Goal: Transaction & Acquisition: Purchase product/service

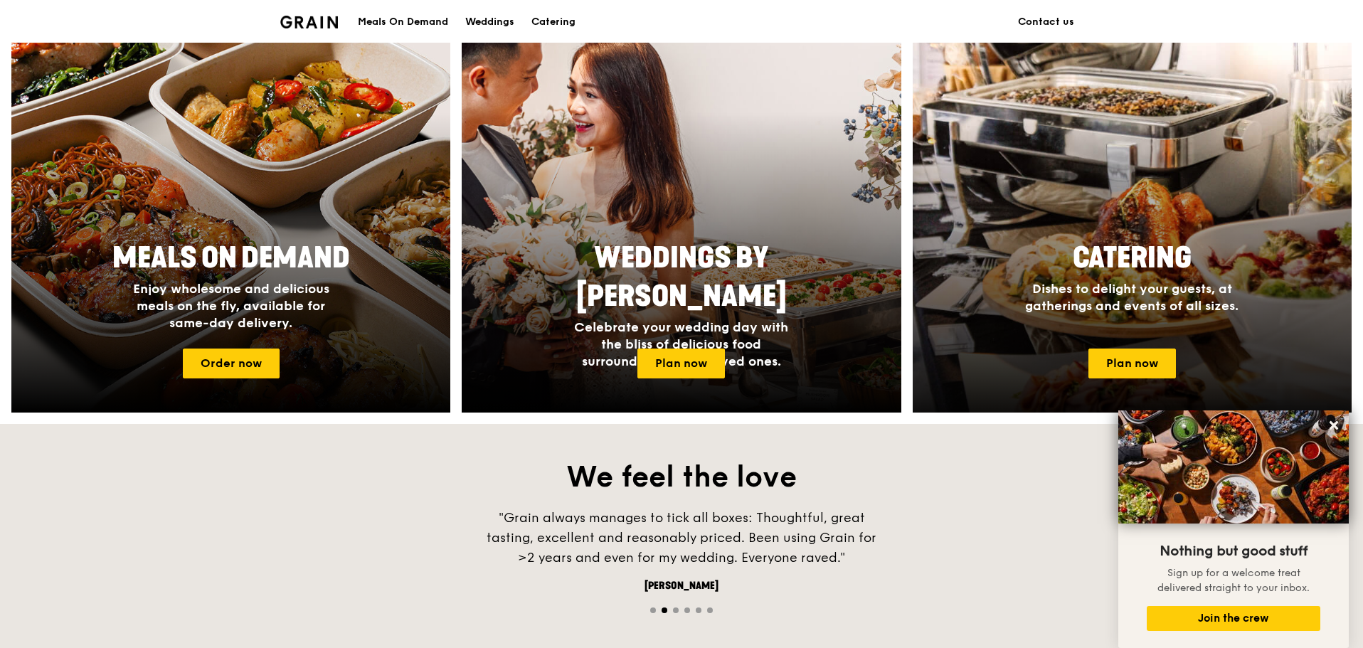
scroll to position [569, 0]
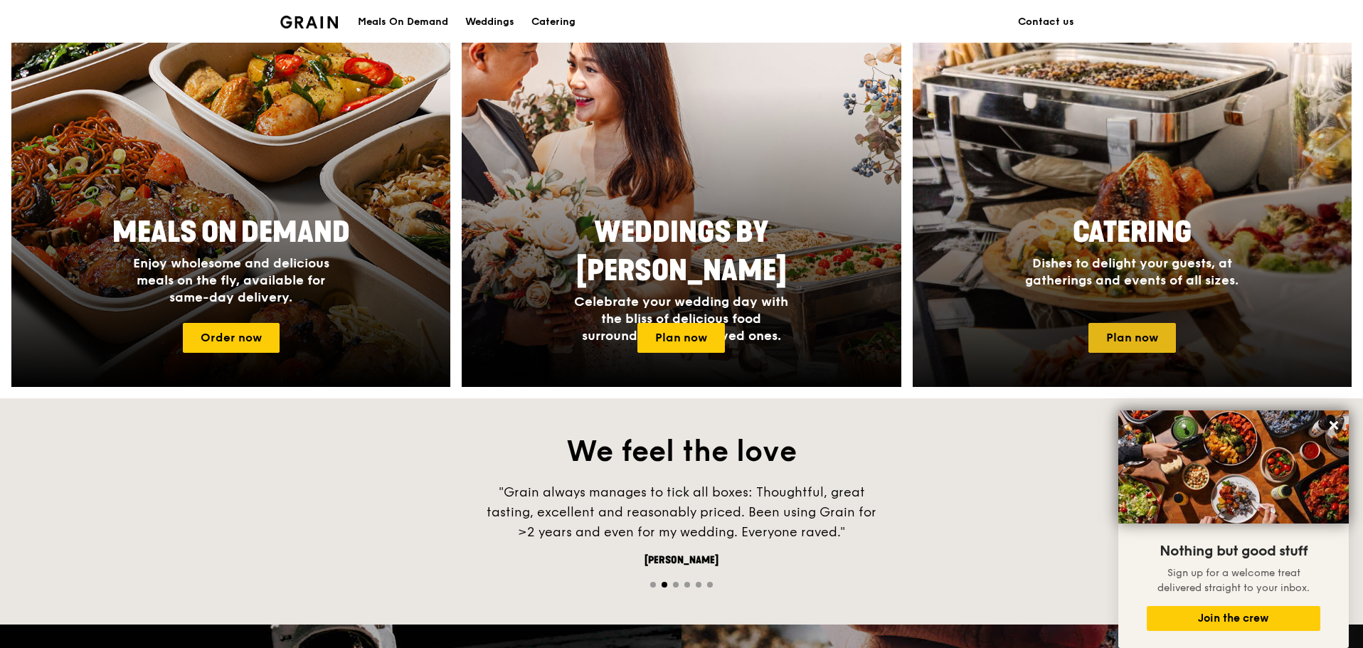
click at [1142, 330] on link "Plan now" at bounding box center [1133, 338] width 88 height 30
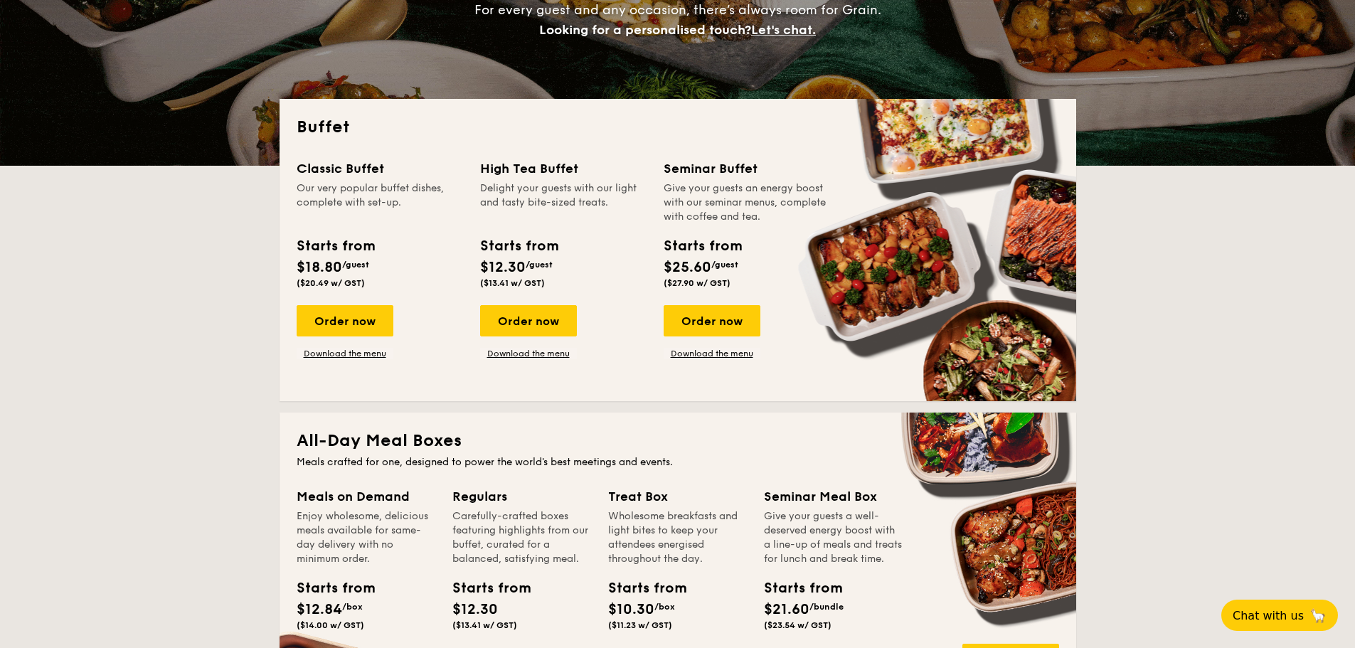
scroll to position [213, 0]
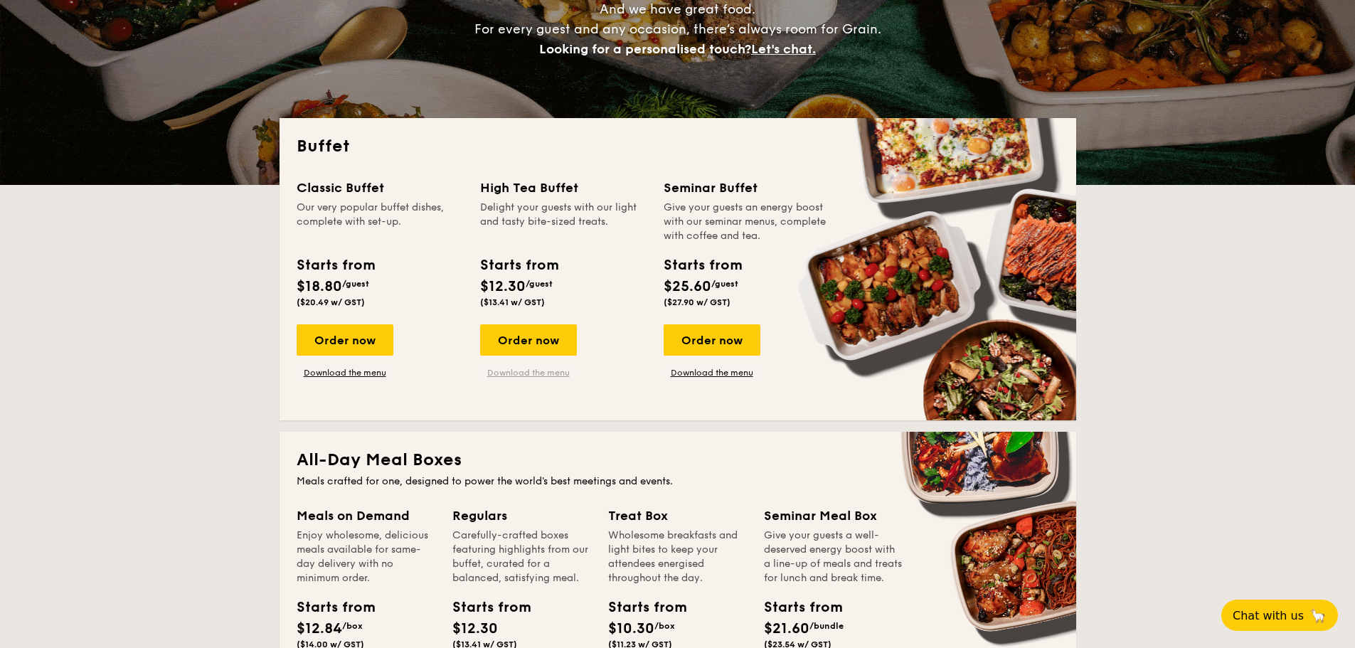
click at [539, 377] on link "Download the menu" at bounding box center [528, 372] width 97 height 11
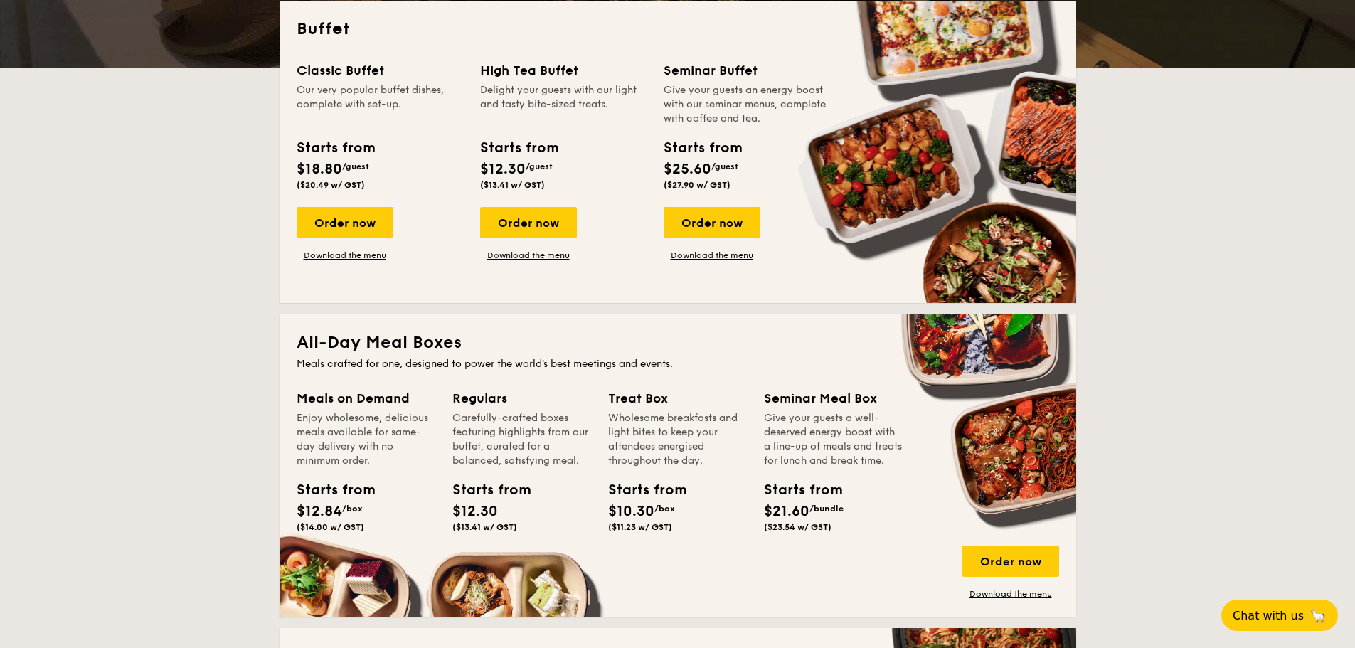
scroll to position [356, 0]
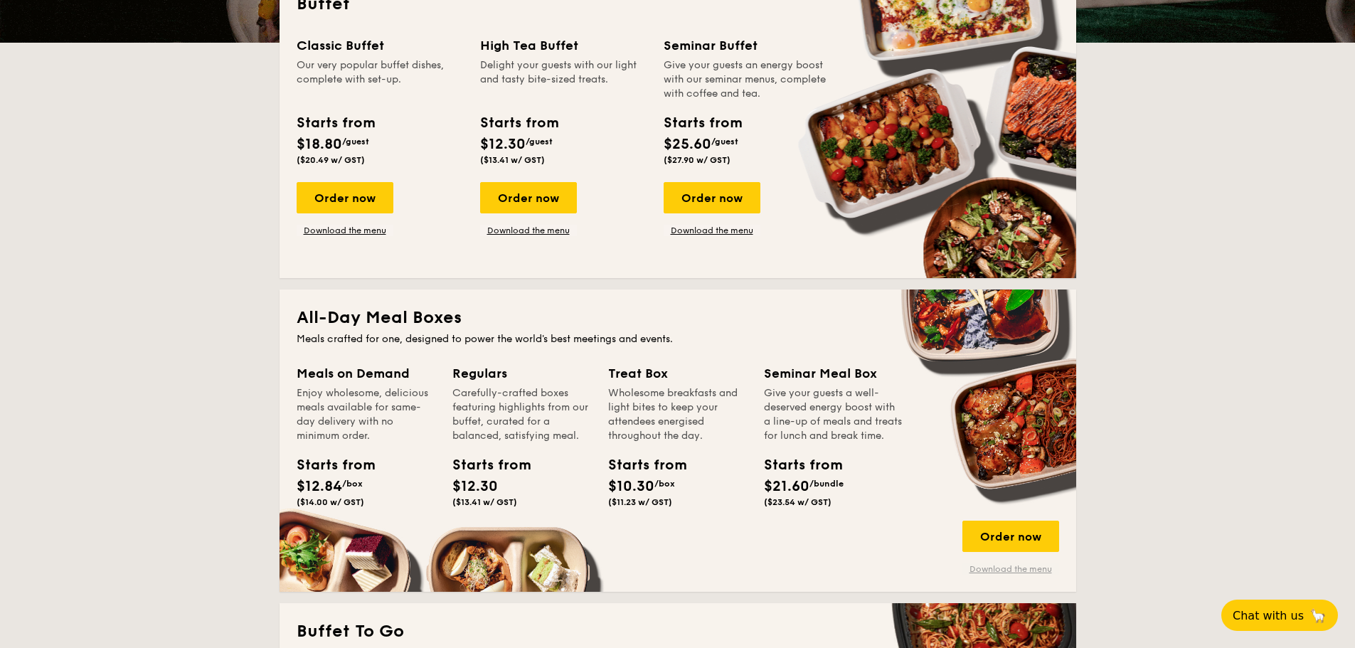
click at [1013, 567] on link "Download the menu" at bounding box center [1011, 569] width 97 height 11
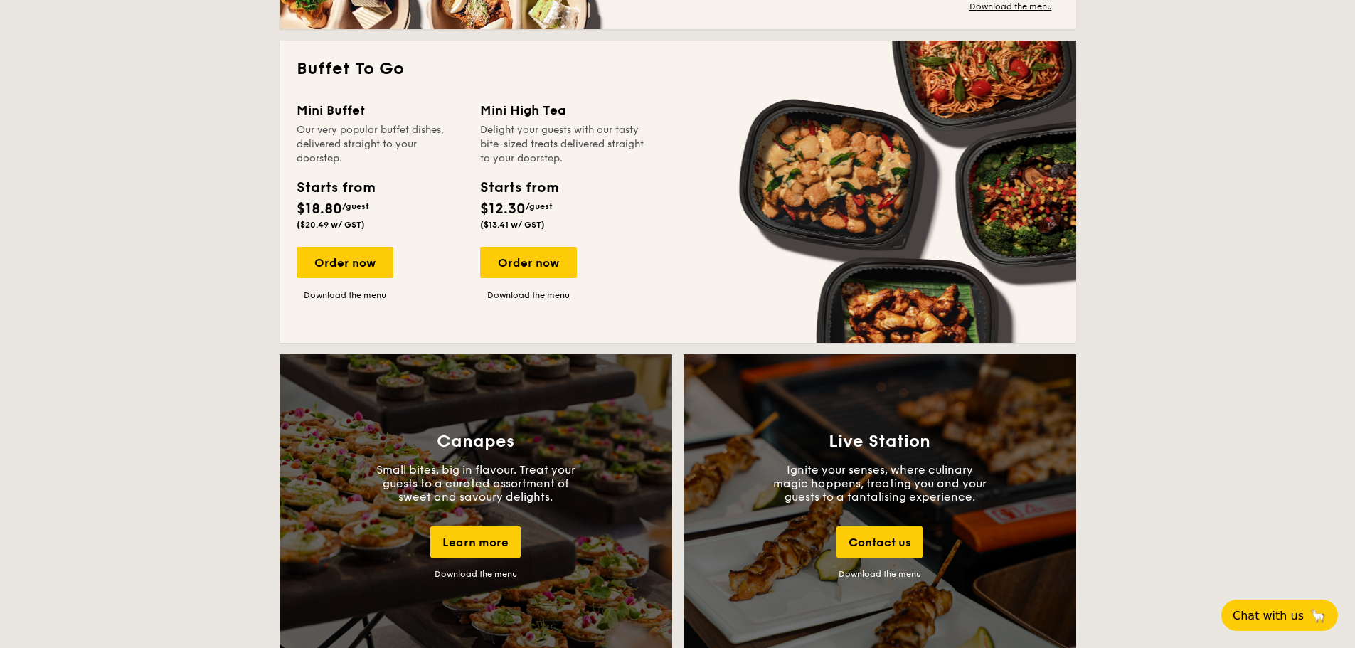
scroll to position [925, 0]
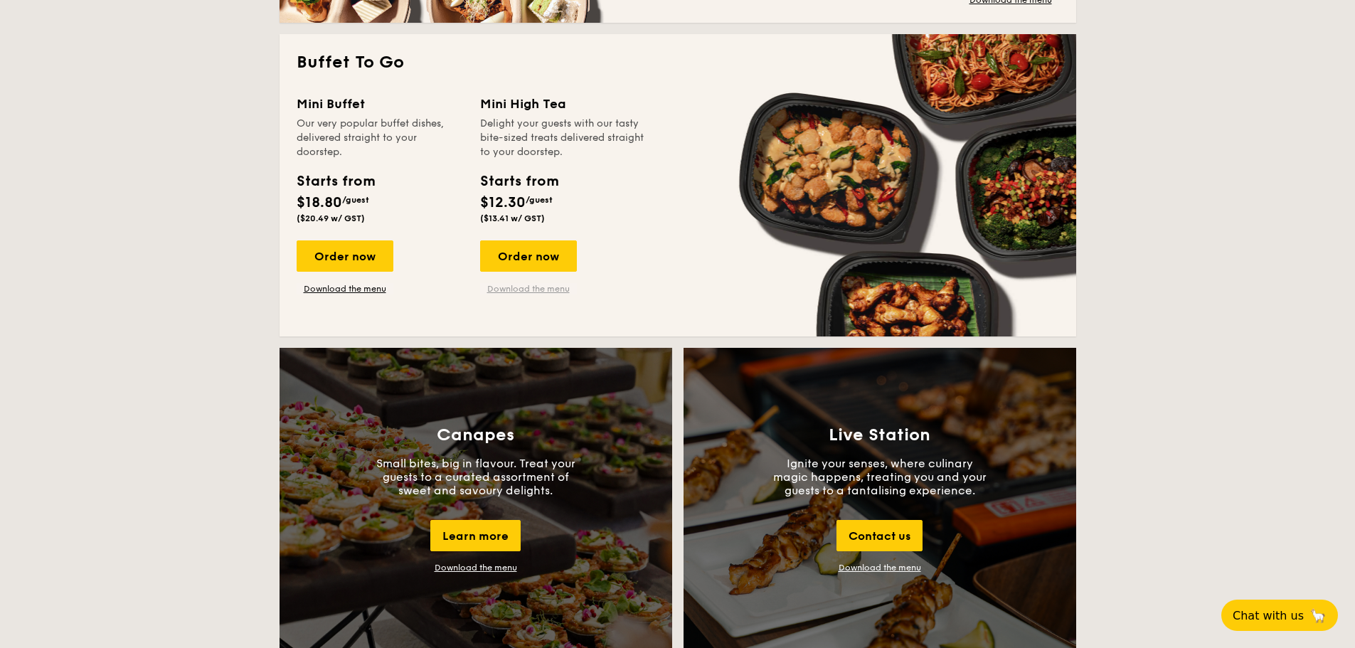
click at [532, 287] on link "Download the menu" at bounding box center [528, 288] width 97 height 11
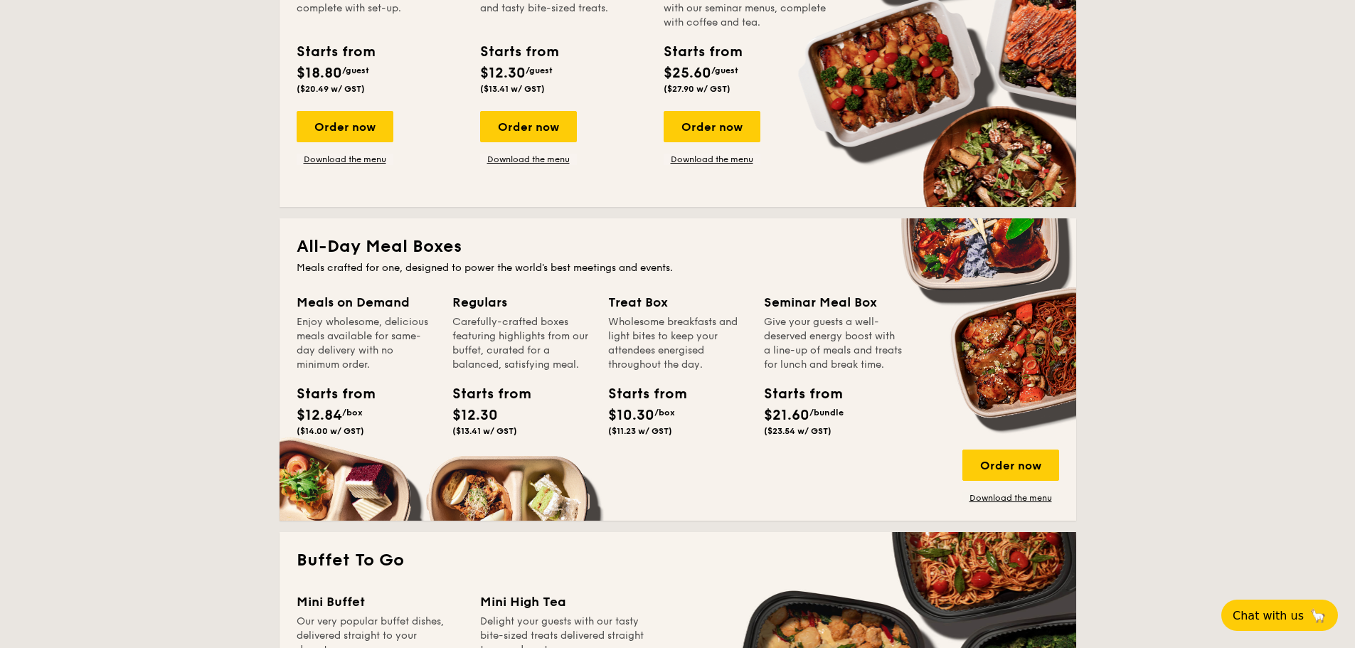
scroll to position [0, 0]
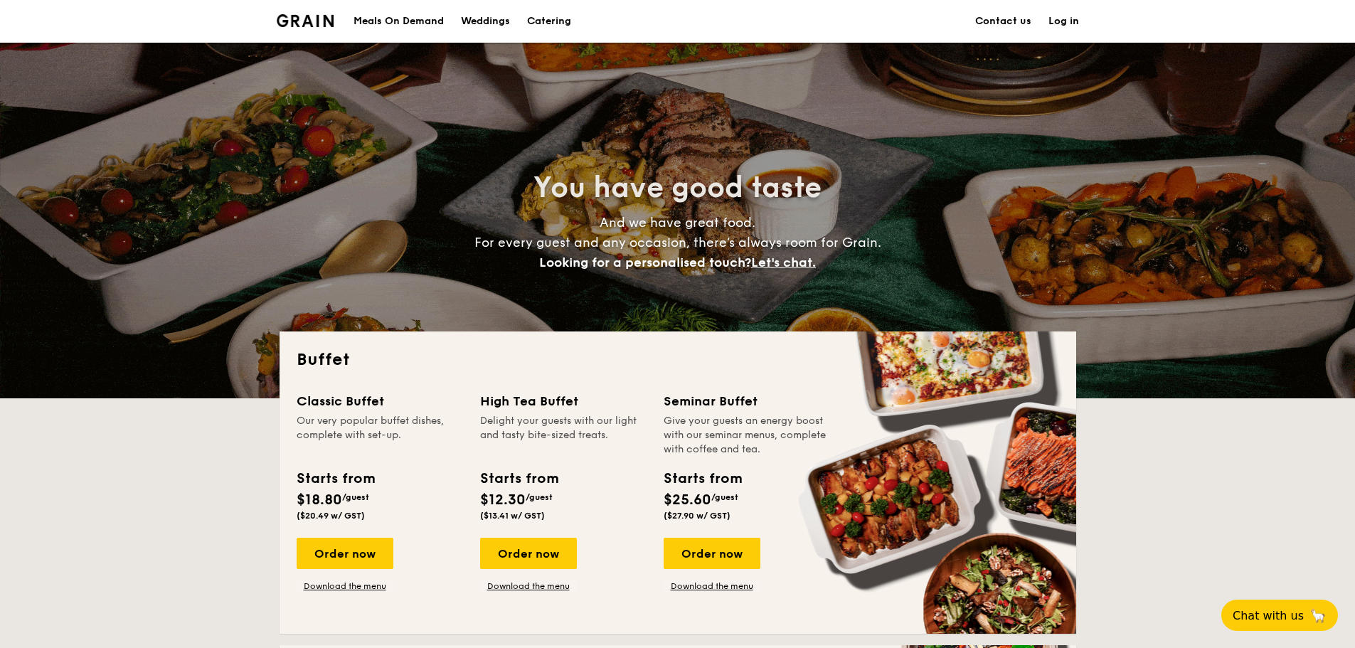
click at [986, 14] on link "Contact us" at bounding box center [1003, 21] width 56 height 43
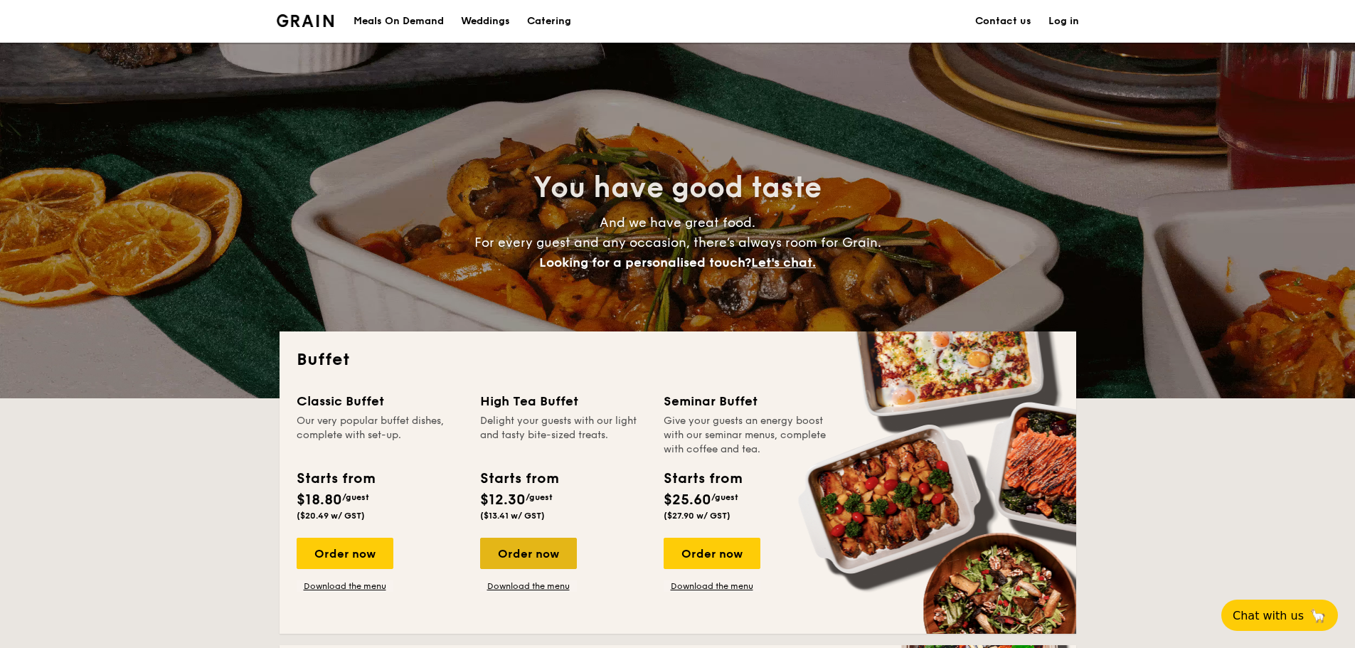
click at [546, 561] on div "Order now" at bounding box center [528, 553] width 97 height 31
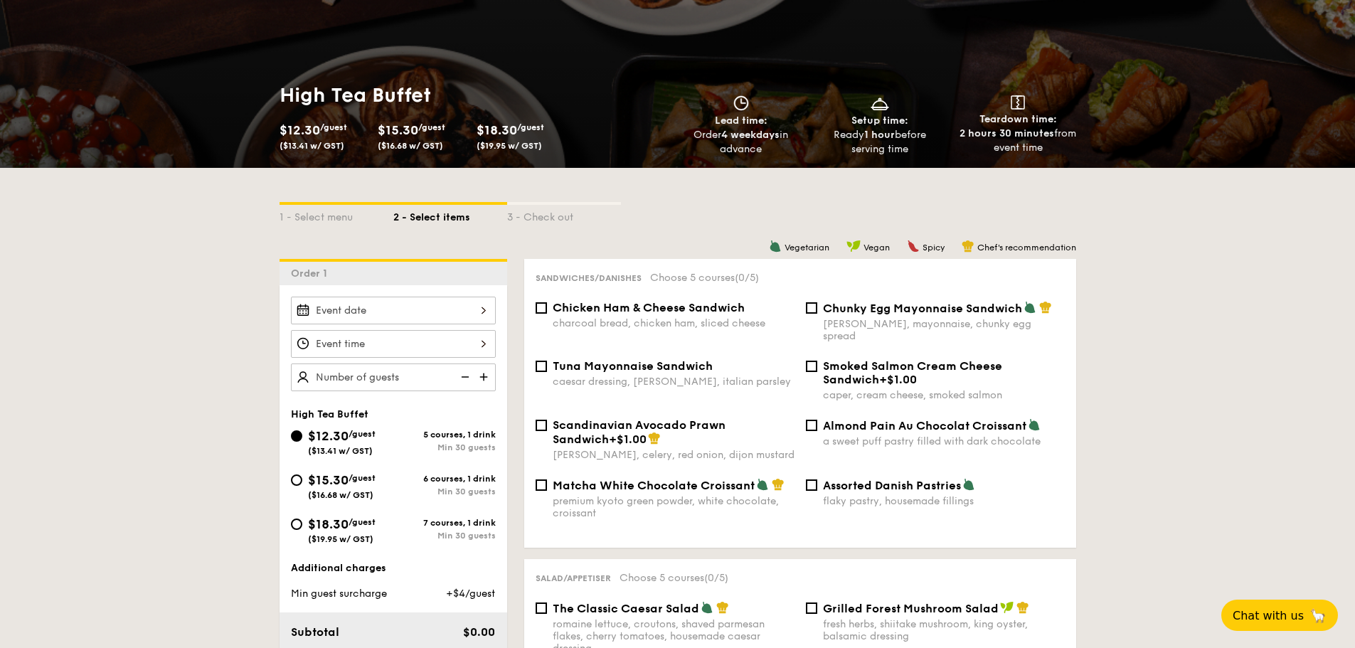
scroll to position [213, 0]
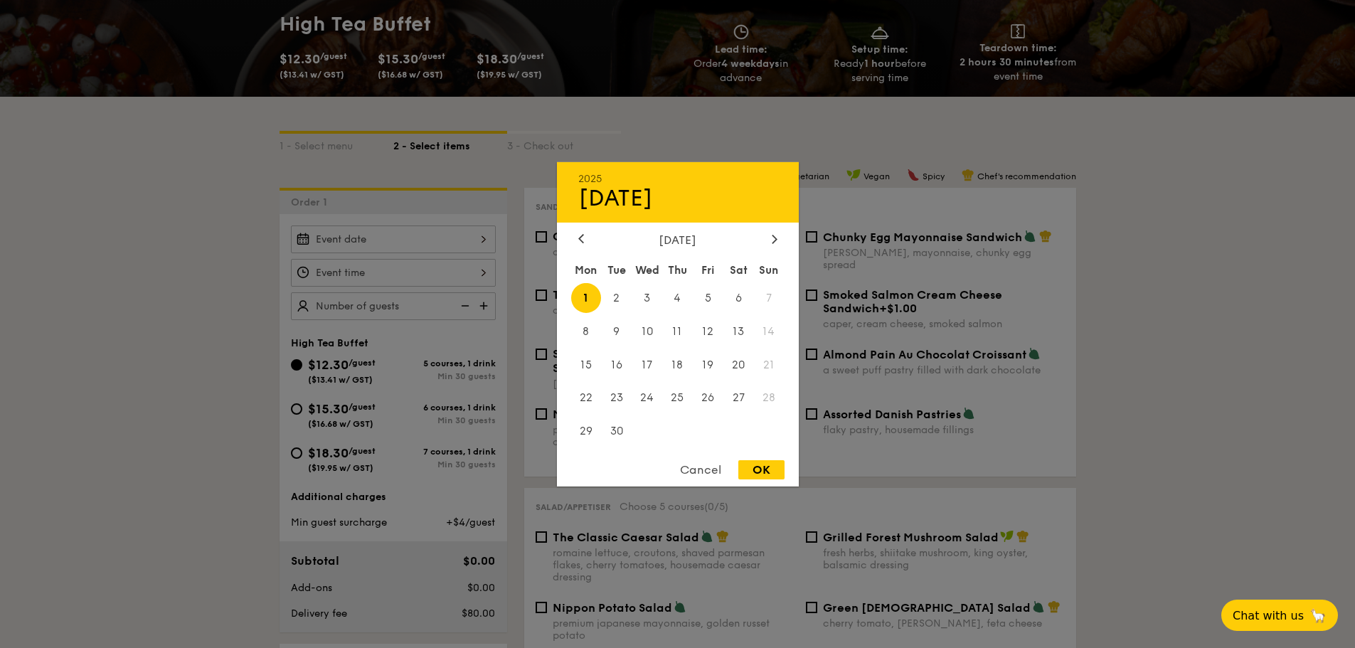
click at [414, 239] on div "2025 Sep 01 September 2025 Mon Tue Wed Thu Fri Sat Sun 1 2 3 4 5 6 7 8 9 10 11 …" at bounding box center [393, 240] width 205 height 28
click at [606, 334] on span "9" at bounding box center [616, 331] width 31 height 31
click at [749, 462] on div "OK" at bounding box center [762, 469] width 46 height 19
type input "[DATE]"
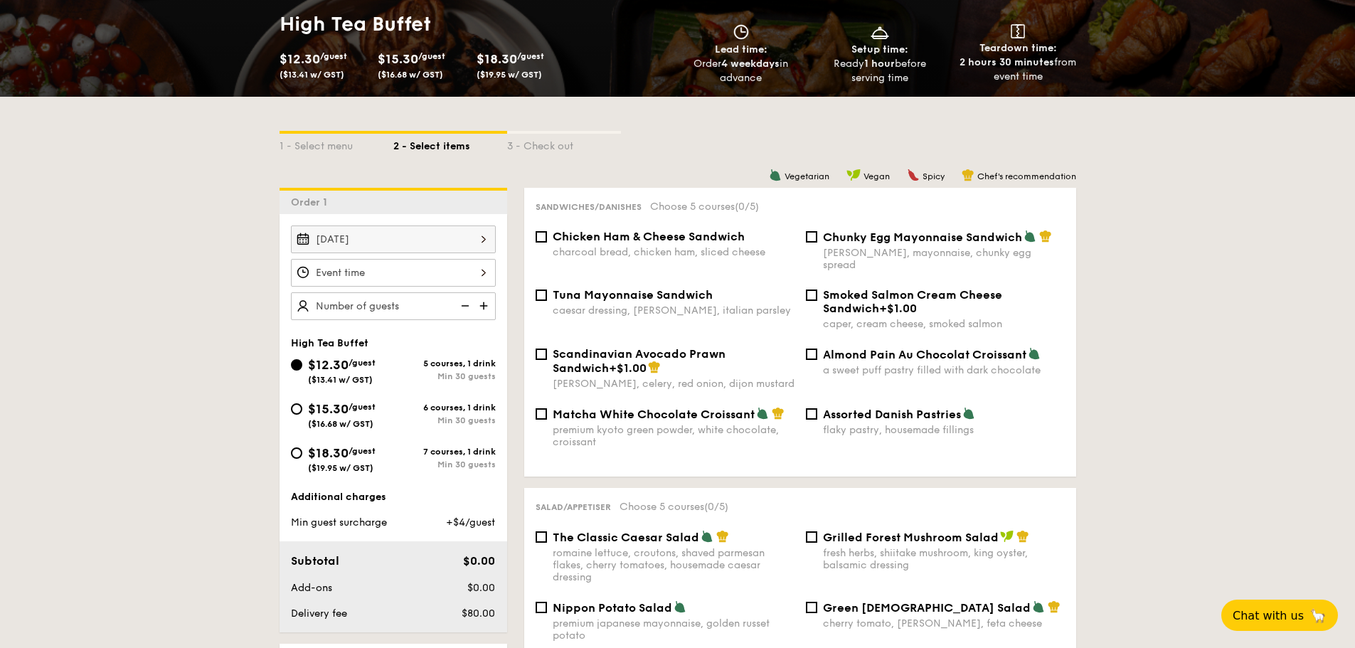
click at [480, 271] on div at bounding box center [393, 273] width 205 height 28
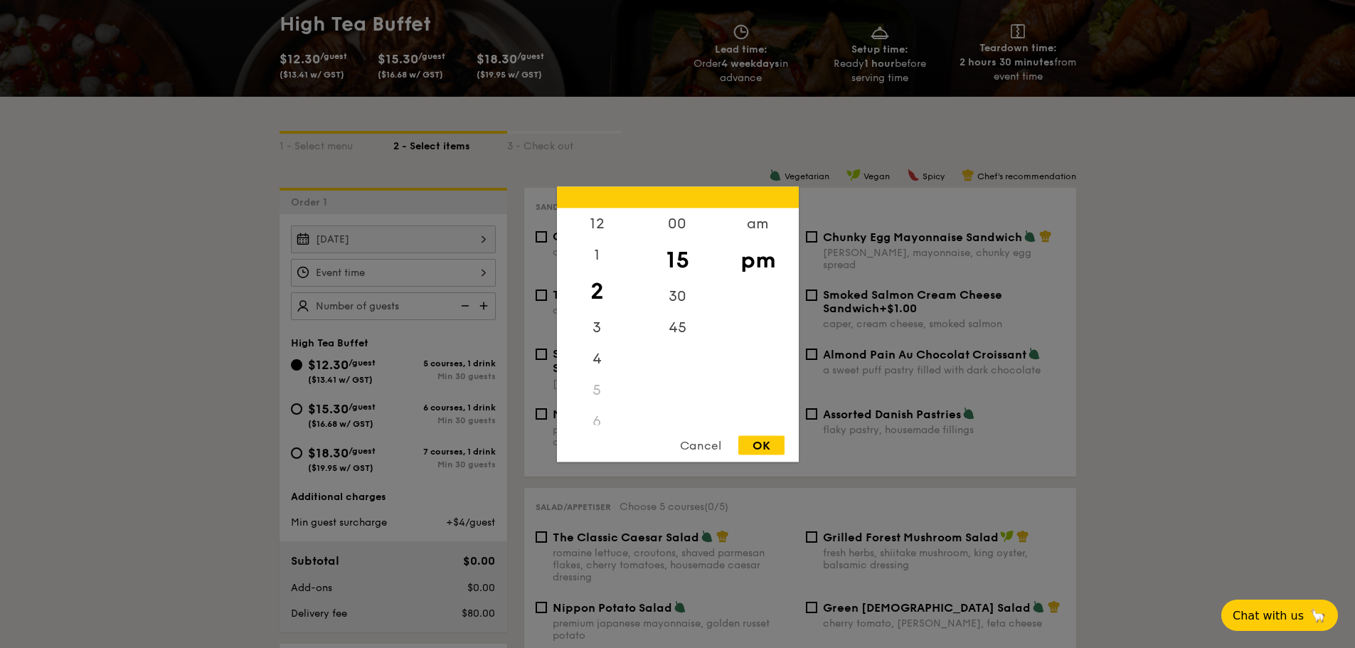
click at [677, 261] on div "15" at bounding box center [677, 259] width 80 height 41
click at [674, 302] on div "30" at bounding box center [677, 300] width 80 height 41
click at [741, 254] on div "pm" at bounding box center [758, 259] width 80 height 41
click at [752, 262] on div "pm" at bounding box center [758, 259] width 80 height 41
drag, startPoint x: 755, startPoint y: 265, endPoint x: 757, endPoint y: 314, distance: 49.9
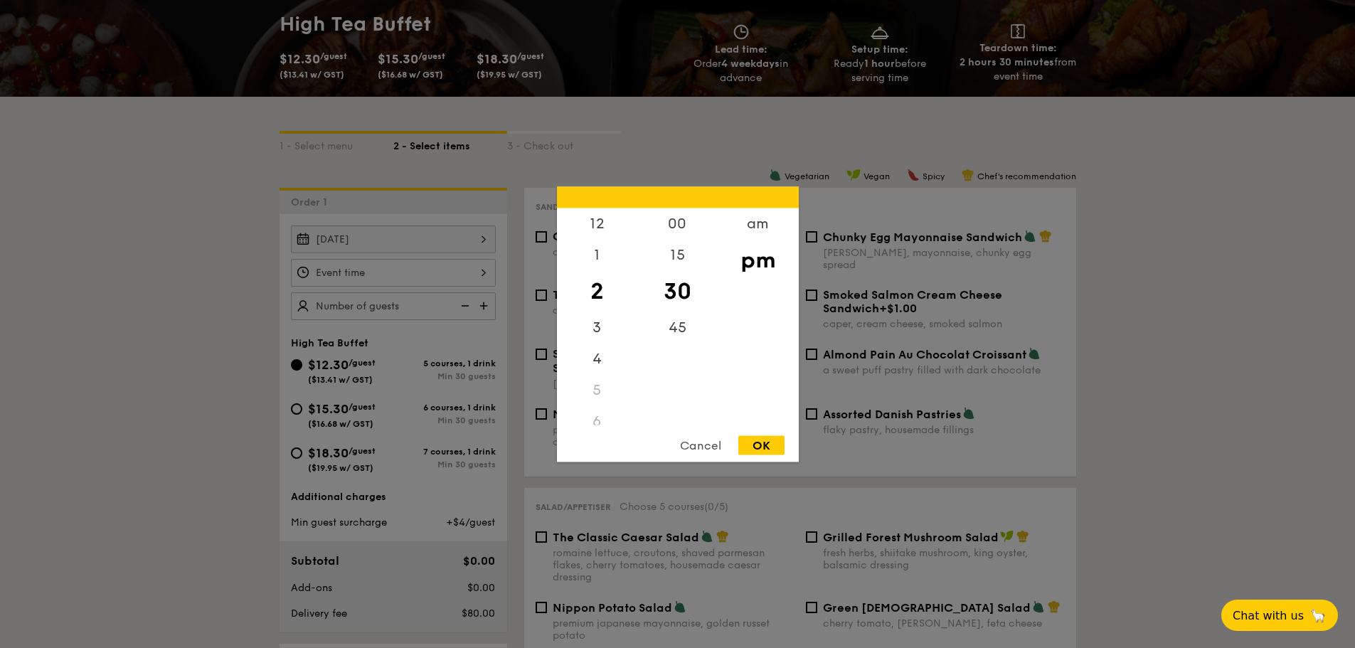
click at [757, 314] on div "am pm" at bounding box center [758, 316] width 80 height 217
click at [593, 233] on div "12" at bounding box center [597, 228] width 80 height 41
click at [759, 435] on div "12 1 2 3 4 5 6 7 8 9 10 11 00 15 30 45 am pm Cancel OK" at bounding box center [678, 323] width 242 height 275
click at [759, 443] on div "OK" at bounding box center [762, 444] width 46 height 19
type input "12:30PM"
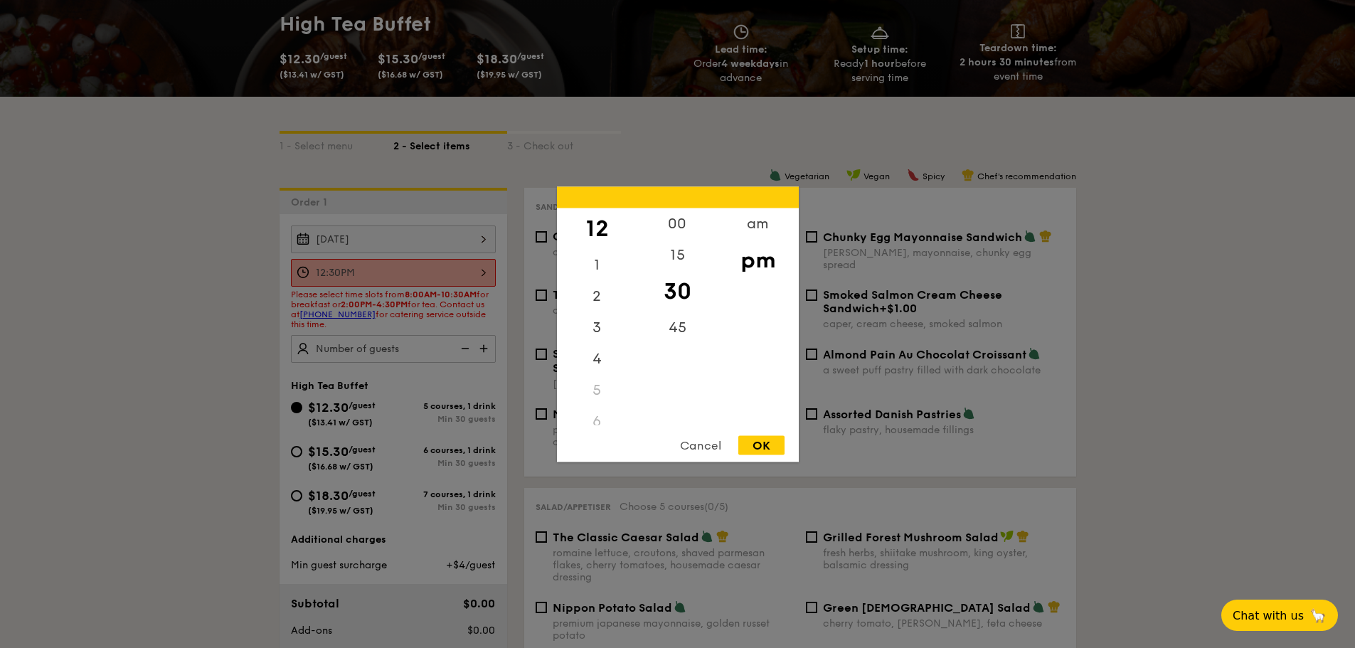
click at [447, 277] on div "12:30PM 12 1 2 3 4 5 6 7 8 9 10 11 00 15 30 45 am pm Cancel OK" at bounding box center [393, 273] width 205 height 28
click at [447, 277] on div at bounding box center [677, 324] width 1355 height 648
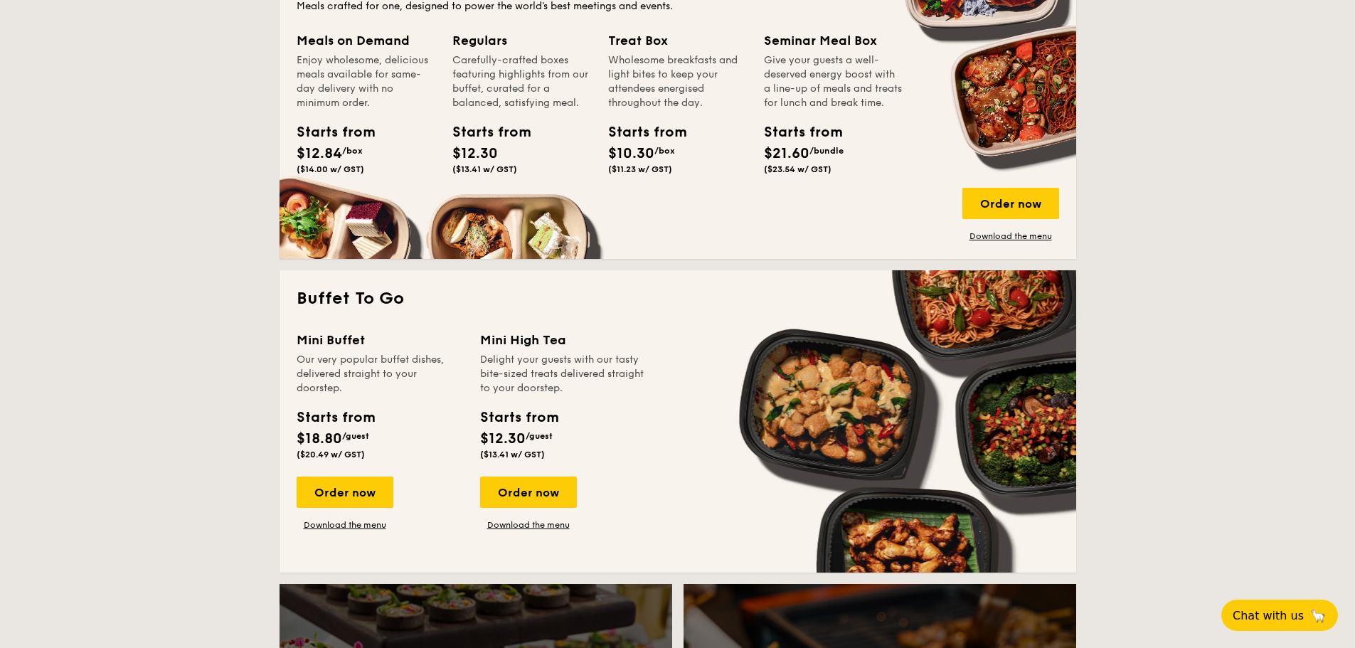
scroll to position [711, 0]
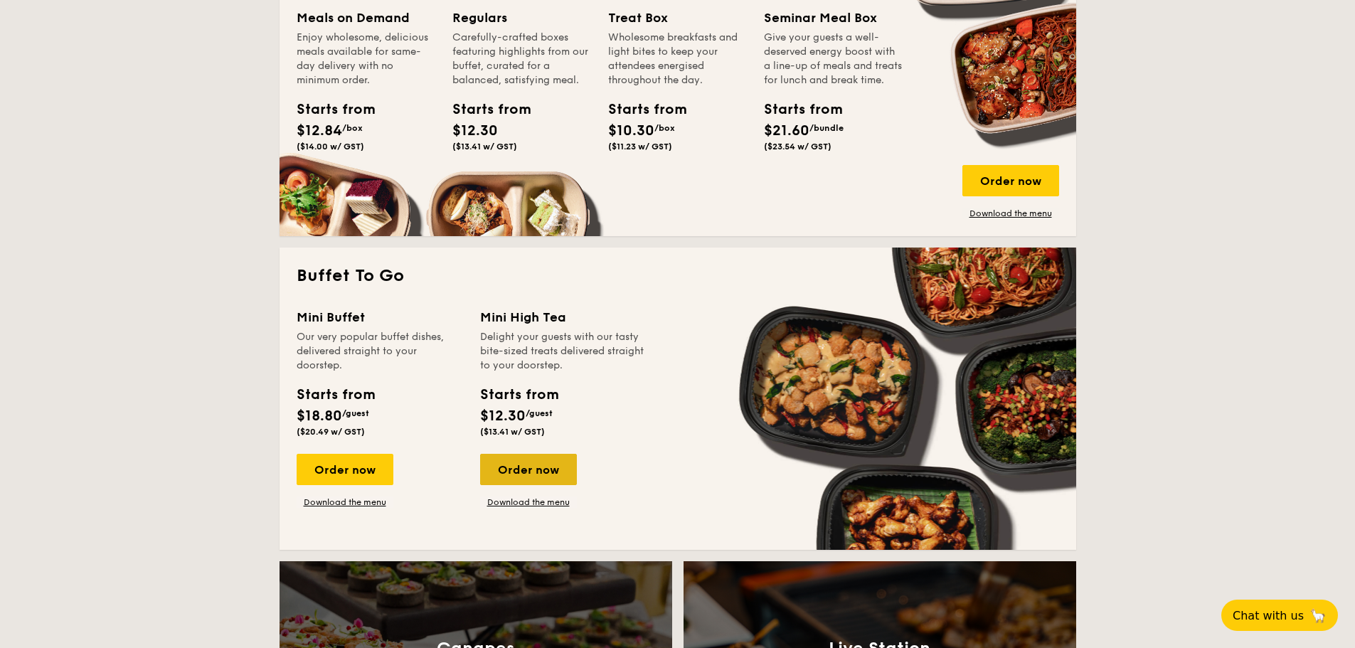
click at [536, 470] on div "Order now" at bounding box center [528, 469] width 97 height 31
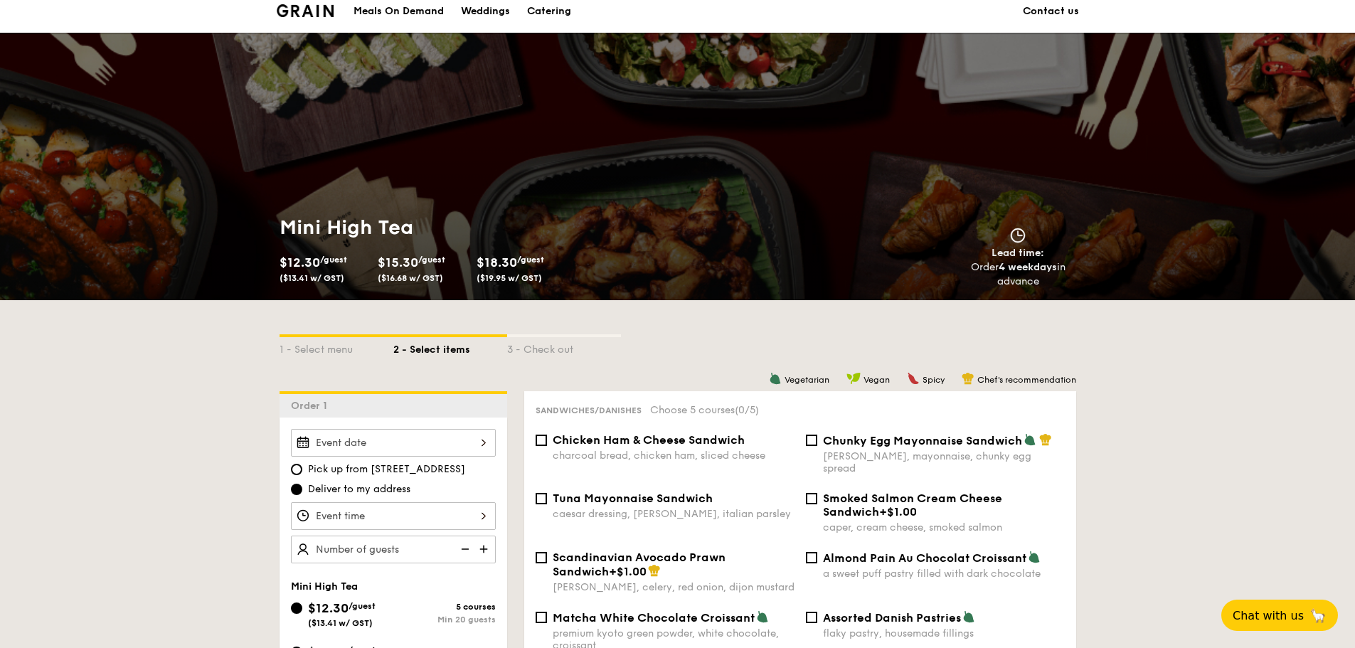
scroll to position [142, 0]
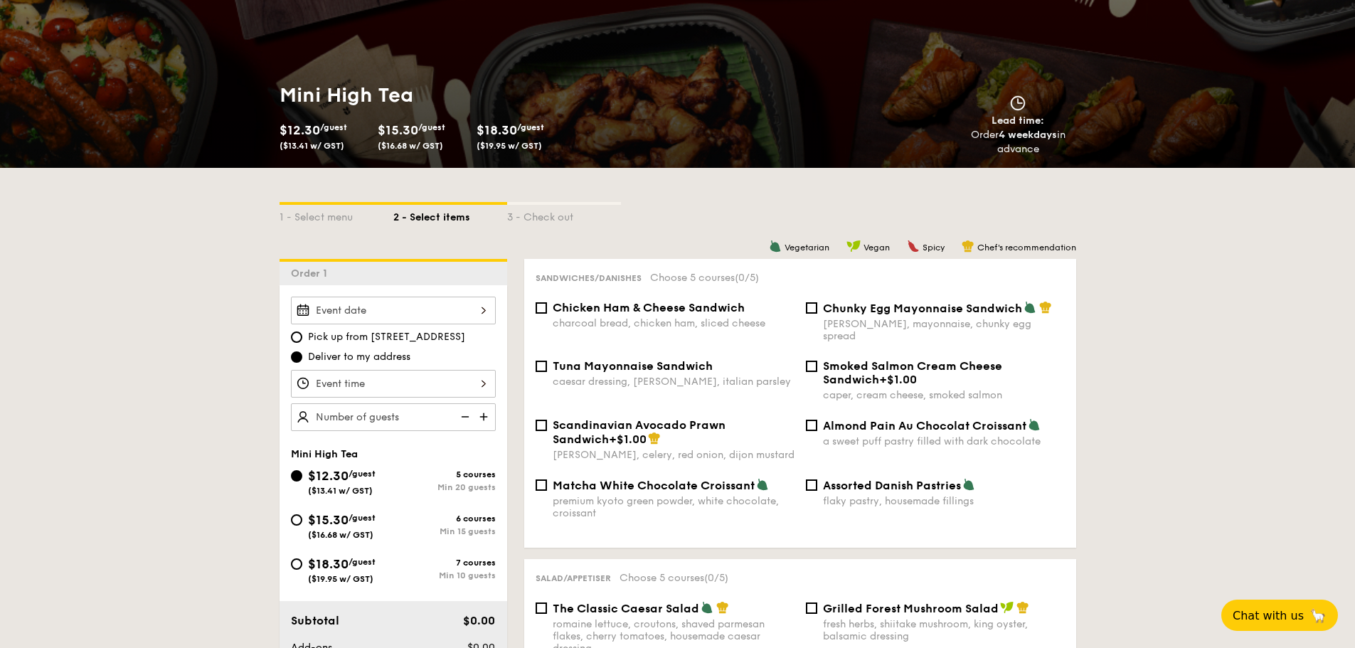
click at [436, 316] on div at bounding box center [393, 311] width 205 height 28
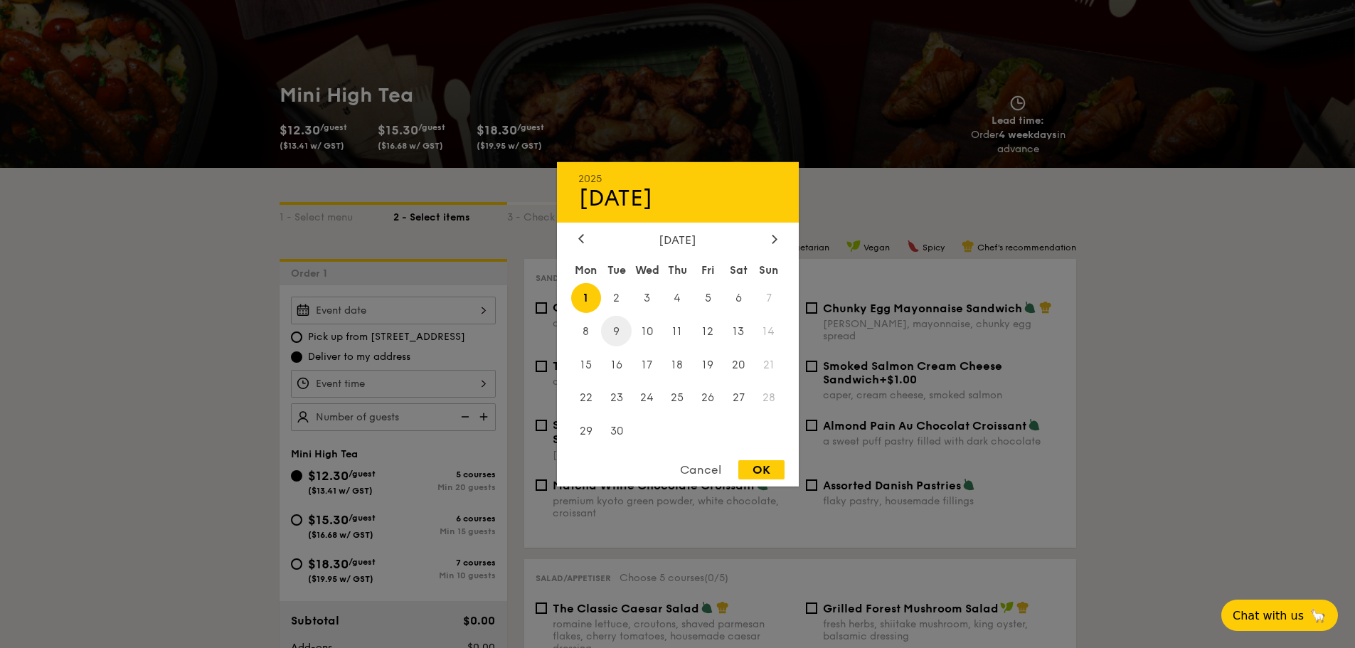
click at [623, 332] on span "9" at bounding box center [616, 331] width 31 height 31
click at [764, 467] on div "OK" at bounding box center [762, 469] width 46 height 19
type input "[DATE]"
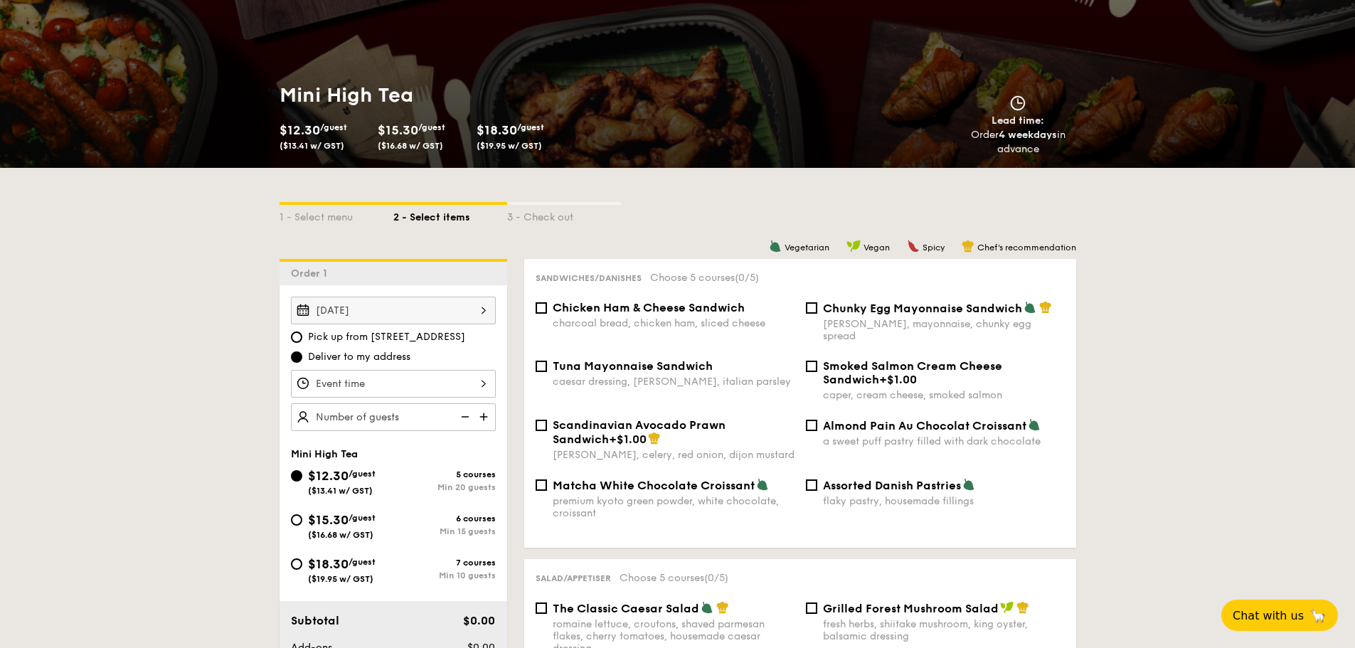
click at [420, 377] on div at bounding box center [393, 384] width 205 height 28
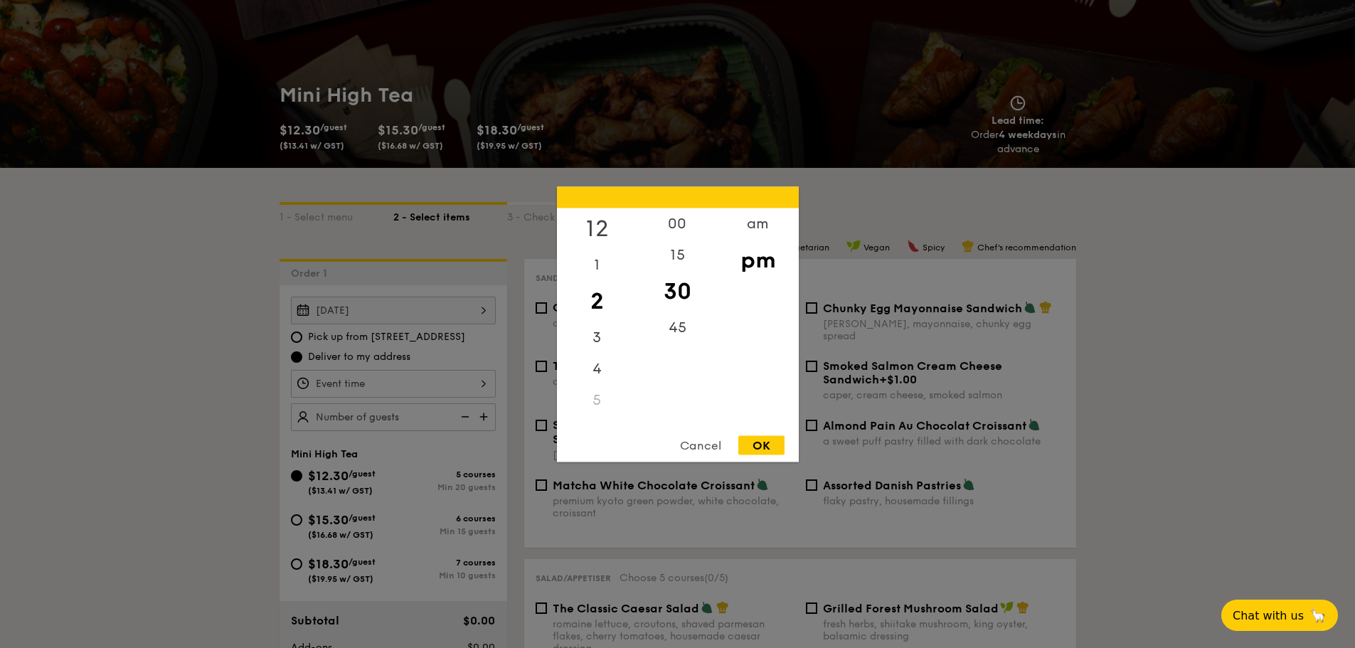
click at [601, 231] on div "12" at bounding box center [597, 228] width 80 height 41
click at [751, 443] on div "OK" at bounding box center [762, 444] width 46 height 19
type input "12:30PM"
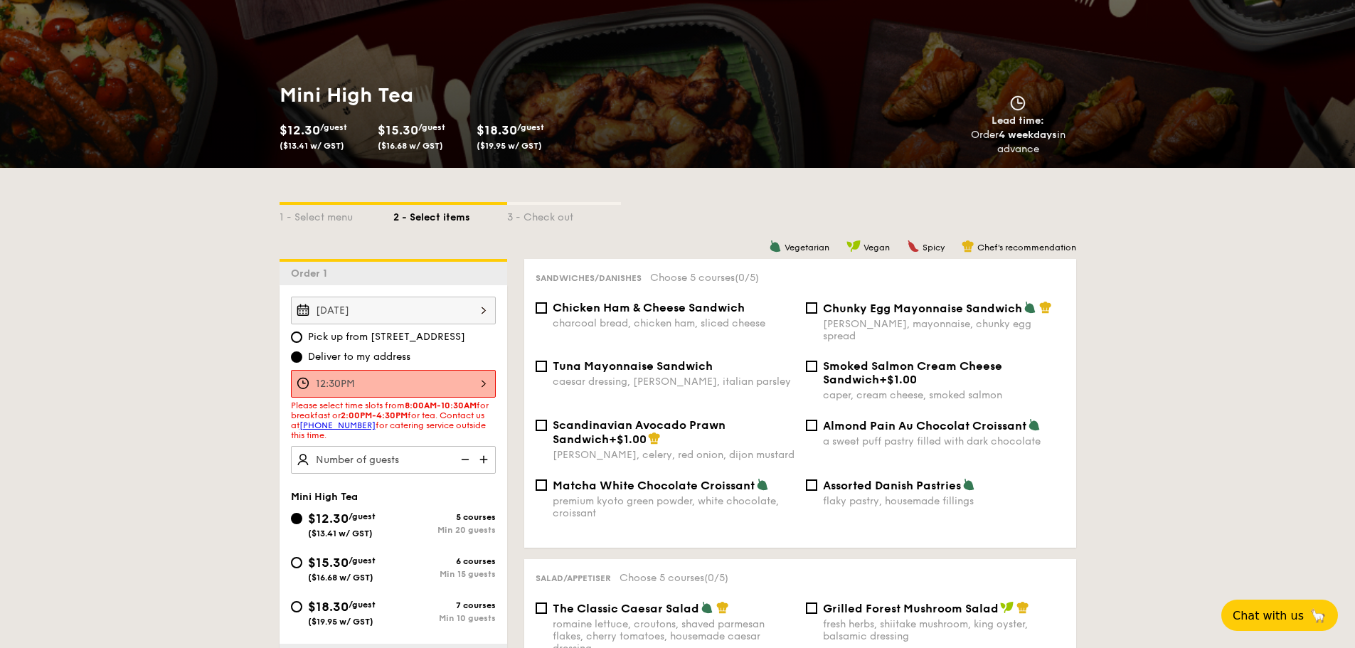
click at [319, 332] on span "Pick up from [STREET_ADDRESS]" at bounding box center [386, 337] width 157 height 14
click at [302, 332] on input "Pick up from [STREET_ADDRESS]" at bounding box center [296, 337] width 11 height 11
radio input "true"
click at [378, 381] on div "12:30PM" at bounding box center [393, 384] width 205 height 28
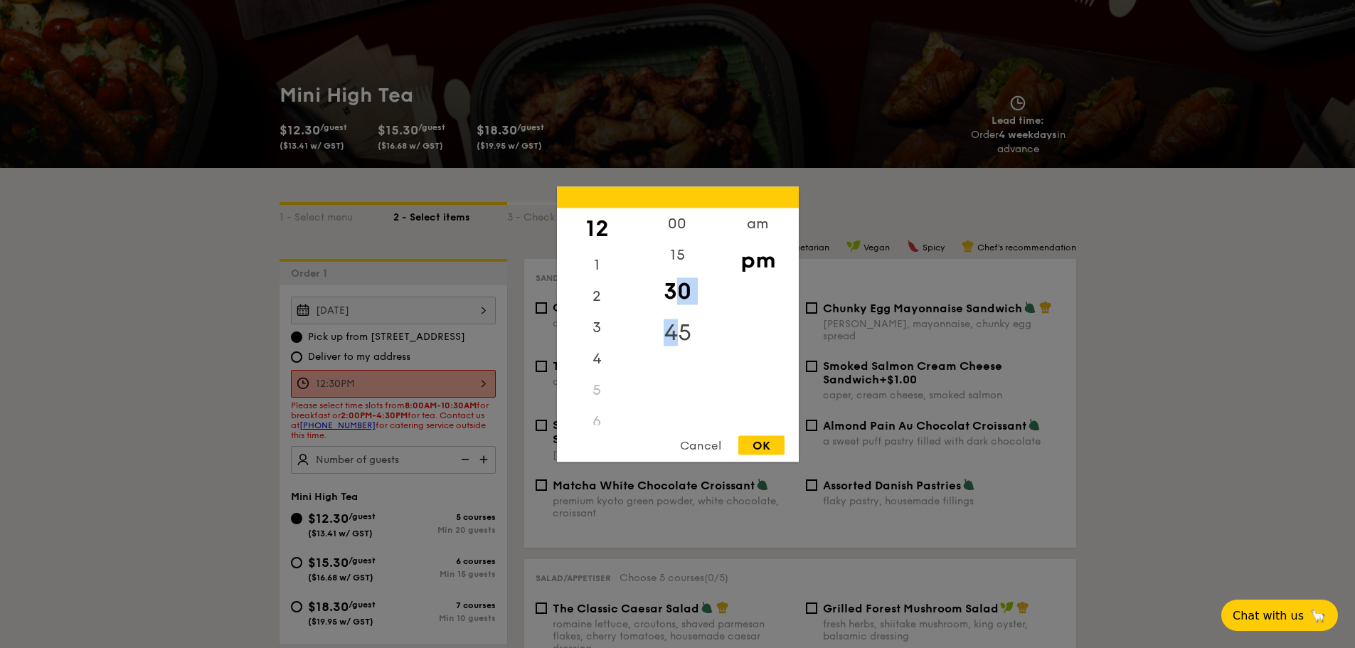
drag, startPoint x: 681, startPoint y: 297, endPoint x: 678, endPoint y: 334, distance: 36.4
click at [678, 334] on div "00 15 30 45" at bounding box center [677, 316] width 80 height 217
click at [674, 217] on div "00" at bounding box center [677, 228] width 80 height 41
click at [766, 448] on div "OK" at bounding box center [762, 444] width 46 height 19
type input "12:00PM"
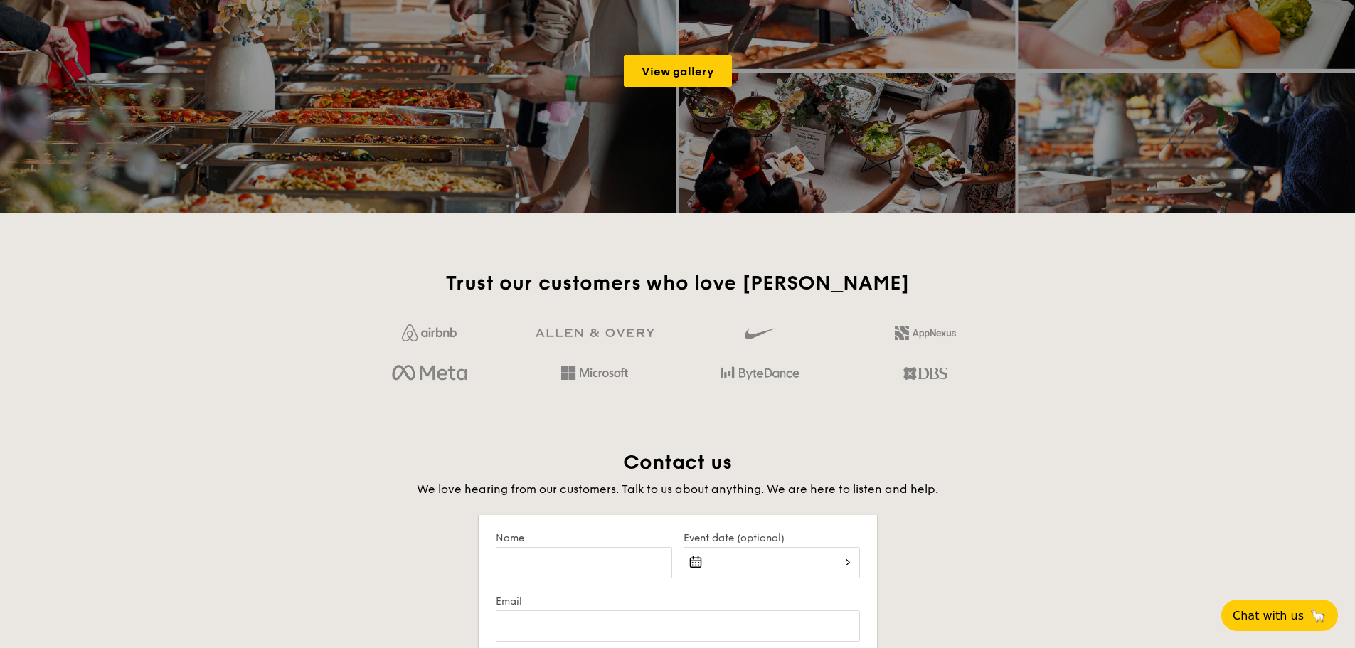
scroll to position [2024, 0]
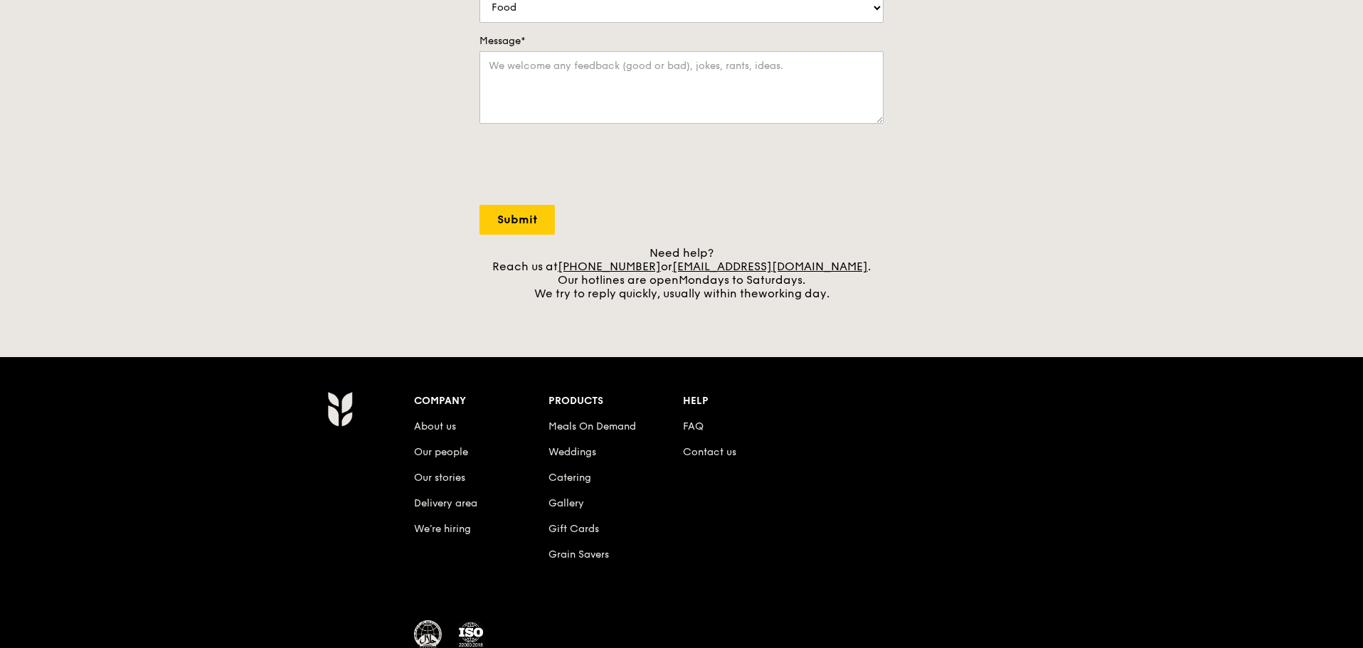
scroll to position [427, 0]
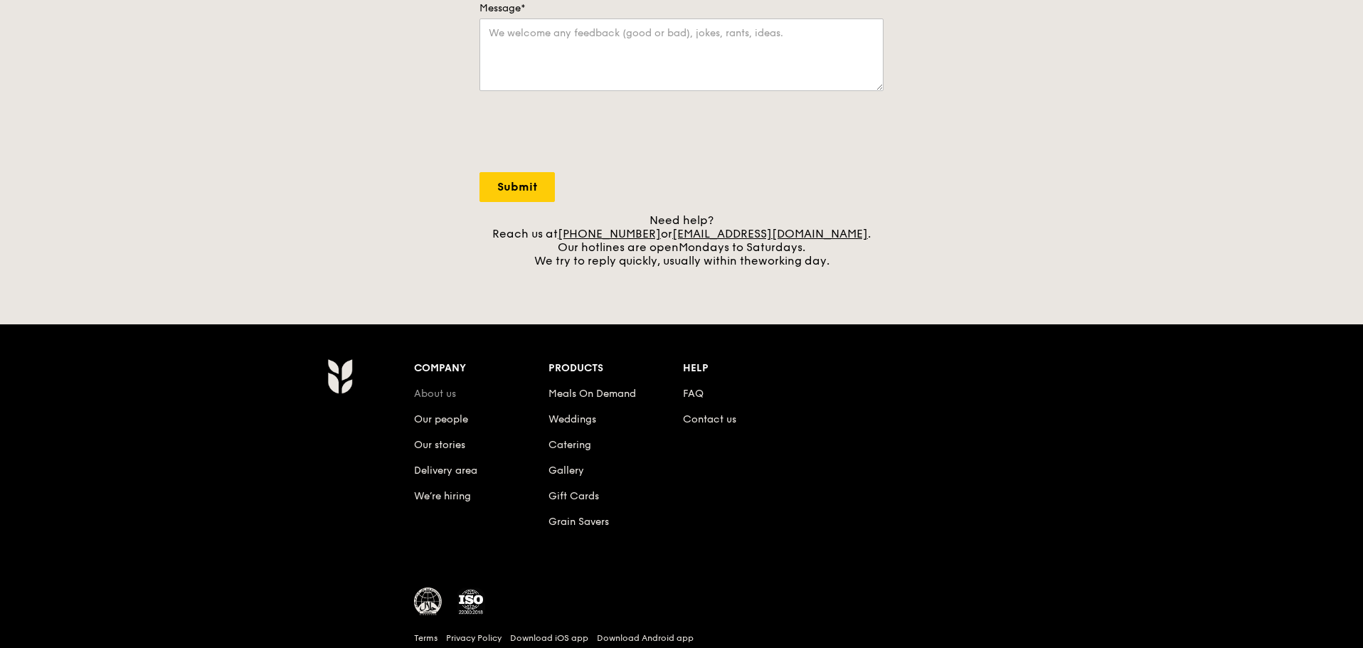
click at [450, 394] on link "About us" at bounding box center [435, 394] width 42 height 12
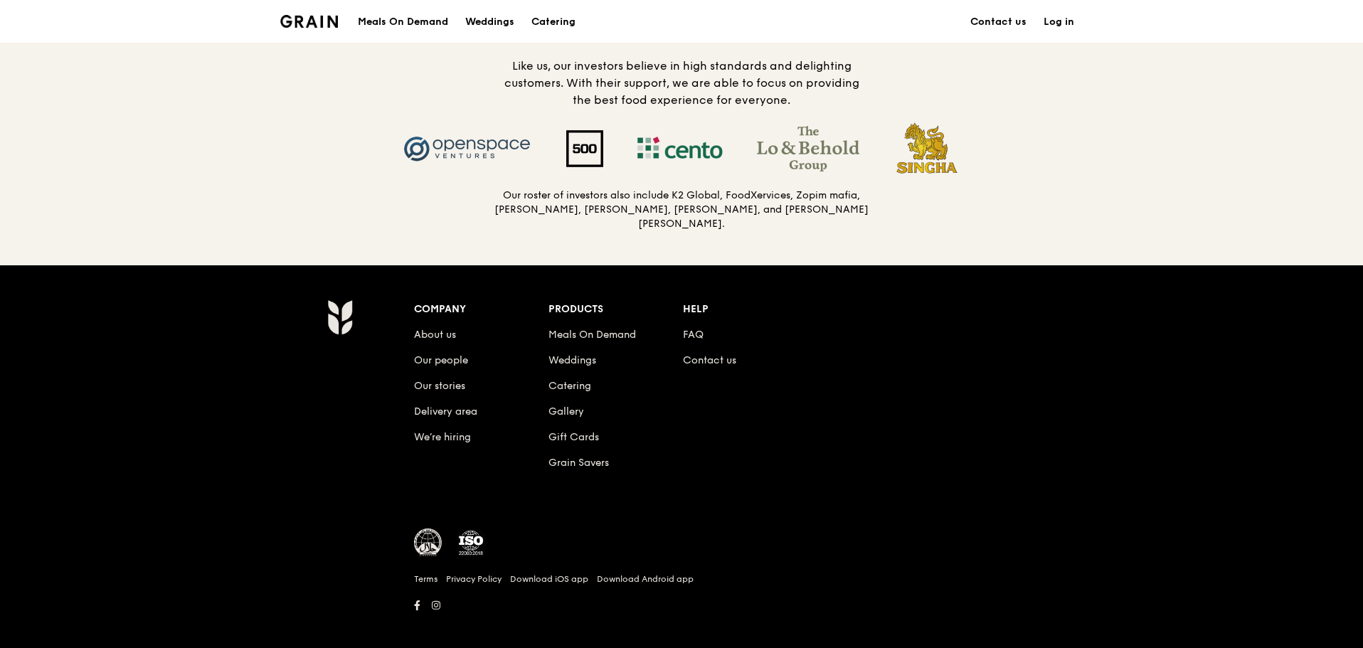
scroll to position [1446, 0]
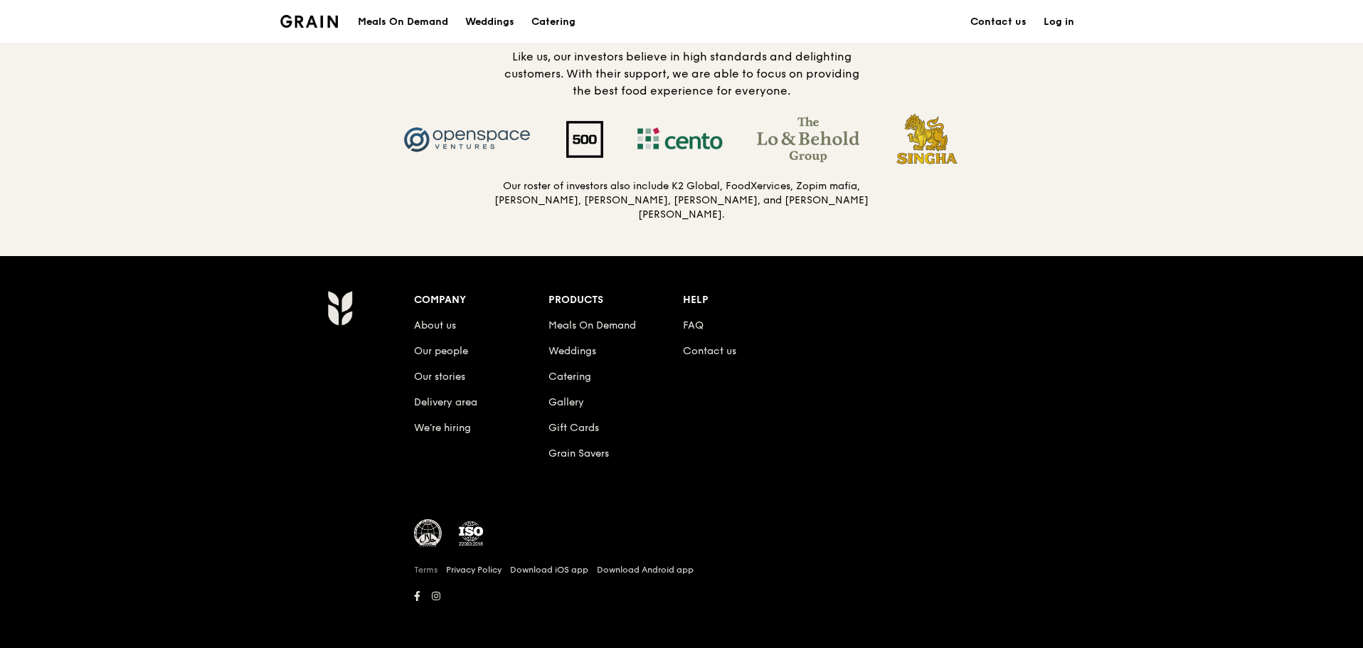
click at [425, 567] on link "Terms" at bounding box center [425, 569] width 23 height 11
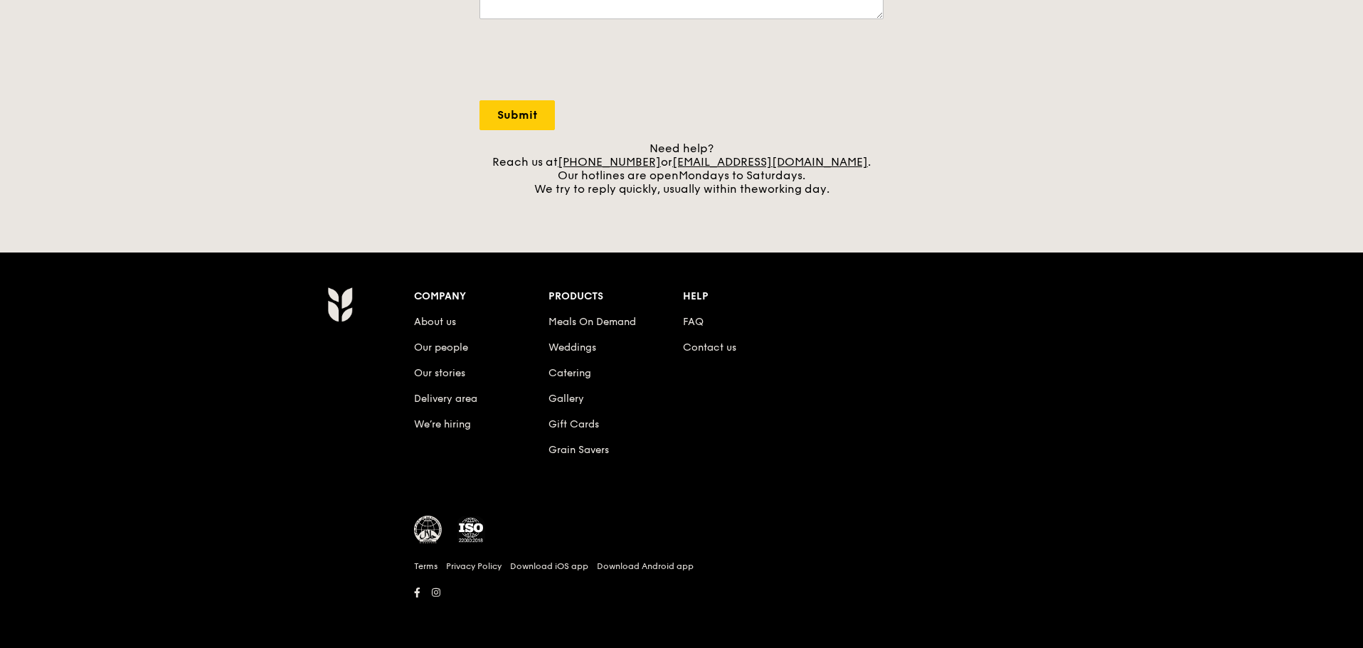
scroll to position [427, 0]
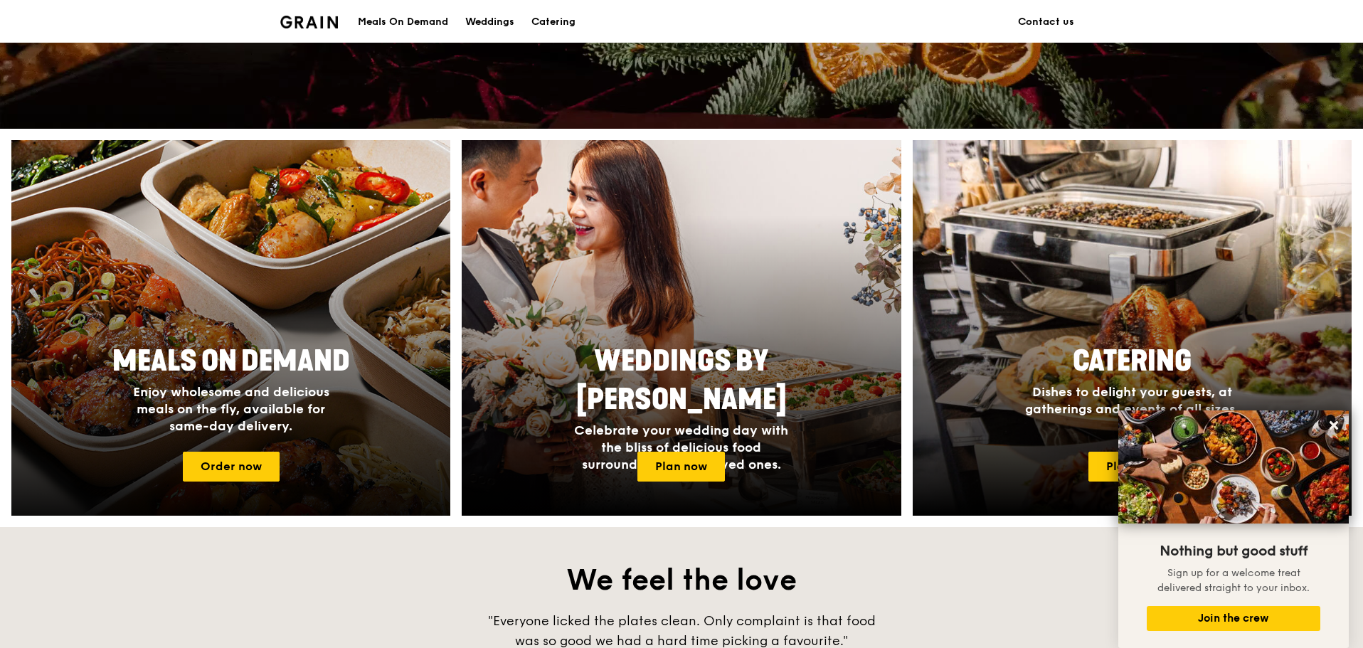
scroll to position [443, 0]
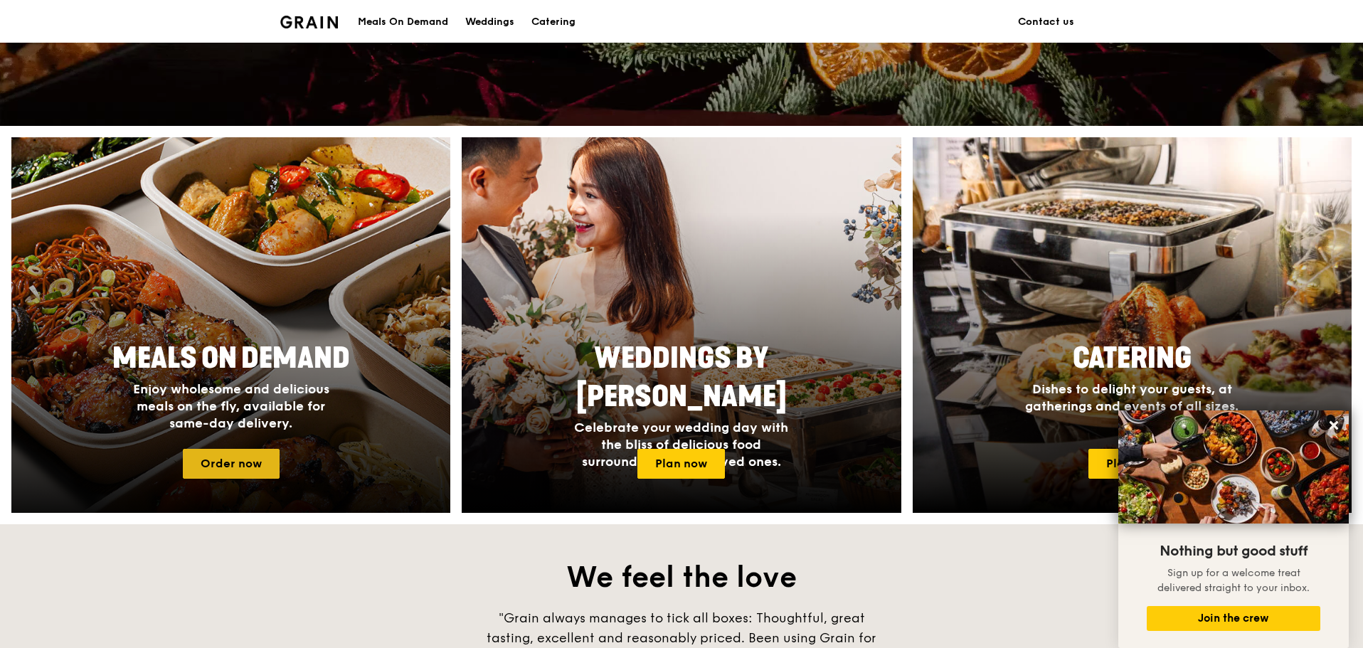
click at [261, 457] on link "Order now" at bounding box center [231, 464] width 97 height 30
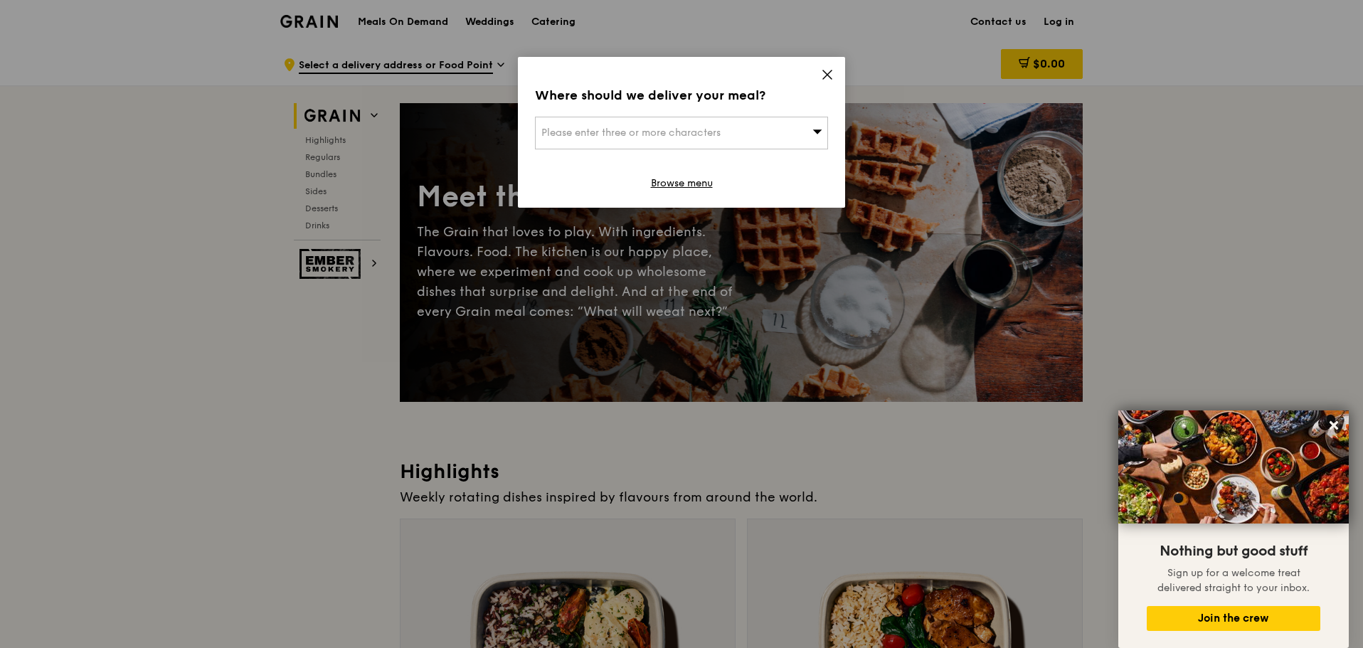
click at [832, 80] on icon at bounding box center [827, 74] width 13 height 13
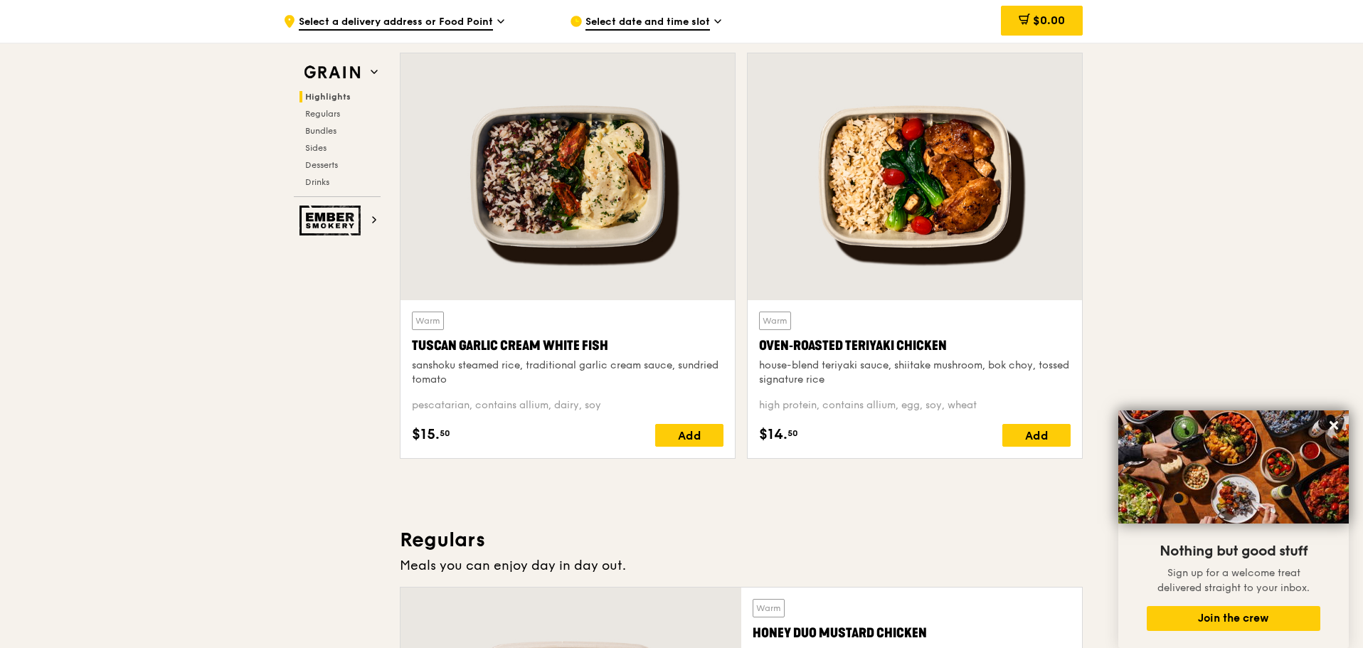
scroll to position [498, 0]
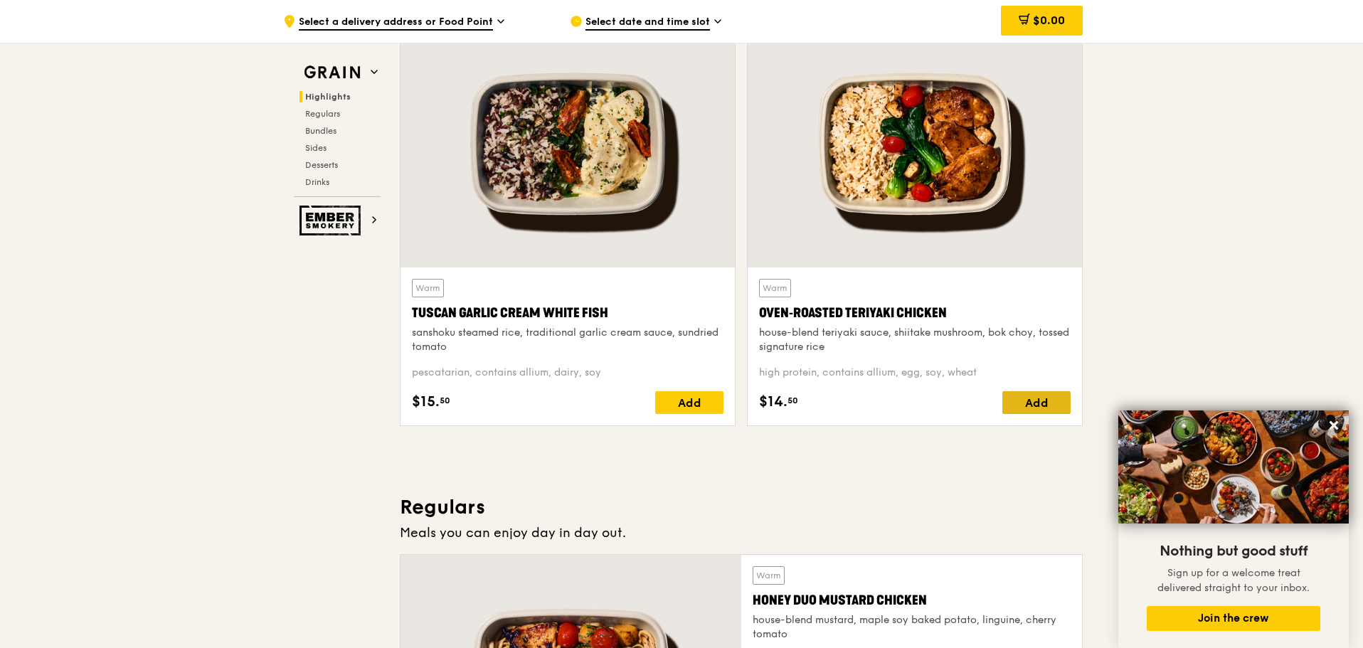
click at [1028, 401] on div "Add" at bounding box center [1036, 402] width 68 height 23
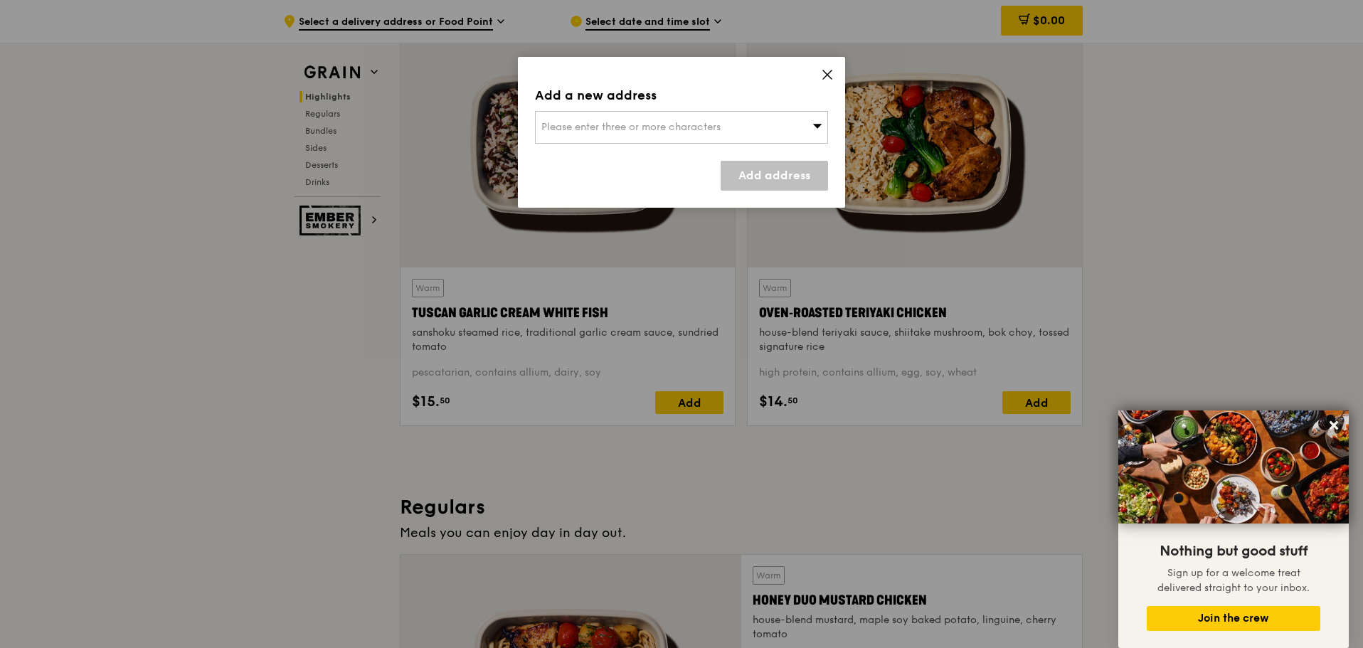
click at [793, 122] on div "Please enter three or more characters" at bounding box center [681, 127] width 293 height 33
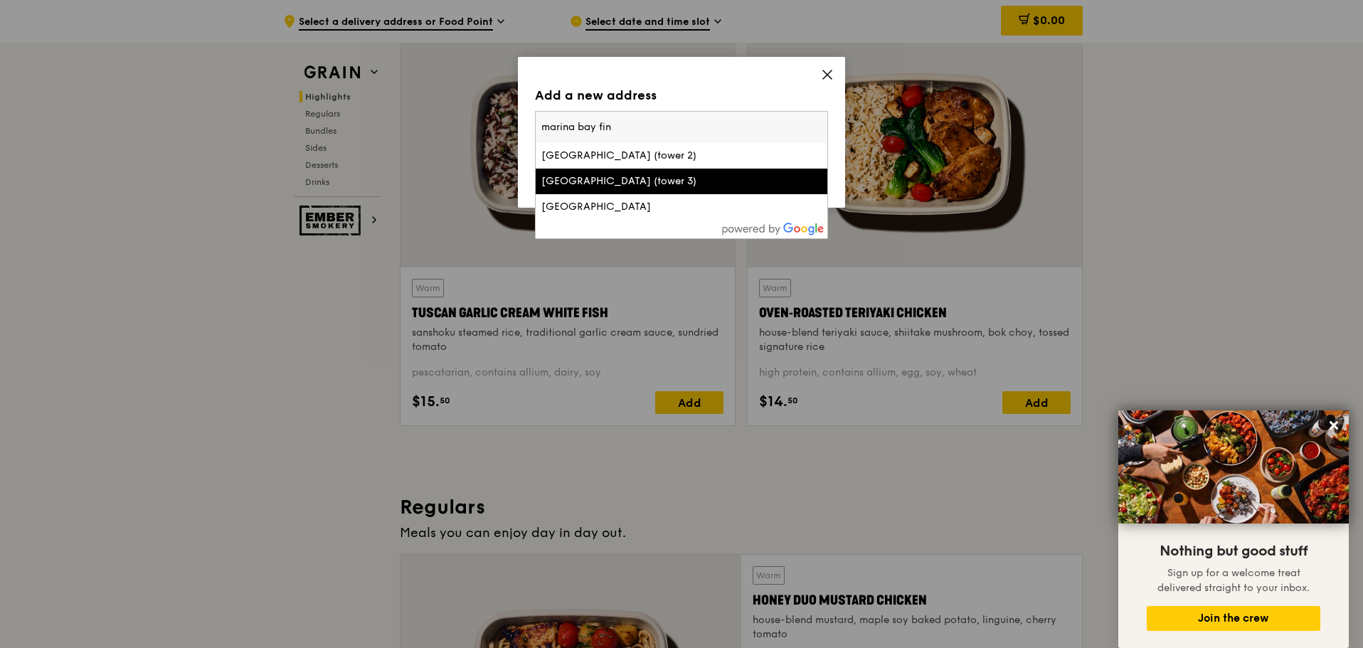
type input "marina bay fin"
click at [687, 171] on li "Marina Bay Financial Centre (tower 3)" at bounding box center [682, 182] width 292 height 26
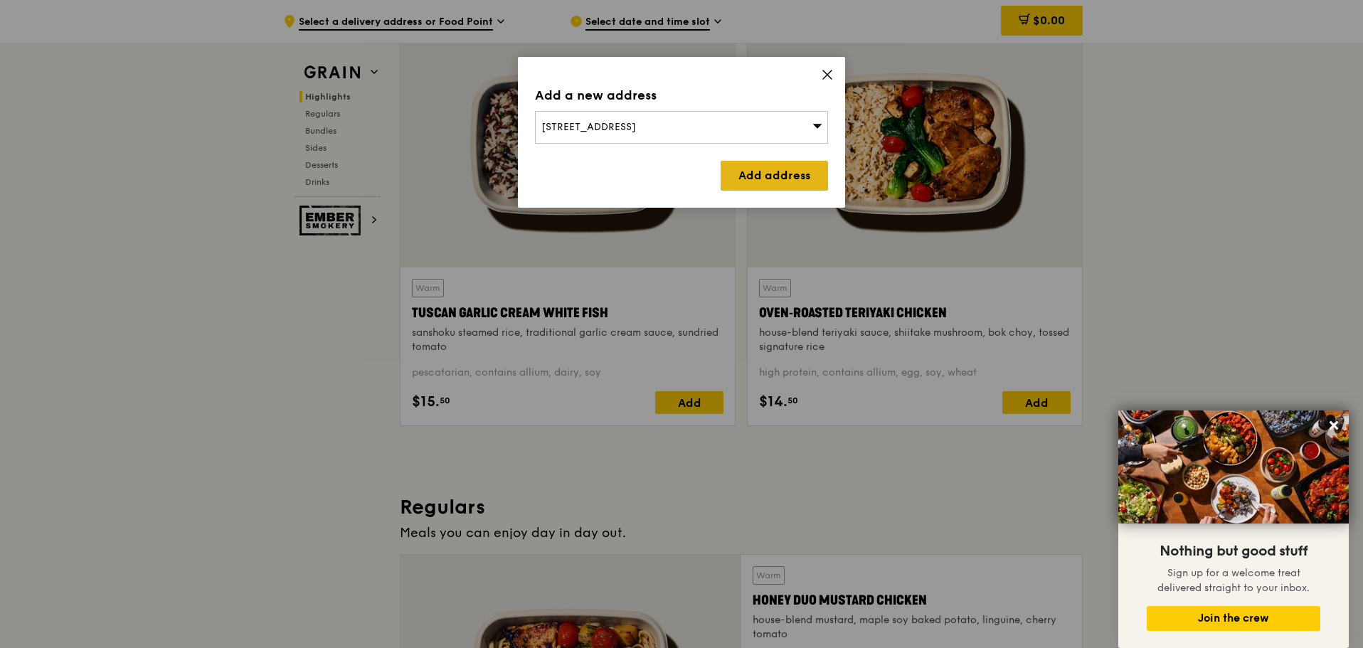
click at [781, 176] on link "Add address" at bounding box center [774, 176] width 107 height 30
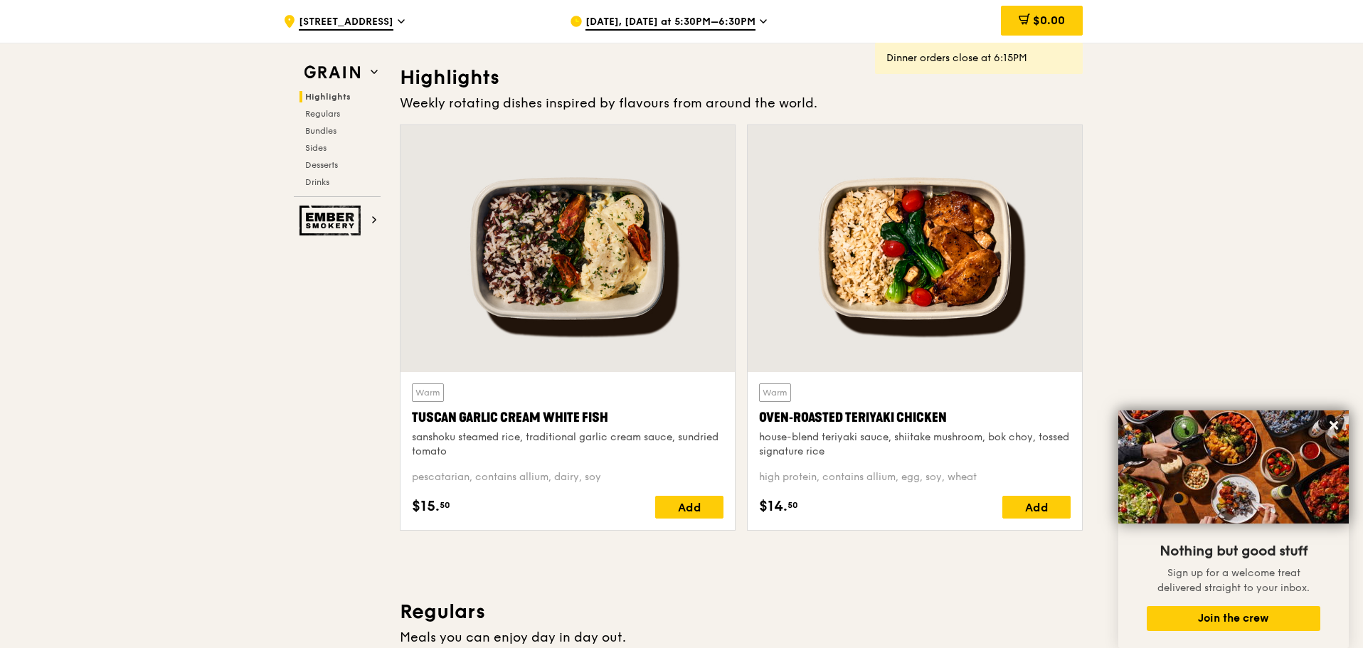
scroll to position [356, 0]
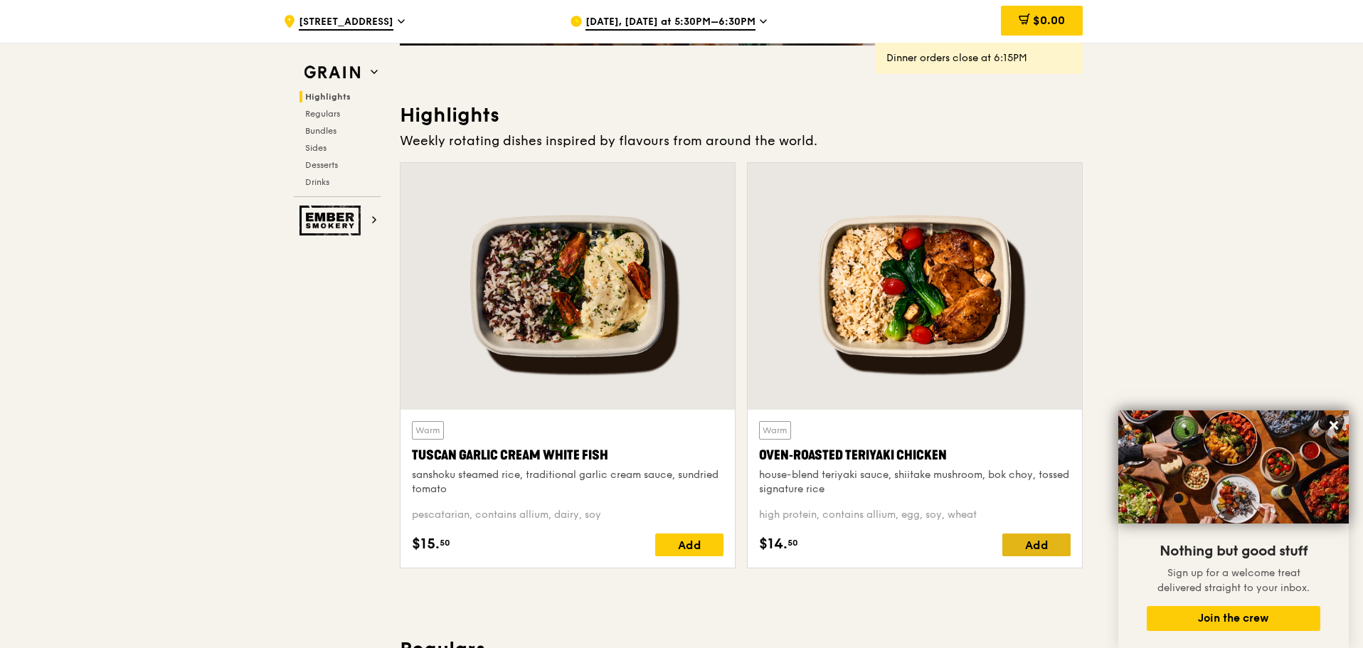
click at [1044, 544] on div "Add" at bounding box center [1036, 545] width 68 height 23
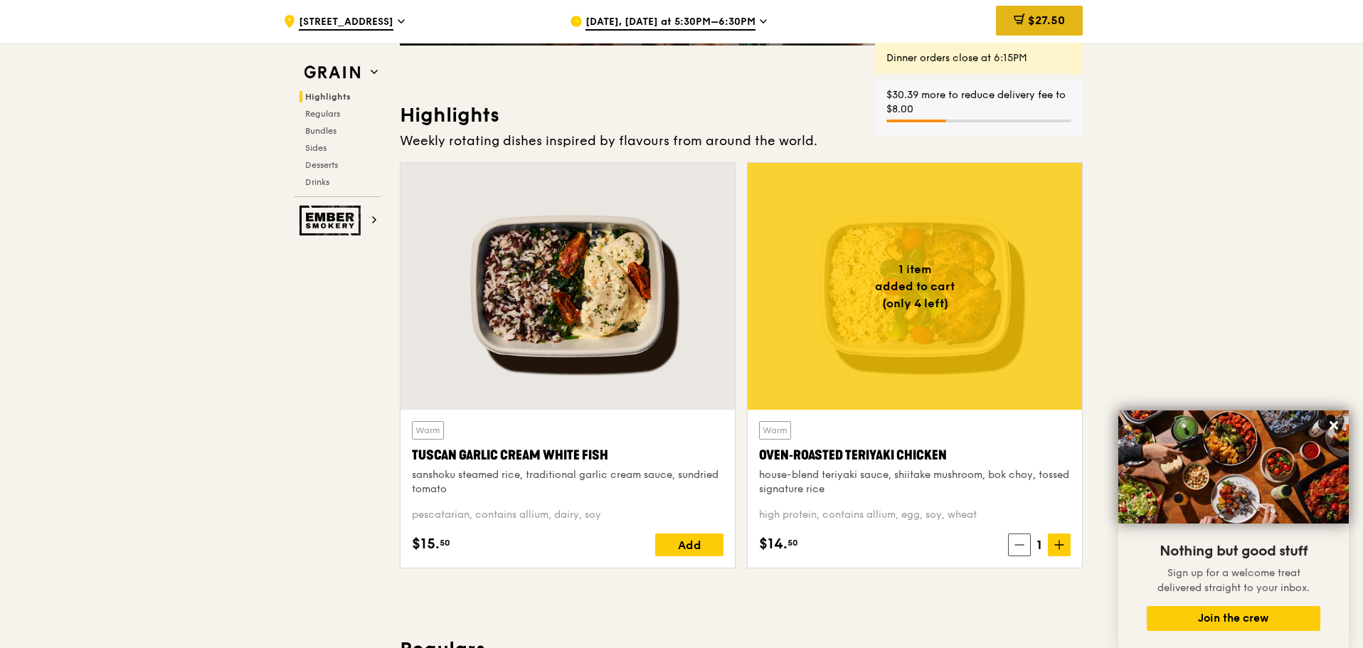
click at [1032, 25] on span "$27.50" at bounding box center [1046, 21] width 37 height 14
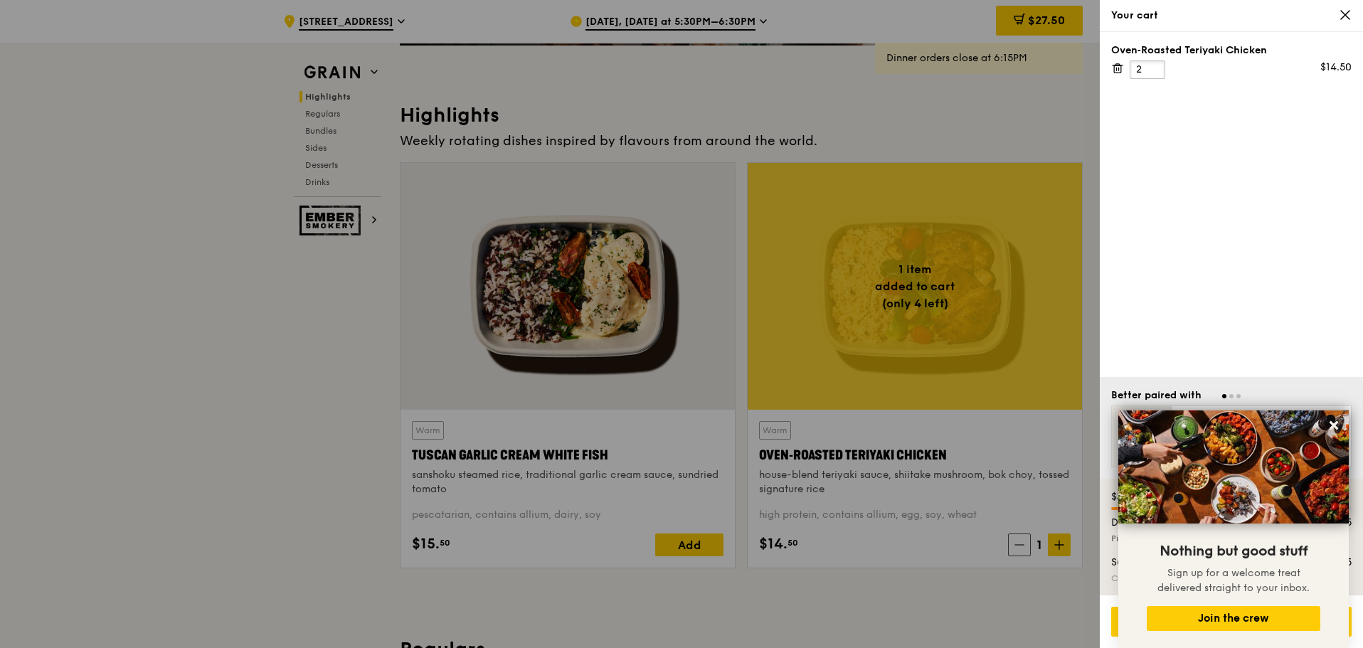
click at [1155, 68] on input "2" at bounding box center [1148, 69] width 36 height 18
click at [1155, 68] on input "3" at bounding box center [1148, 69] width 36 height 18
click at [1155, 68] on input "4" at bounding box center [1148, 69] width 36 height 18
click at [1155, 68] on input "5" at bounding box center [1148, 69] width 36 height 18
click at [1155, 68] on input "6" at bounding box center [1148, 69] width 36 height 18
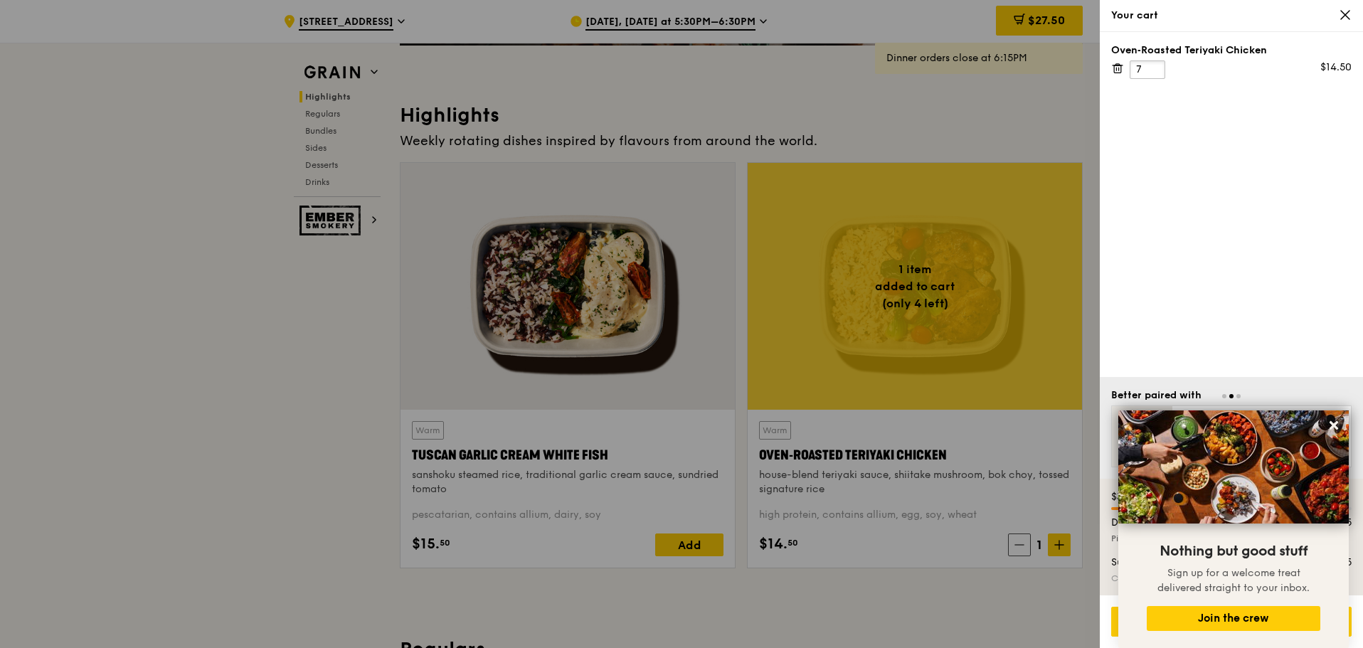
click at [1155, 68] on input "7" at bounding box center [1148, 69] width 36 height 18
click at [1155, 68] on input "8" at bounding box center [1148, 69] width 36 height 18
click at [1155, 68] on input "9" at bounding box center [1148, 69] width 36 height 18
click at [1155, 68] on input "10" at bounding box center [1148, 69] width 36 height 18
click at [1155, 68] on input "11" at bounding box center [1148, 69] width 36 height 18
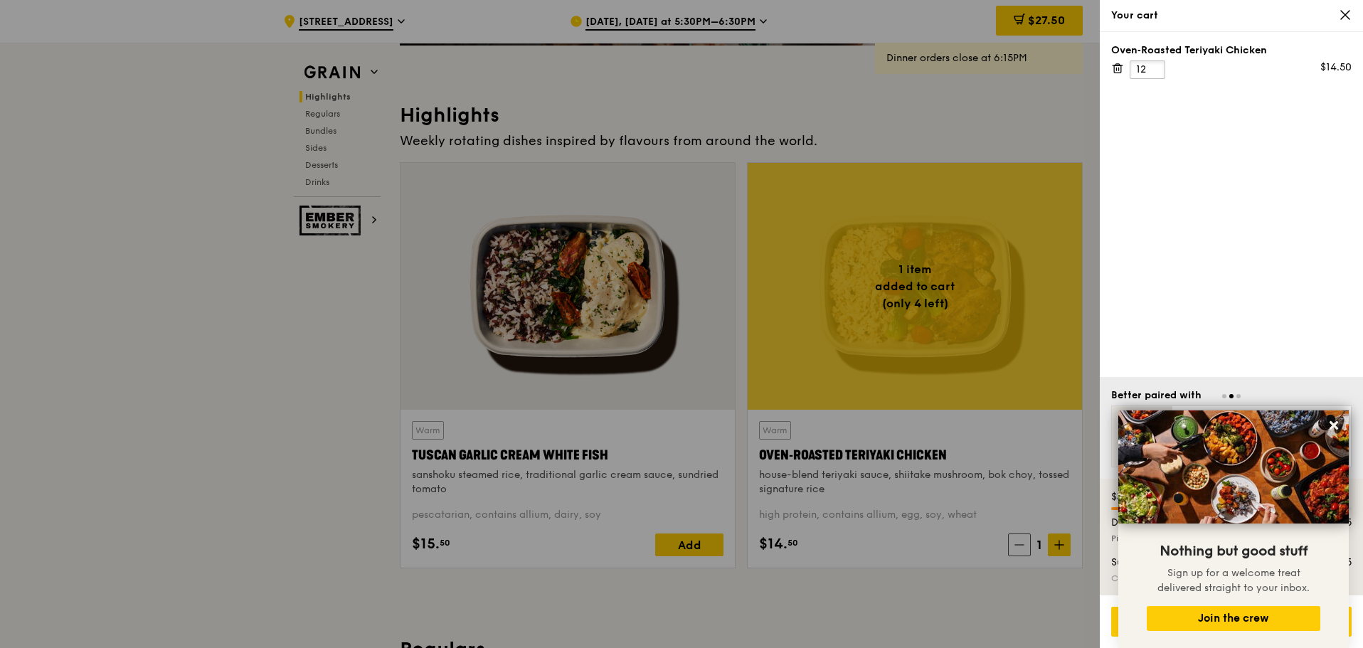
click at [1155, 68] on input "12" at bounding box center [1148, 69] width 36 height 18
click at [1155, 68] on input "13" at bounding box center [1148, 69] width 36 height 18
click at [1155, 68] on input "14" at bounding box center [1148, 69] width 36 height 18
click at [1155, 68] on input "15" at bounding box center [1148, 69] width 36 height 18
click at [1155, 68] on input "16" at bounding box center [1148, 69] width 36 height 18
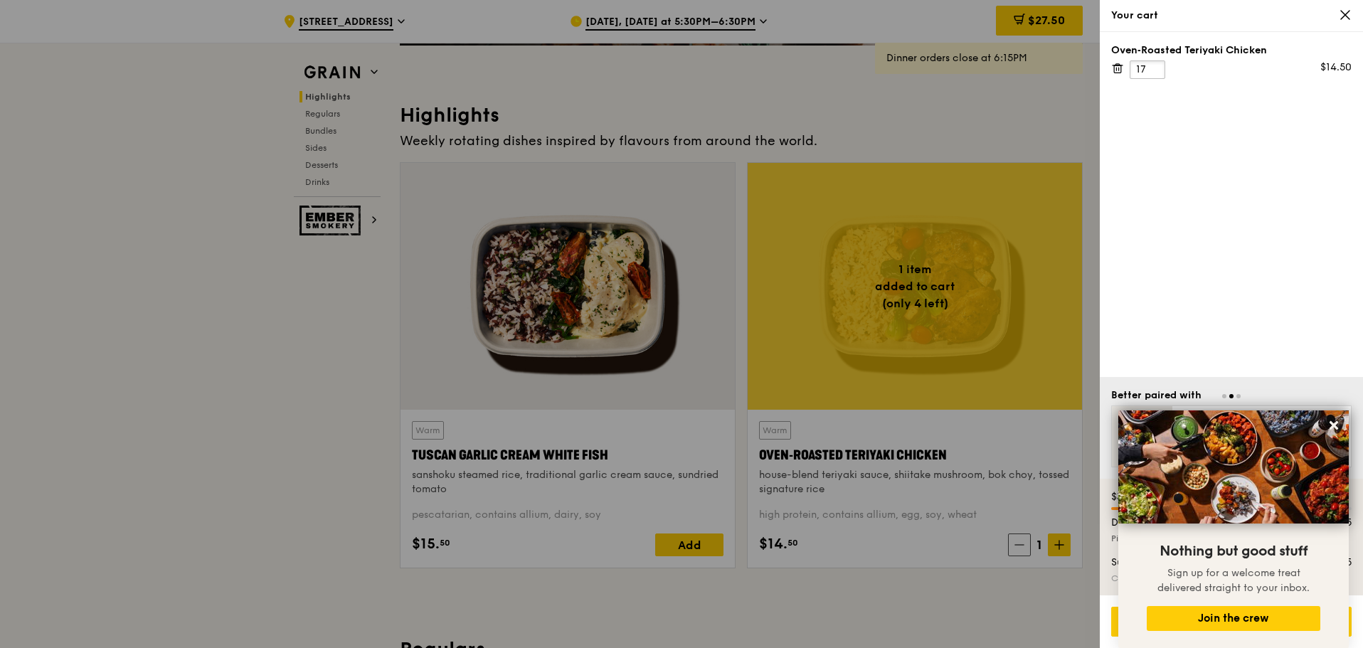
click at [1155, 68] on input "17" at bounding box center [1148, 69] width 36 height 18
click at [1155, 68] on input "19" at bounding box center [1148, 69] width 36 height 18
click at [1155, 68] on input "20" at bounding box center [1148, 69] width 36 height 18
click at [1155, 68] on input "21" at bounding box center [1148, 69] width 36 height 18
click at [1155, 68] on input "22" at bounding box center [1148, 69] width 36 height 18
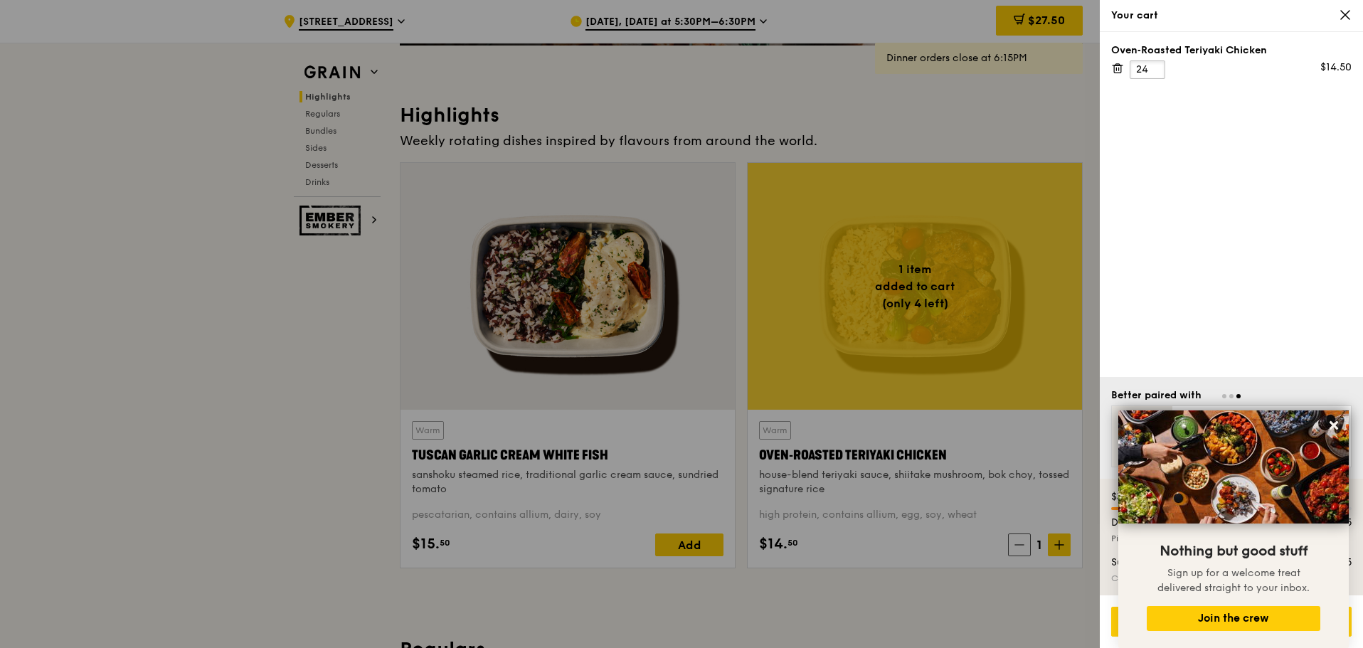
click at [1155, 68] on input "24" at bounding box center [1148, 69] width 36 height 18
click at [1155, 68] on input "25" at bounding box center [1148, 69] width 36 height 18
click at [1155, 68] on input "26" at bounding box center [1148, 69] width 36 height 18
click at [1155, 68] on input "27" at bounding box center [1148, 69] width 36 height 18
click at [1155, 68] on input "28" at bounding box center [1148, 69] width 36 height 18
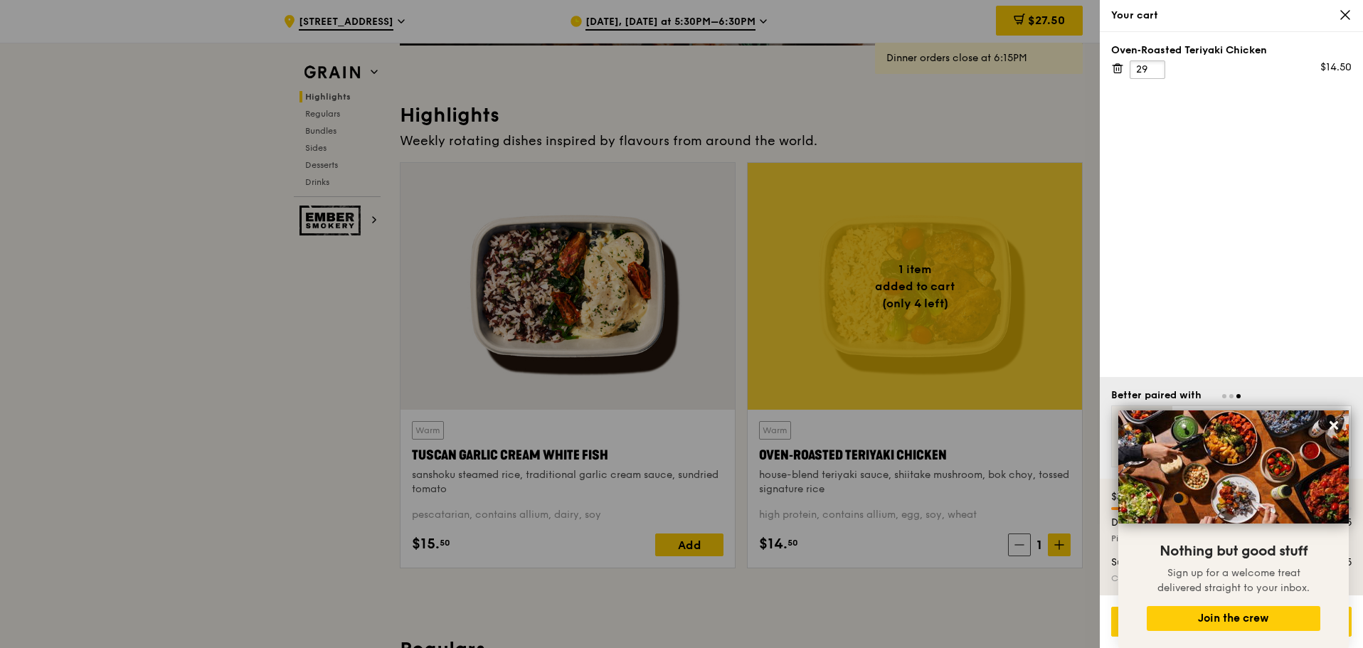
click at [1155, 68] on input "29" at bounding box center [1148, 69] width 36 height 18
click at [1155, 68] on input "30" at bounding box center [1148, 69] width 36 height 18
click at [1155, 68] on input "31" at bounding box center [1148, 69] width 36 height 18
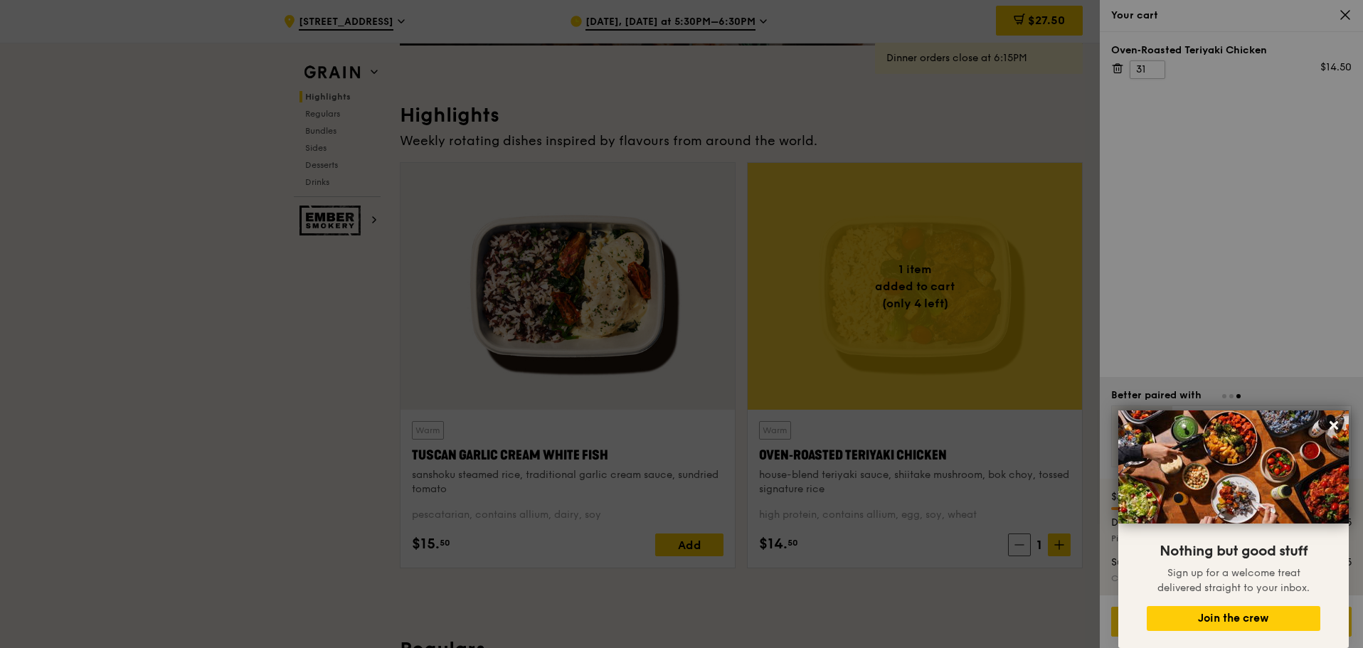
click at [1148, 73] on div at bounding box center [681, 324] width 1363 height 648
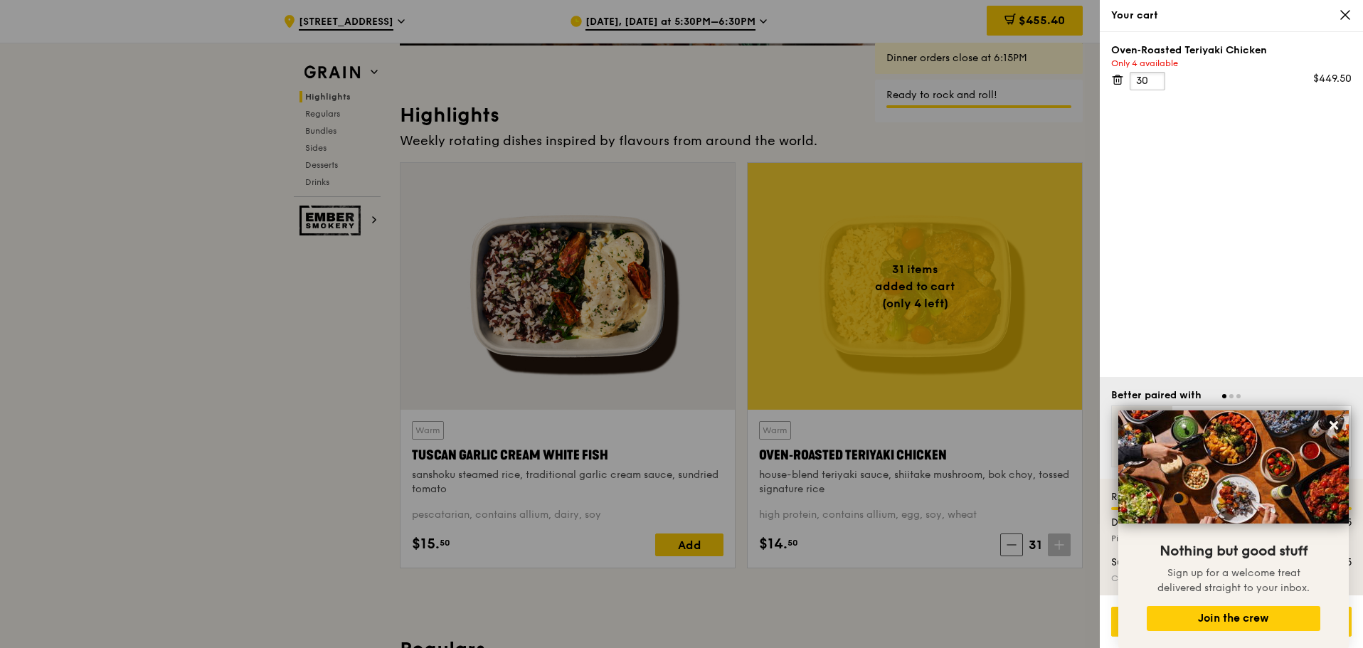
type input "30"
click at [1156, 83] on input "30" at bounding box center [1148, 81] width 36 height 18
click at [1355, 14] on div "Your cart" at bounding box center [1231, 16] width 263 height 32
click at [1116, 78] on icon at bounding box center [1117, 79] width 13 height 13
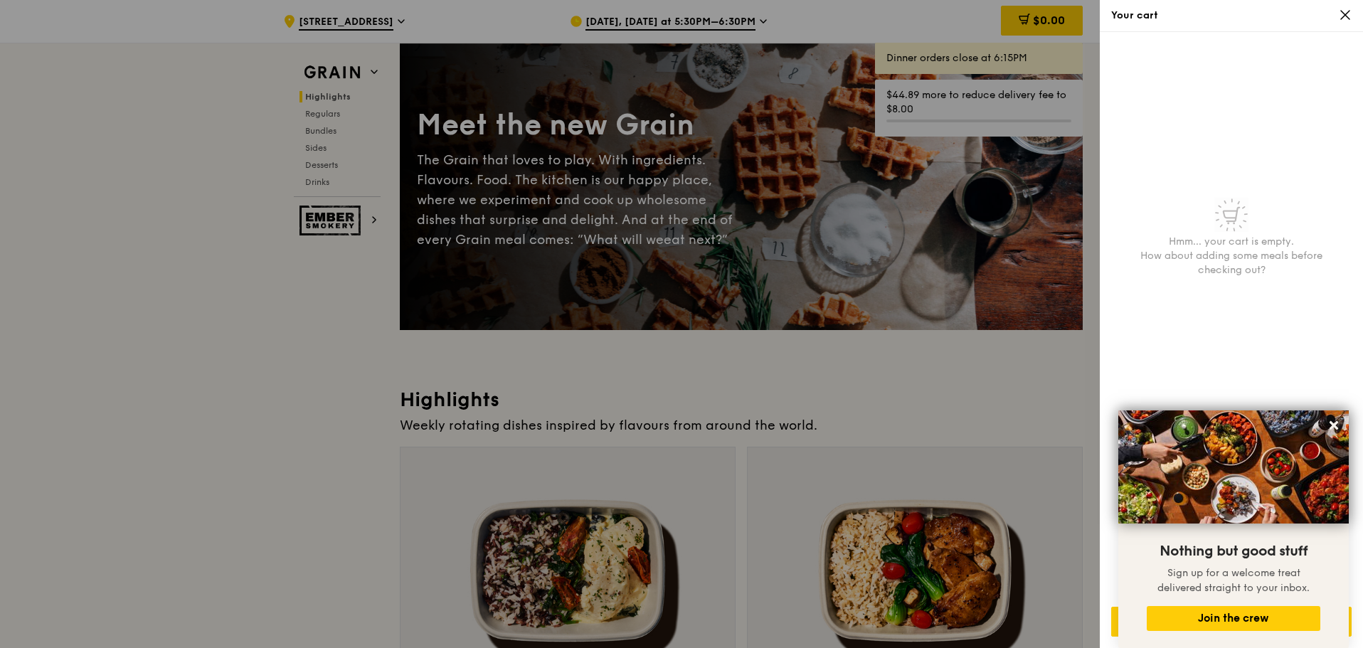
scroll to position [0, 0]
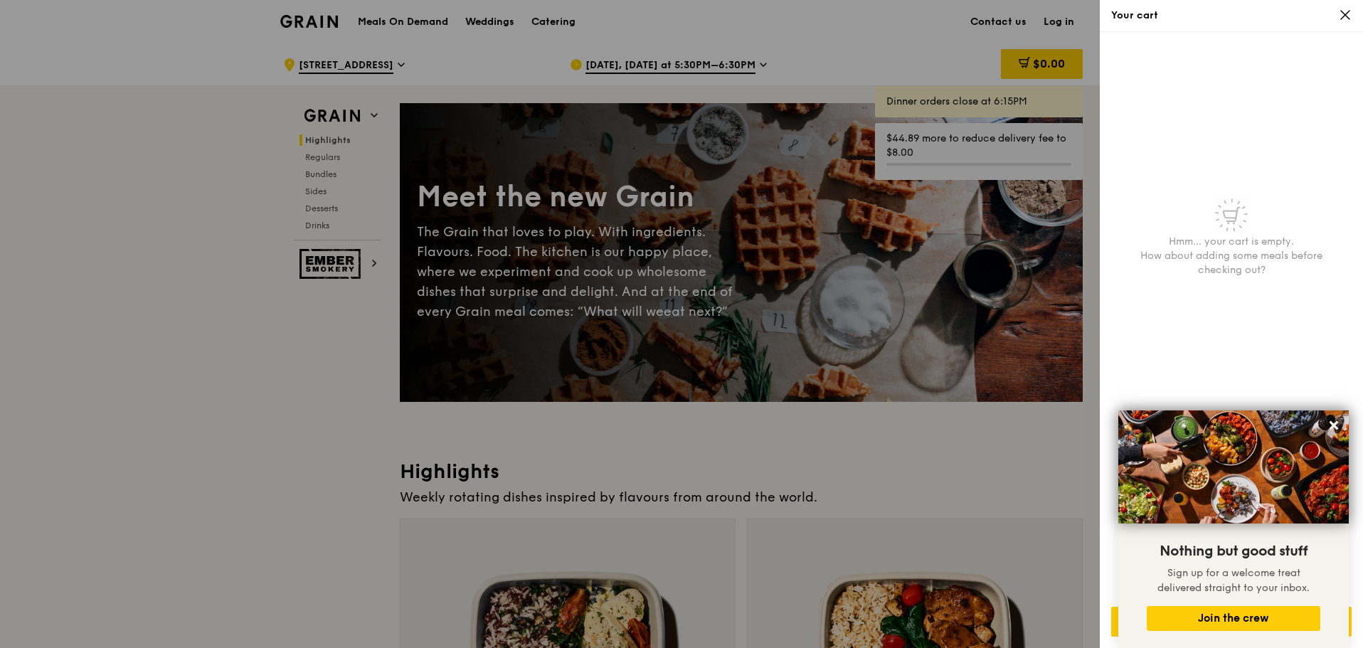
click at [633, 69] on div at bounding box center [681, 324] width 1363 height 648
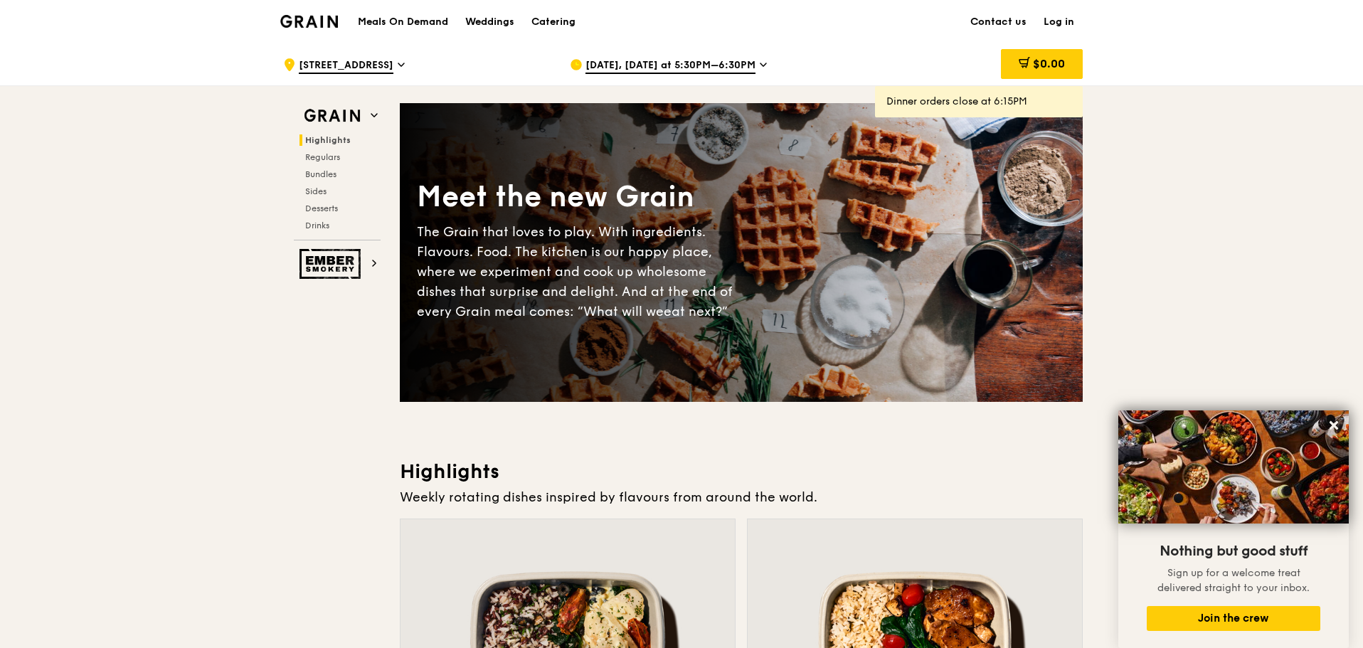
click at [664, 63] on span "Aug 26, Today at 5:30PM–6:30PM" at bounding box center [671, 66] width 170 height 16
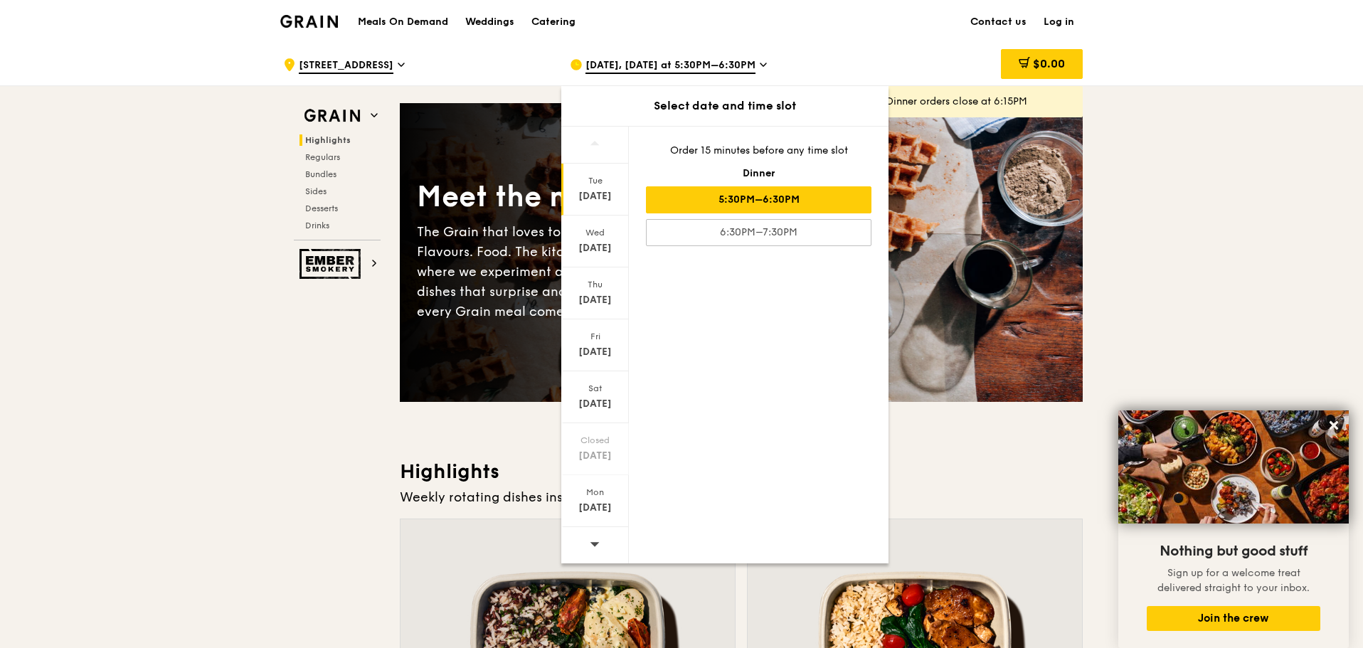
scroll to position [71, 0]
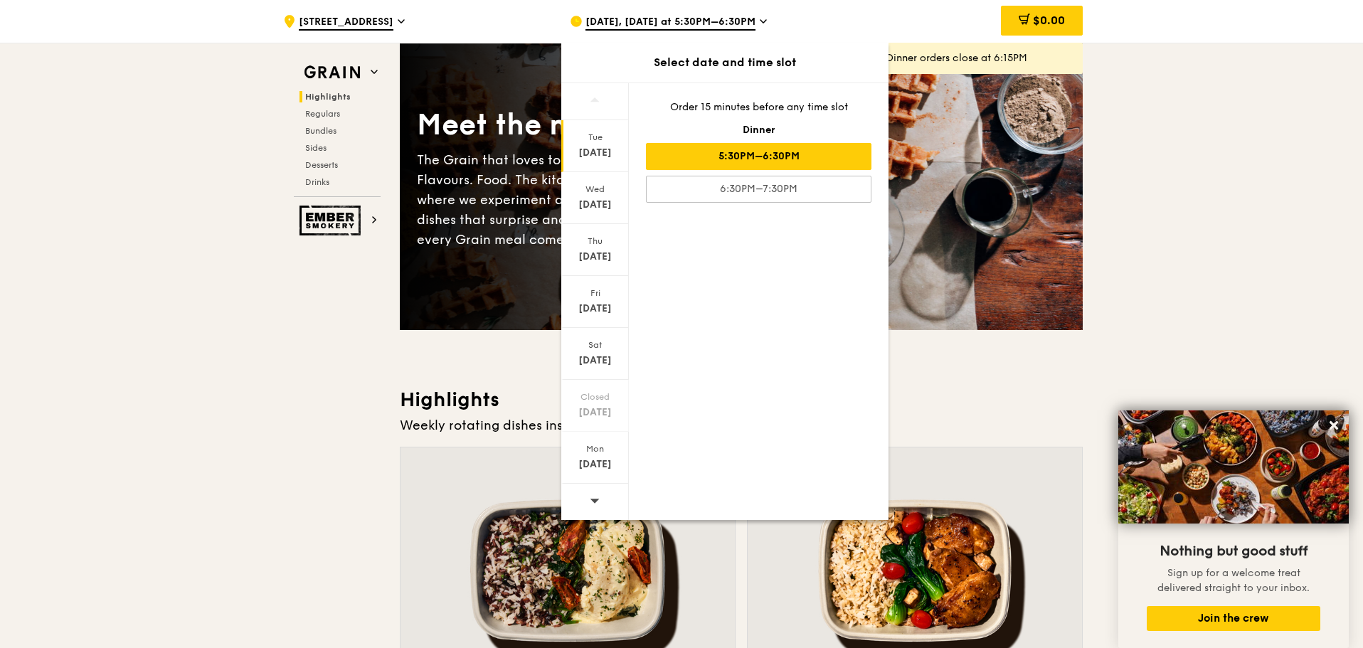
click at [593, 504] on icon at bounding box center [595, 500] width 10 height 11
click at [596, 498] on icon at bounding box center [595, 500] width 10 height 11
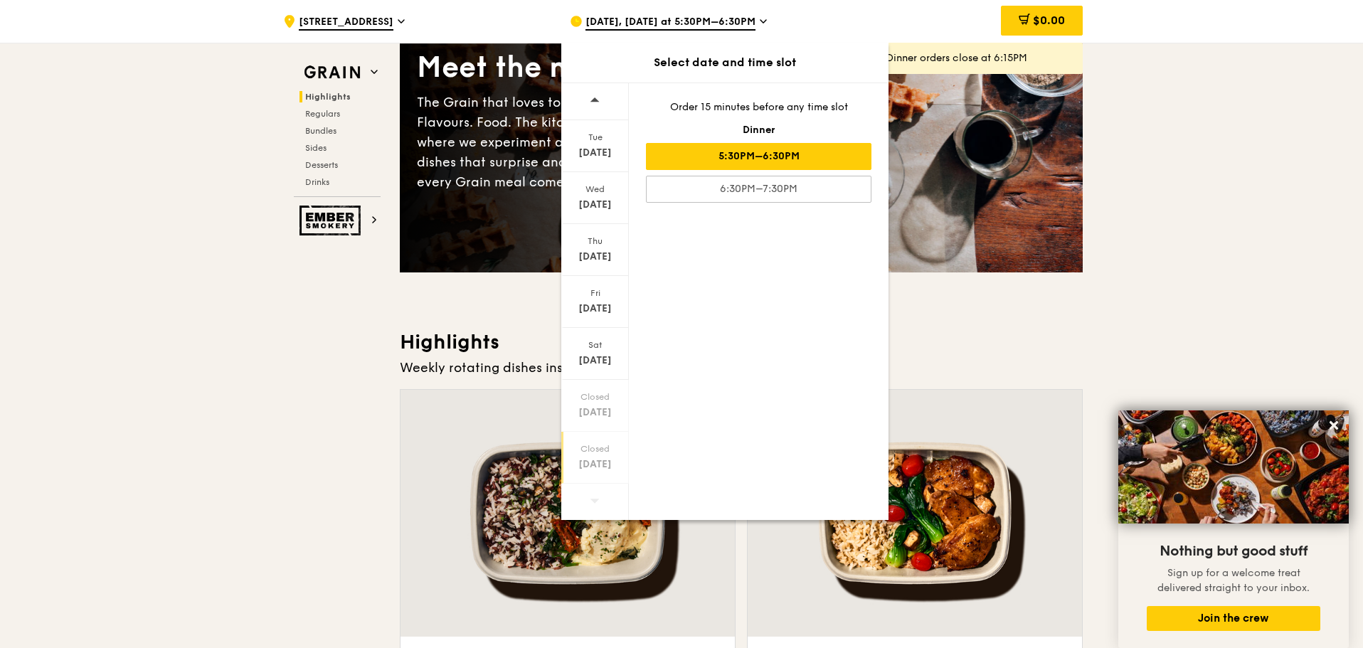
scroll to position [142, 0]
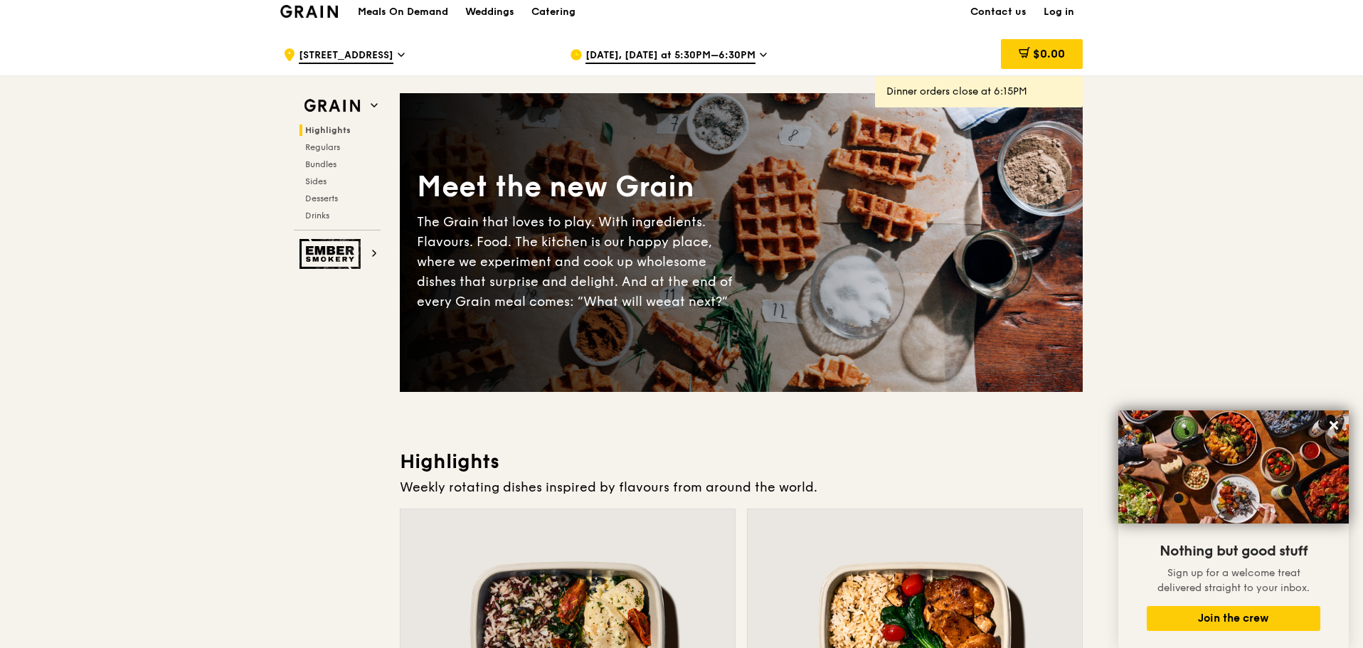
scroll to position [0, 0]
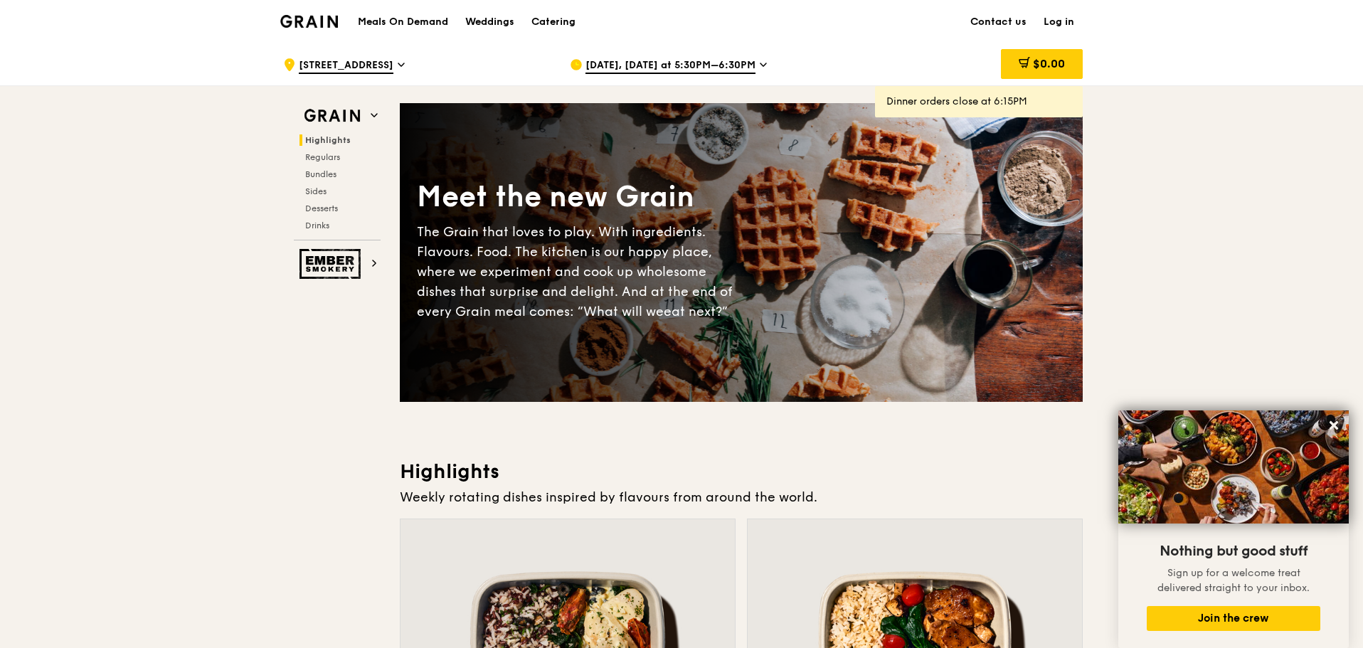
click at [430, 21] on h1 "Meals On Demand" at bounding box center [403, 22] width 90 height 14
click at [396, 17] on h1 "Meals On Demand" at bounding box center [403, 22] width 90 height 14
click at [315, 26] on img at bounding box center [309, 21] width 58 height 13
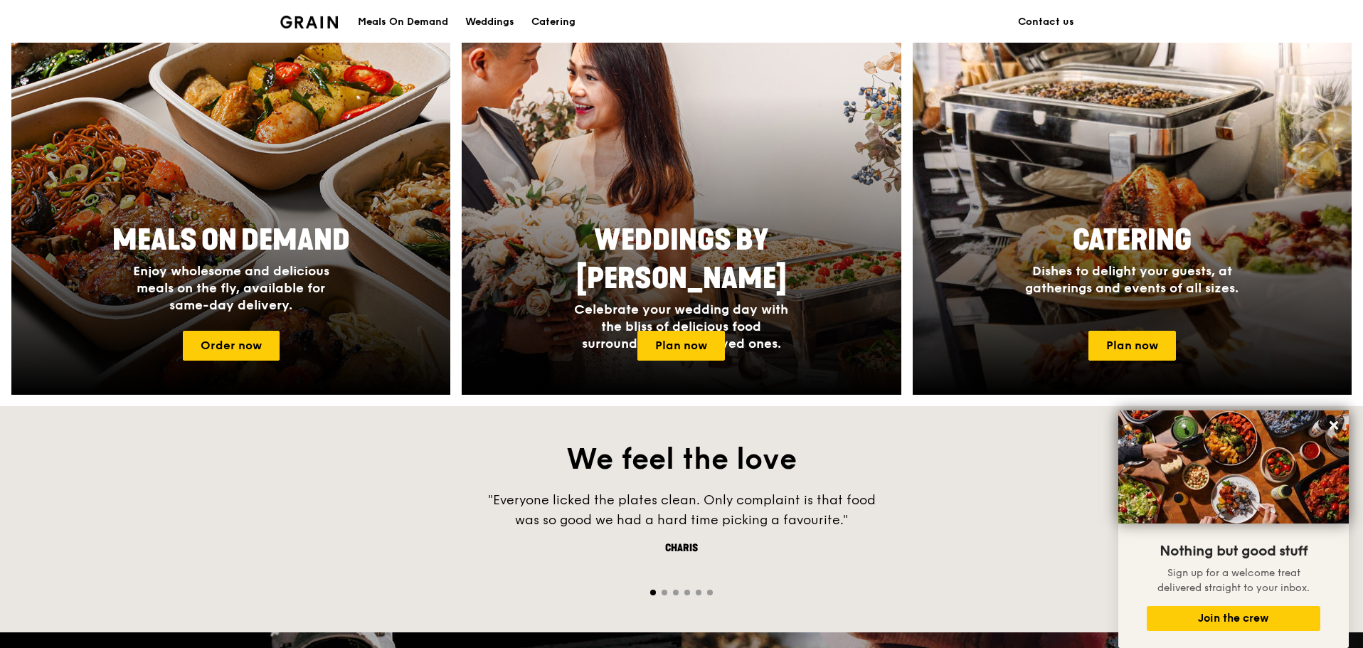
scroll to position [569, 0]
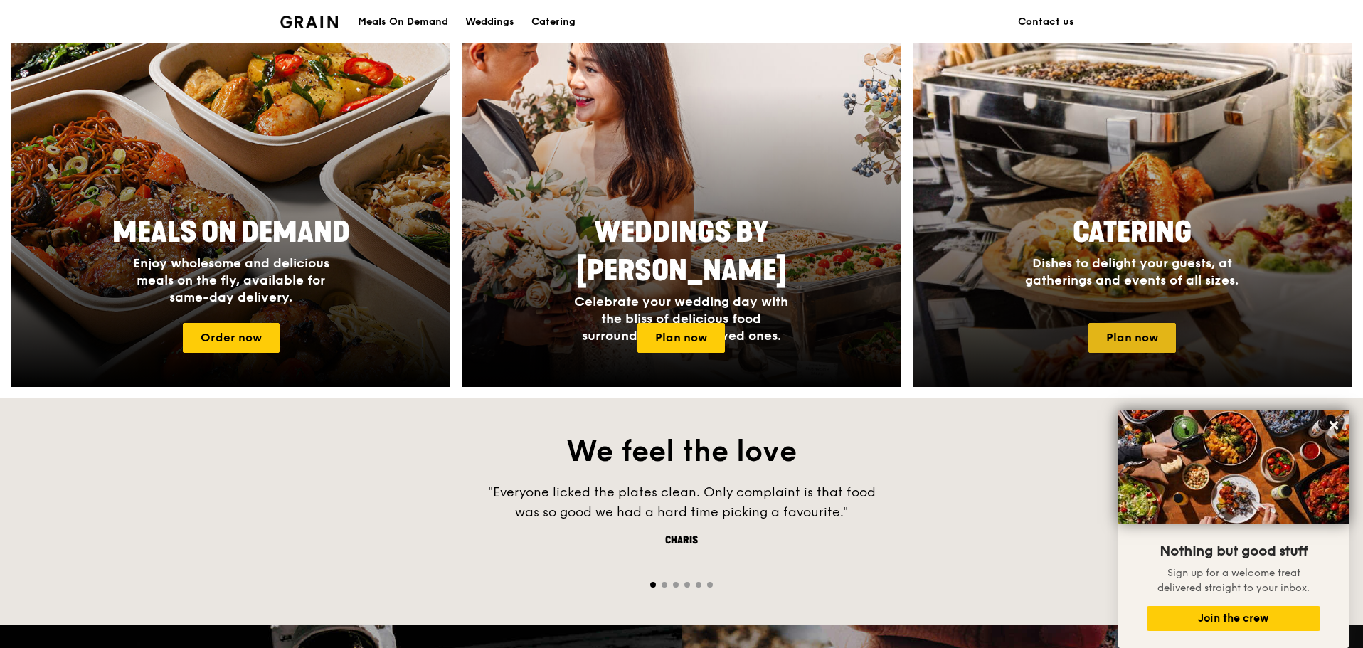
click at [1124, 332] on link "Plan now" at bounding box center [1133, 338] width 88 height 30
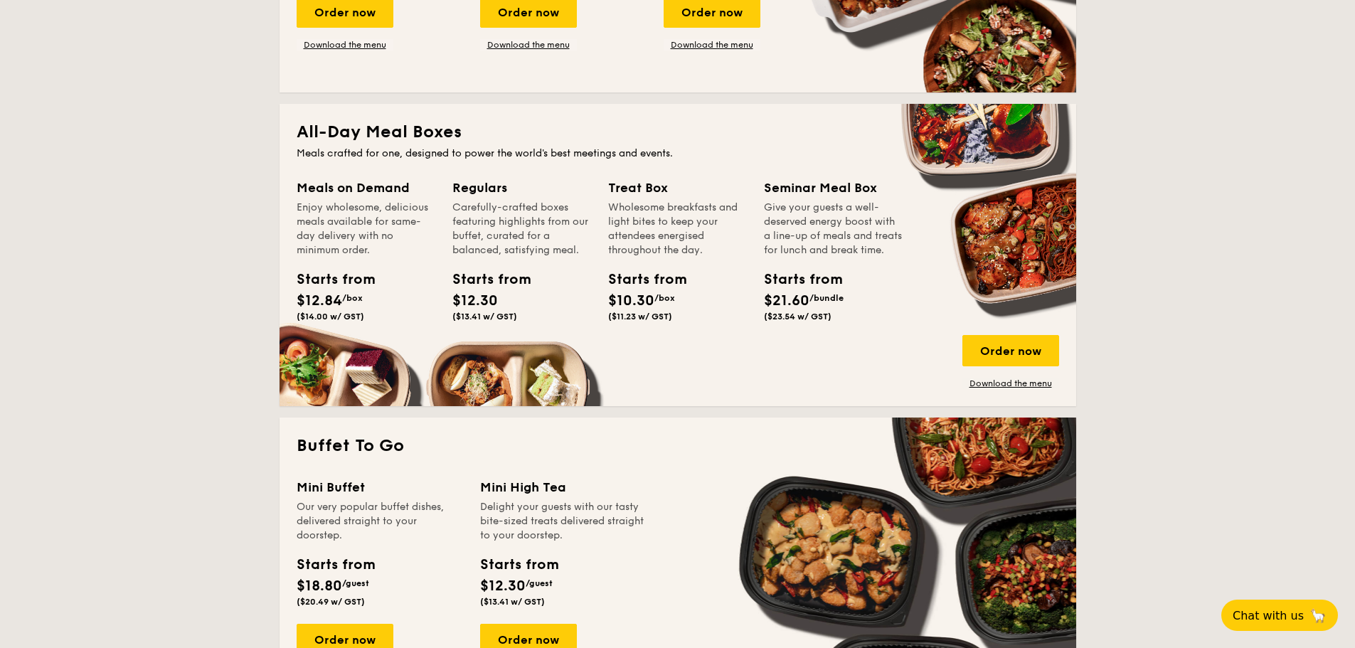
scroll to position [541, 0]
click at [1006, 358] on div "Order now" at bounding box center [1011, 351] width 97 height 31
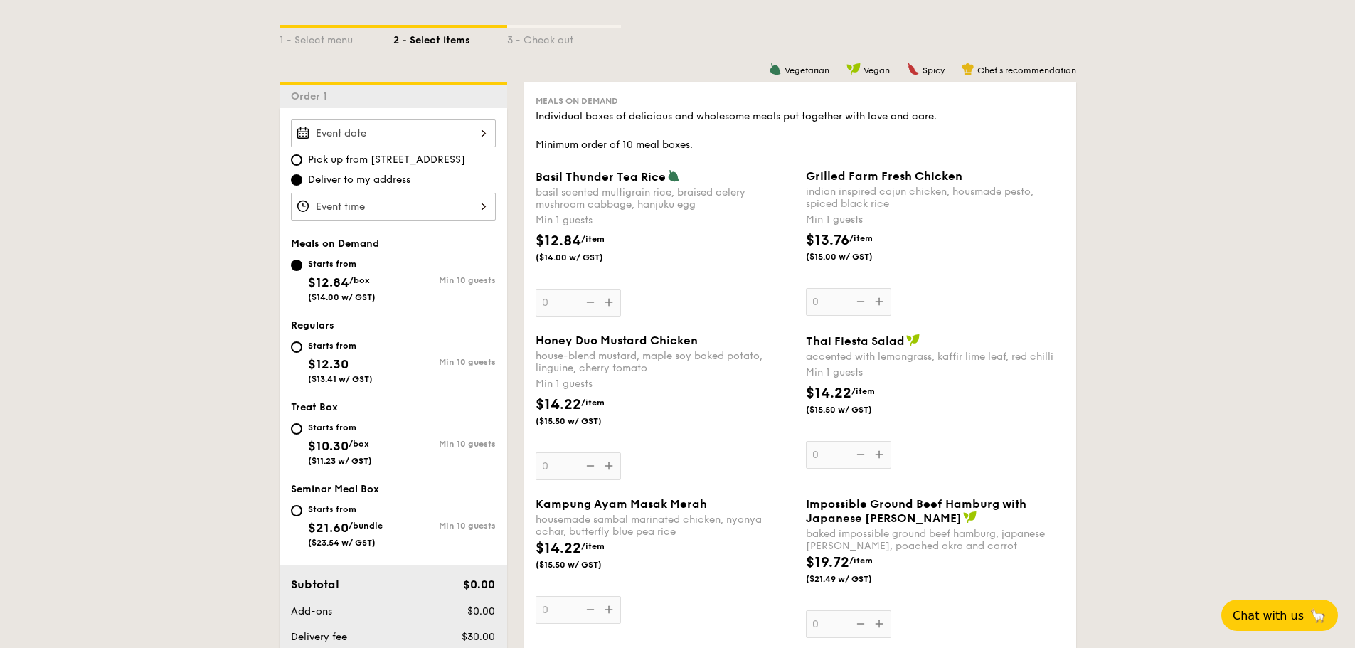
scroll to position [356, 0]
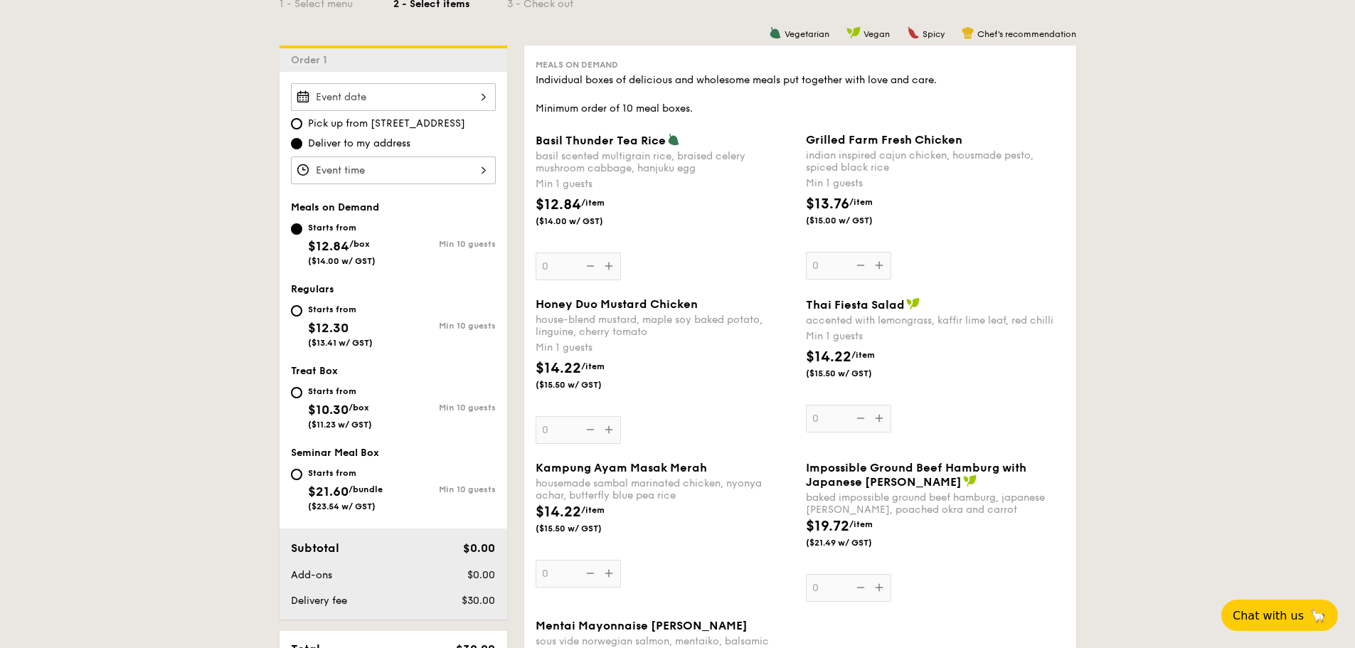
click at [399, 111] on div "Pick up from [STREET_ADDRESS] Deliver to my address" at bounding box center [393, 133] width 205 height 101
click at [420, 105] on div at bounding box center [393, 97] width 205 height 28
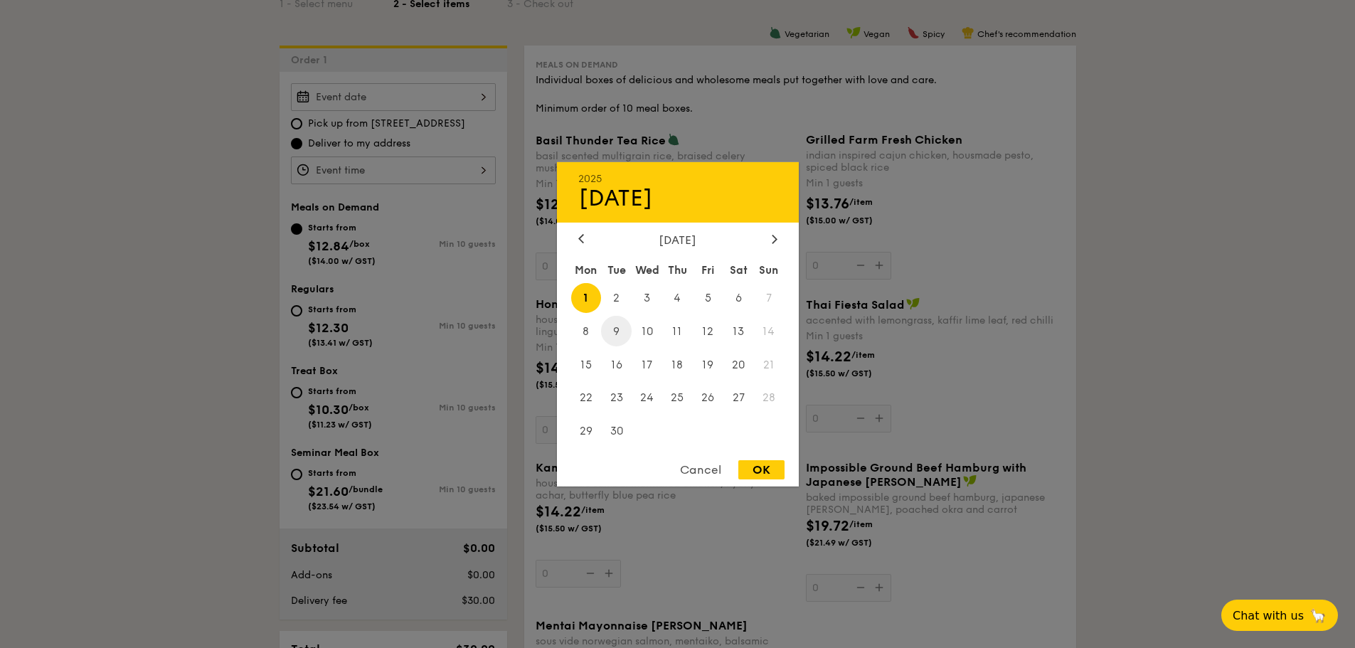
click at [613, 336] on span "9" at bounding box center [616, 331] width 31 height 31
click at [756, 463] on div "OK" at bounding box center [762, 469] width 46 height 19
type input "[DATE]"
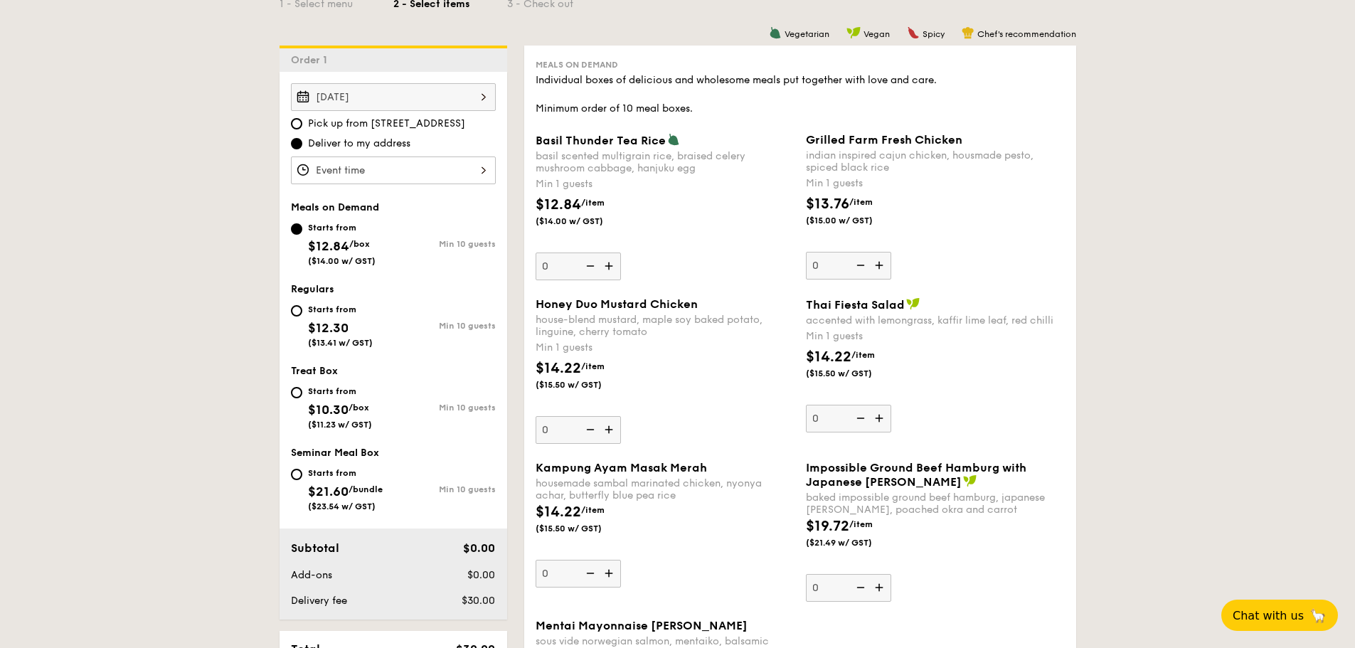
click at [338, 119] on span "Pick up from [STREET_ADDRESS]" at bounding box center [386, 124] width 157 height 14
click at [302, 119] on input "Pick up from [STREET_ADDRESS]" at bounding box center [296, 123] width 11 height 11
radio input "true"
click at [376, 169] on div at bounding box center [393, 171] width 205 height 28
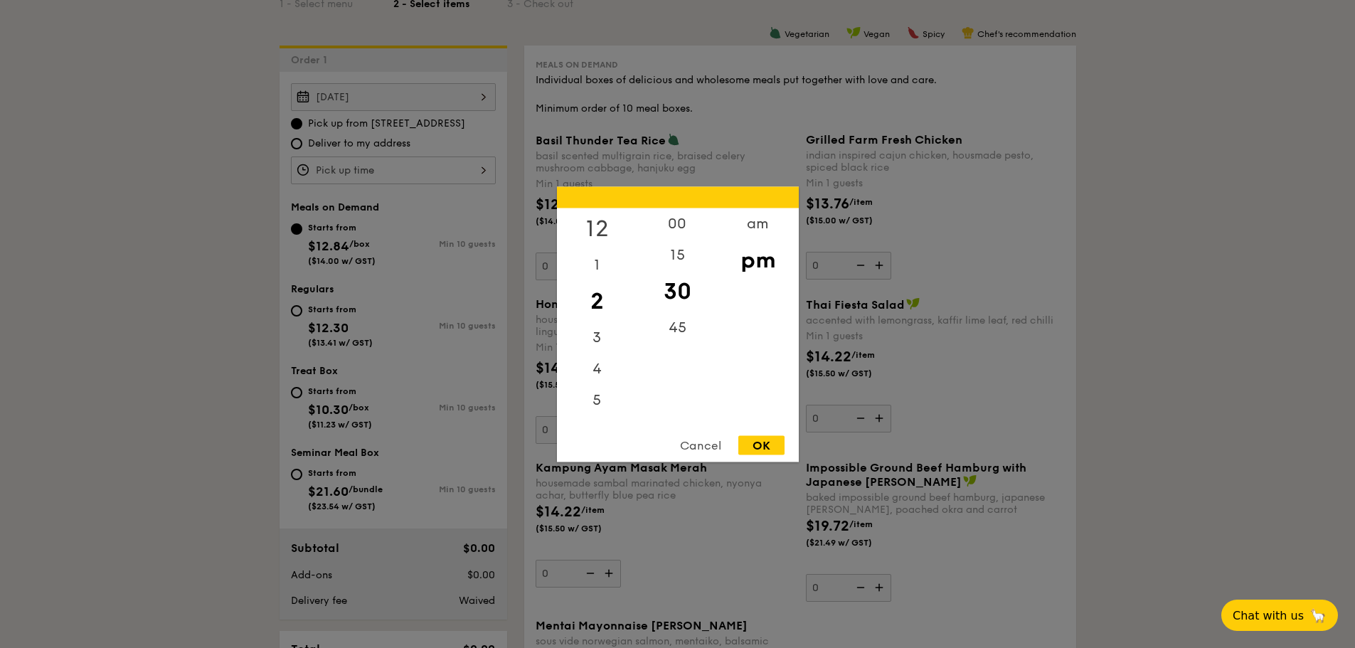
click at [588, 226] on div "12" at bounding box center [597, 228] width 80 height 41
click at [757, 448] on div "OK" at bounding box center [762, 444] width 46 height 19
type input "12:30PM"
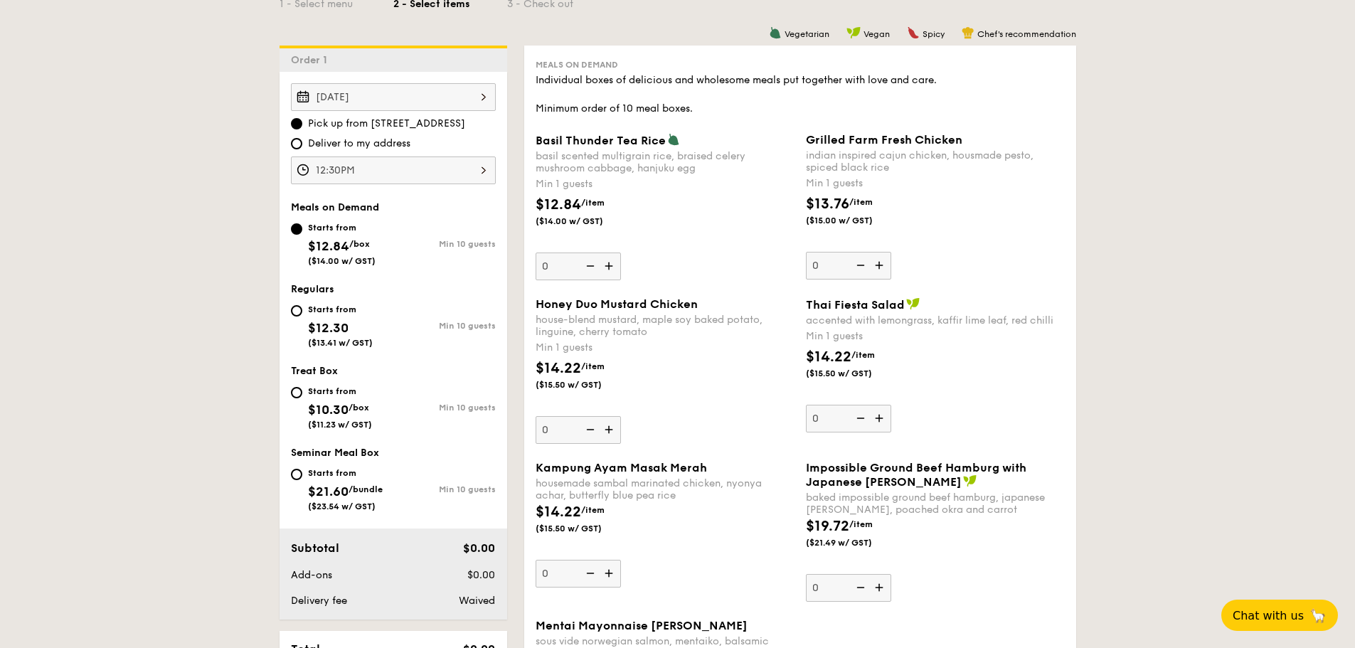
click at [302, 317] on div "Starts from $12.30 ($13.41 w/ GST)" at bounding box center [342, 324] width 102 height 47
click at [302, 317] on input "Starts from $12.30 ($13.41 w/ GST) Min 10 guests" at bounding box center [296, 310] width 11 height 11
radio input "true"
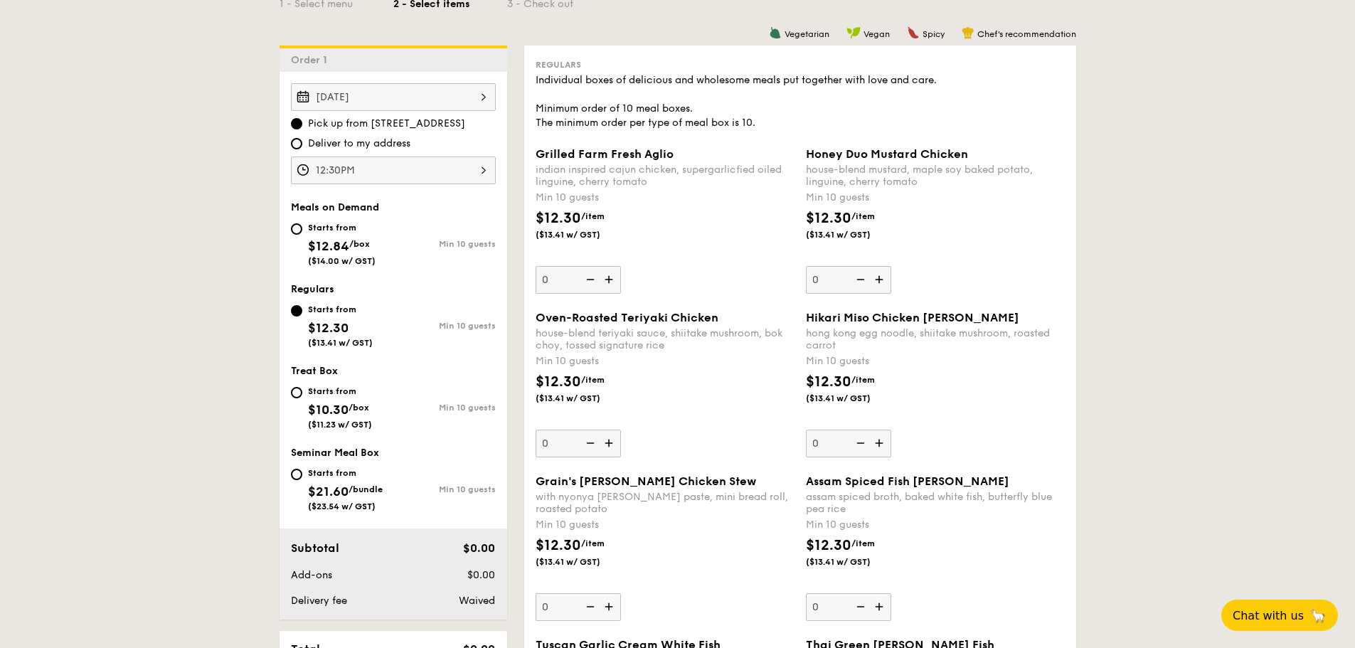
click at [295, 226] on input "Starts from $12.84 /box ($14.00 w/ GST) Min 10 guests" at bounding box center [296, 228] width 11 height 11
radio input "true"
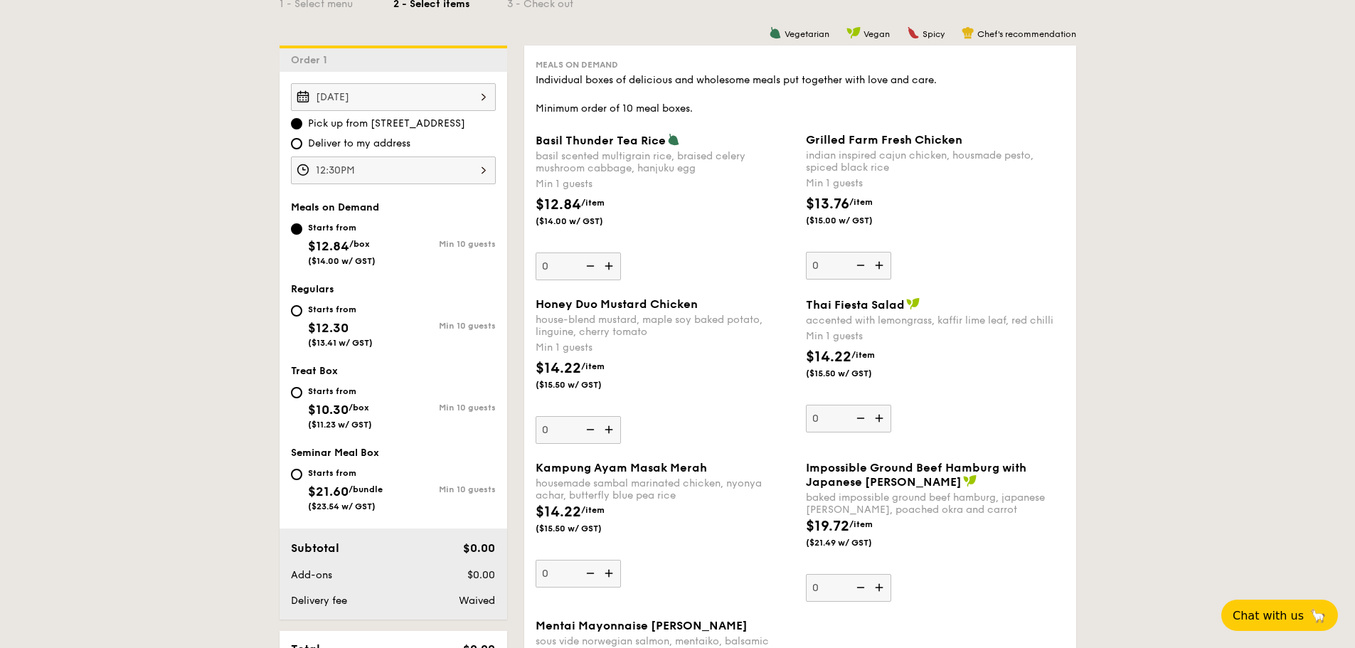
click at [879, 267] on img at bounding box center [880, 265] width 21 height 27
click at [879, 267] on input "0" at bounding box center [848, 266] width 85 height 28
click at [880, 265] on img at bounding box center [880, 265] width 21 height 27
click at [880, 265] on input "1" at bounding box center [848, 266] width 85 height 28
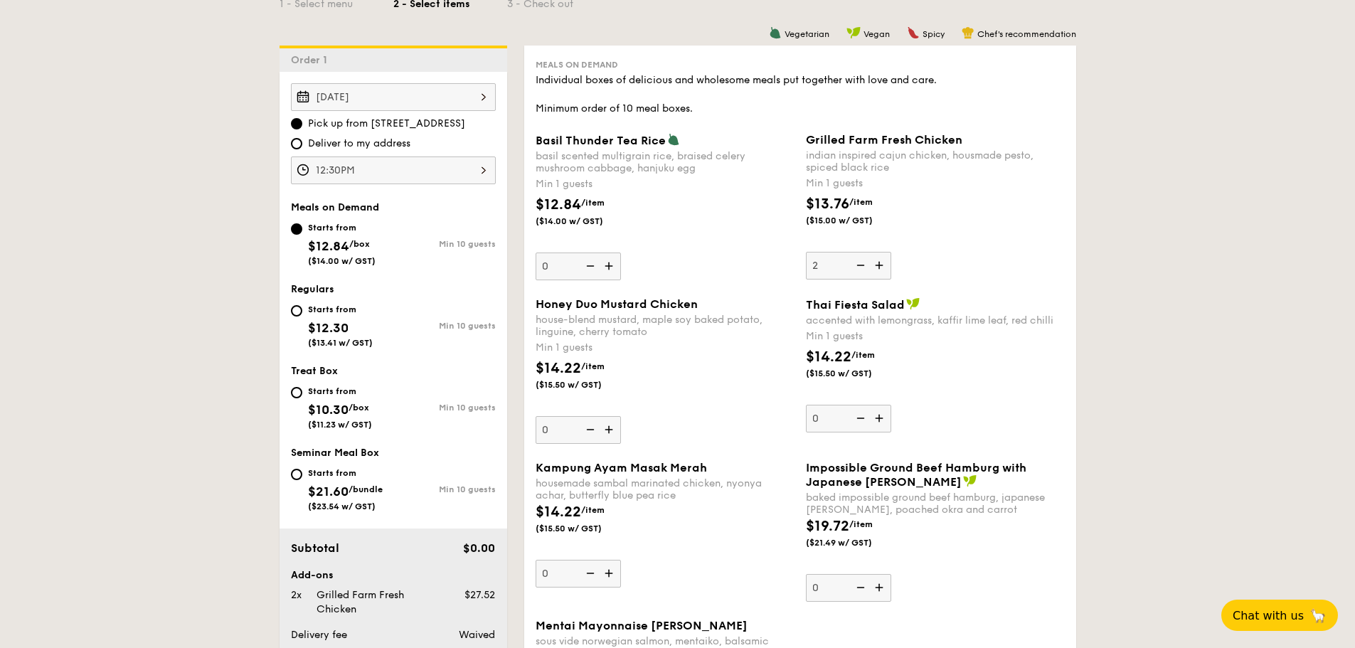
click at [880, 265] on img at bounding box center [880, 265] width 21 height 27
click at [880, 265] on input "2" at bounding box center [848, 266] width 85 height 28
click at [880, 265] on img at bounding box center [880, 265] width 21 height 27
click at [880, 265] on input "3" at bounding box center [848, 266] width 85 height 28
click at [880, 265] on img at bounding box center [880, 265] width 21 height 27
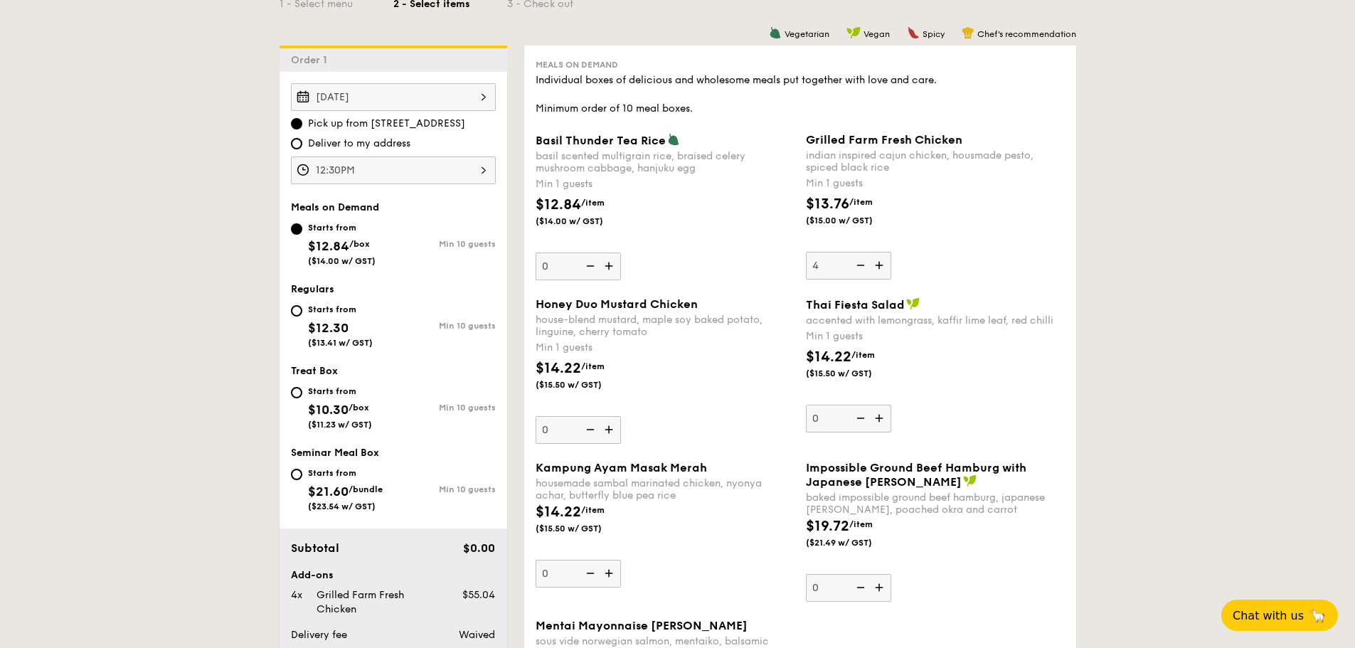
click at [880, 265] on input "4" at bounding box center [848, 266] width 85 height 28
type input "5"
click at [613, 265] on img at bounding box center [610, 266] width 21 height 27
click at [613, 265] on input "0" at bounding box center [578, 267] width 85 height 28
click at [613, 265] on img at bounding box center [610, 266] width 21 height 27
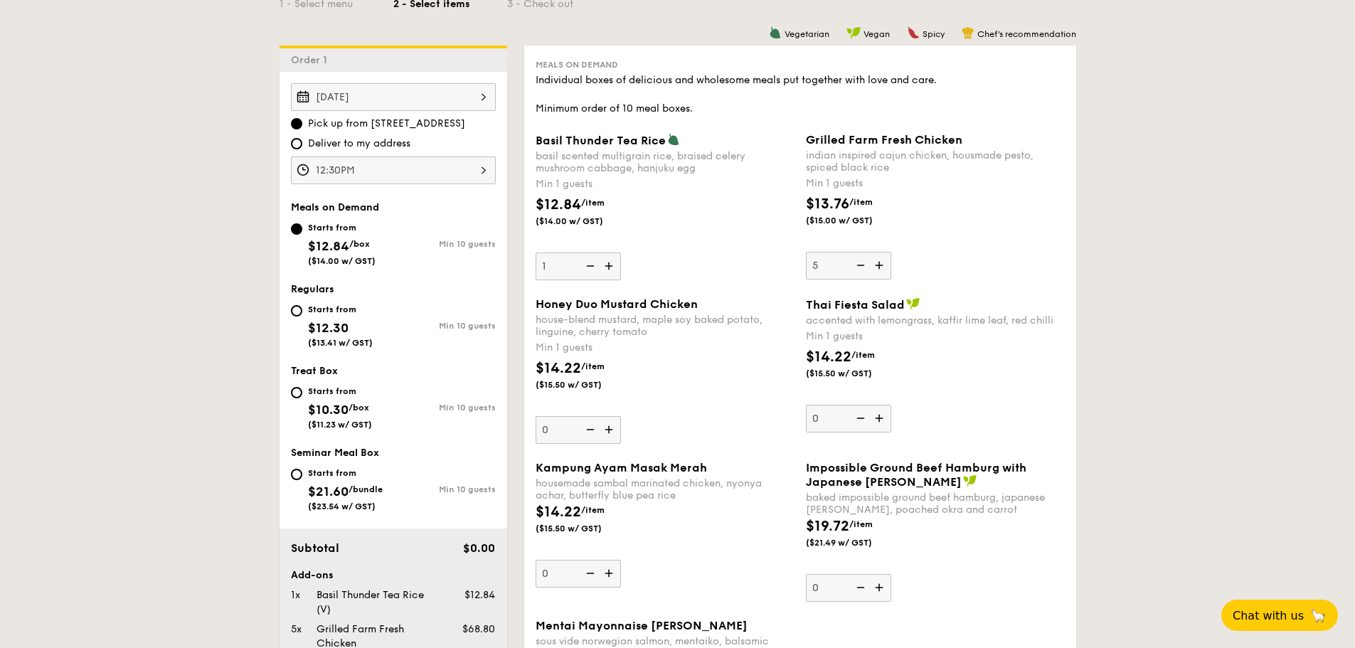
click at [613, 265] on input "1" at bounding box center [578, 267] width 85 height 28
click at [613, 265] on img at bounding box center [610, 266] width 21 height 27
click at [613, 265] on input "2" at bounding box center [578, 267] width 85 height 28
click at [613, 265] on img at bounding box center [610, 266] width 21 height 27
click at [613, 265] on input "3" at bounding box center [578, 267] width 85 height 28
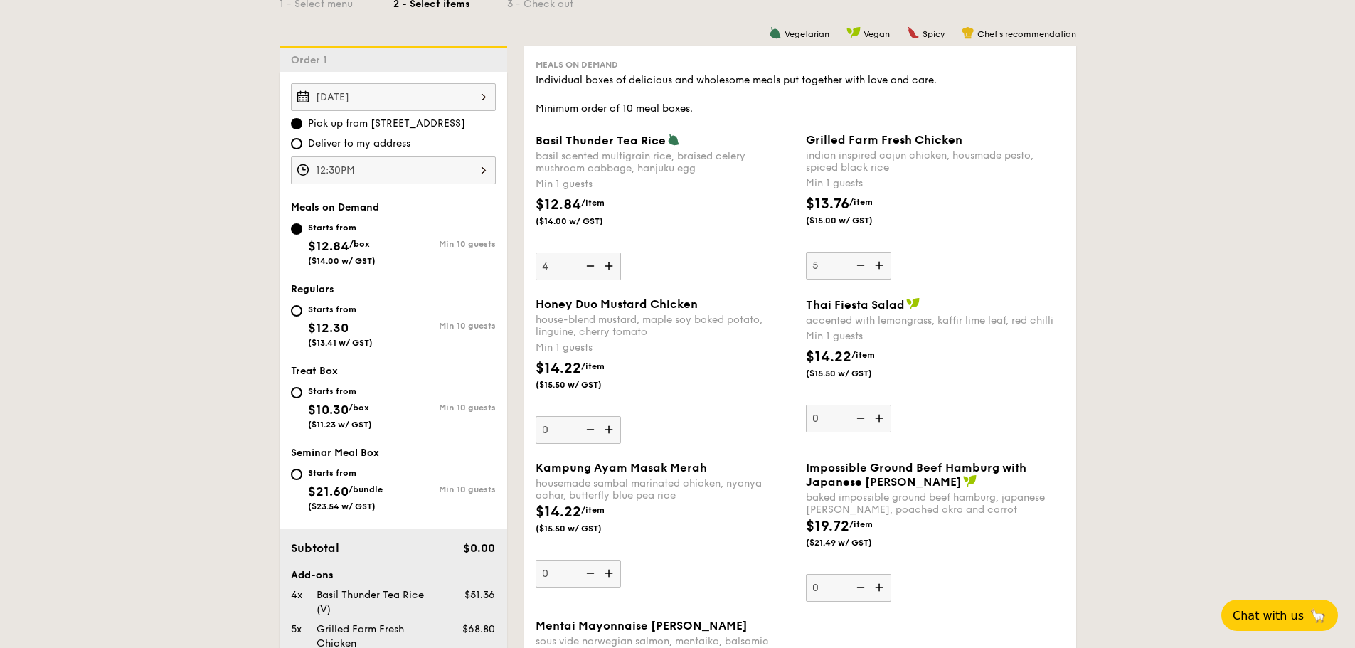
click at [613, 265] on img at bounding box center [610, 266] width 21 height 27
click at [613, 265] on input "4" at bounding box center [578, 267] width 85 height 28
type input "5"
click at [615, 428] on img at bounding box center [610, 429] width 21 height 27
click at [615, 428] on input "0" at bounding box center [578, 430] width 85 height 28
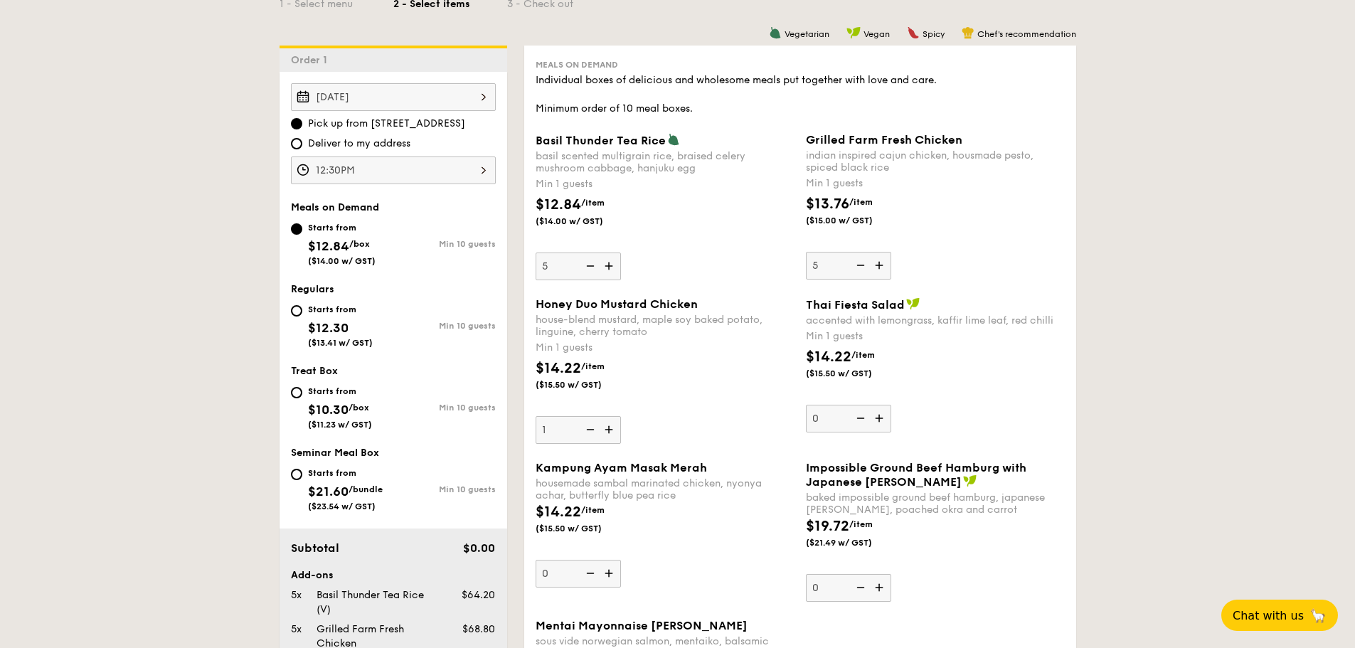
click at [615, 428] on img at bounding box center [610, 429] width 21 height 27
click at [615, 428] on input "1" at bounding box center [578, 430] width 85 height 28
click at [615, 428] on img at bounding box center [610, 429] width 21 height 27
click at [615, 428] on input "2" at bounding box center [578, 430] width 85 height 28
click at [615, 428] on img at bounding box center [610, 429] width 21 height 27
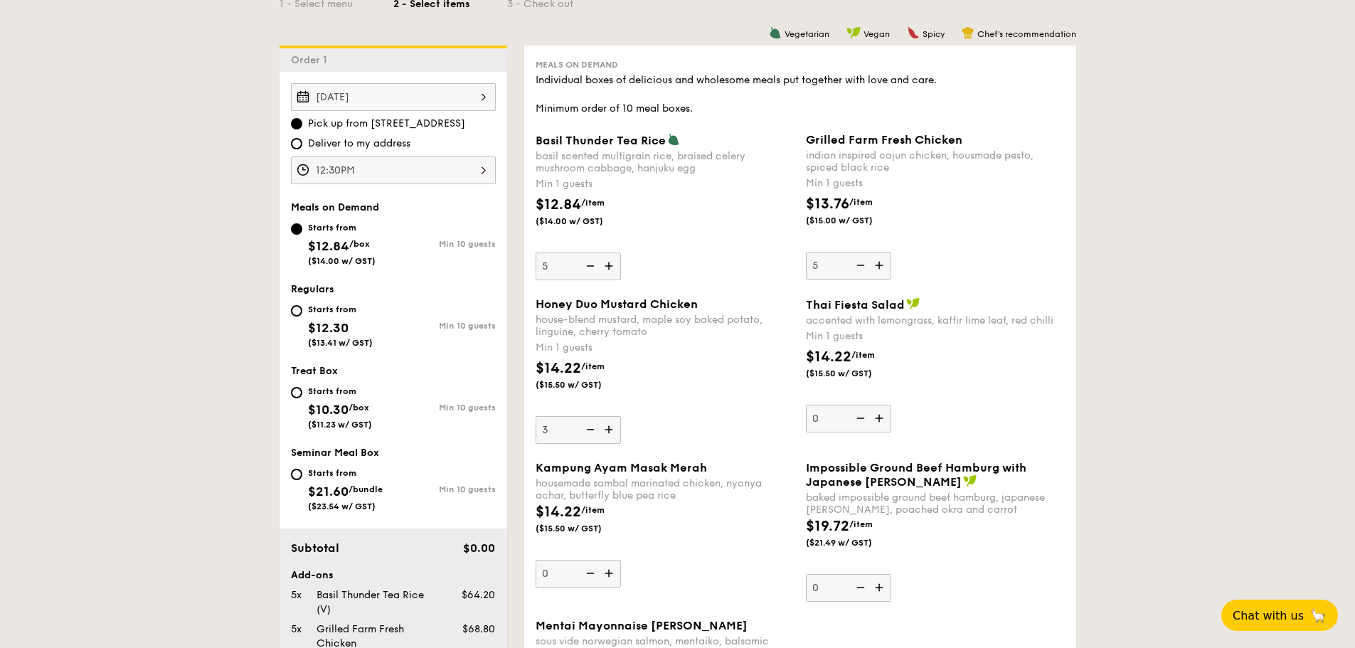
click at [615, 428] on input "3" at bounding box center [578, 430] width 85 height 28
click at [615, 428] on img at bounding box center [610, 429] width 21 height 27
click at [615, 428] on input "4" at bounding box center [578, 430] width 85 height 28
type input "5"
click at [877, 420] on img at bounding box center [880, 418] width 21 height 27
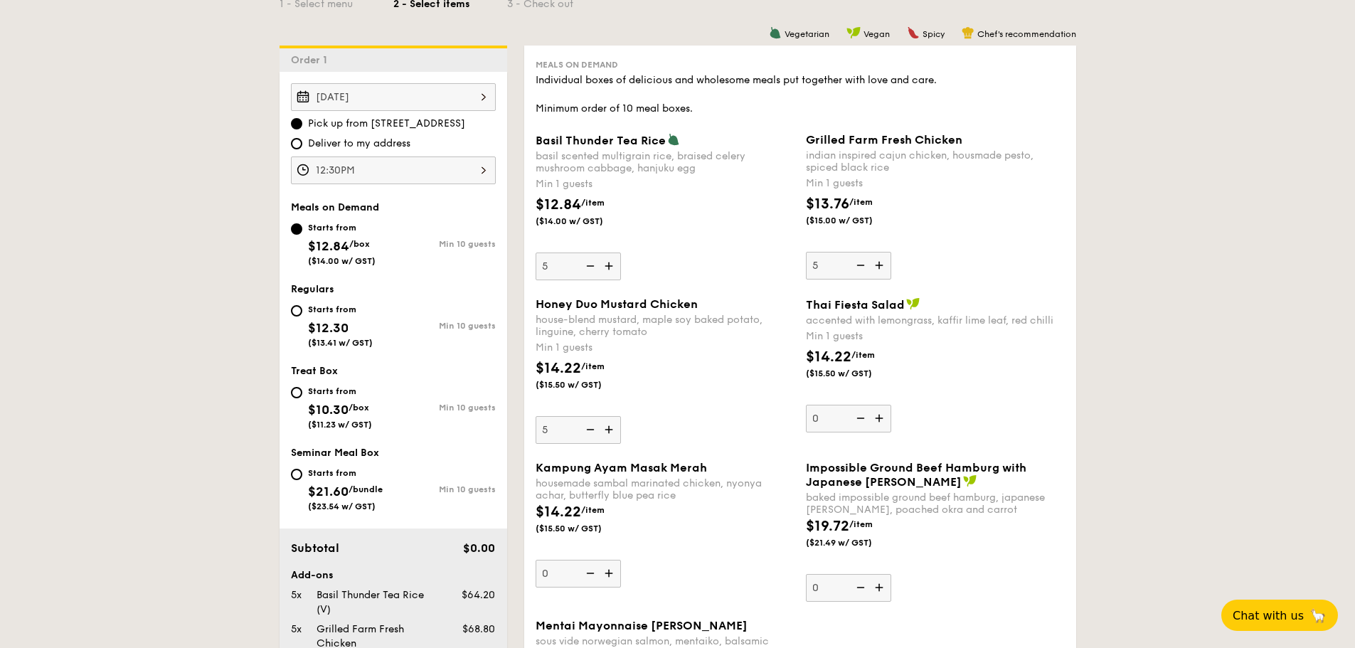
click at [877, 420] on input "0" at bounding box center [848, 419] width 85 height 28
click at [877, 420] on img at bounding box center [880, 418] width 21 height 27
click at [877, 420] on input "1" at bounding box center [848, 419] width 85 height 28
click at [877, 420] on img at bounding box center [880, 418] width 21 height 27
click at [877, 420] on input "2" at bounding box center [848, 419] width 85 height 28
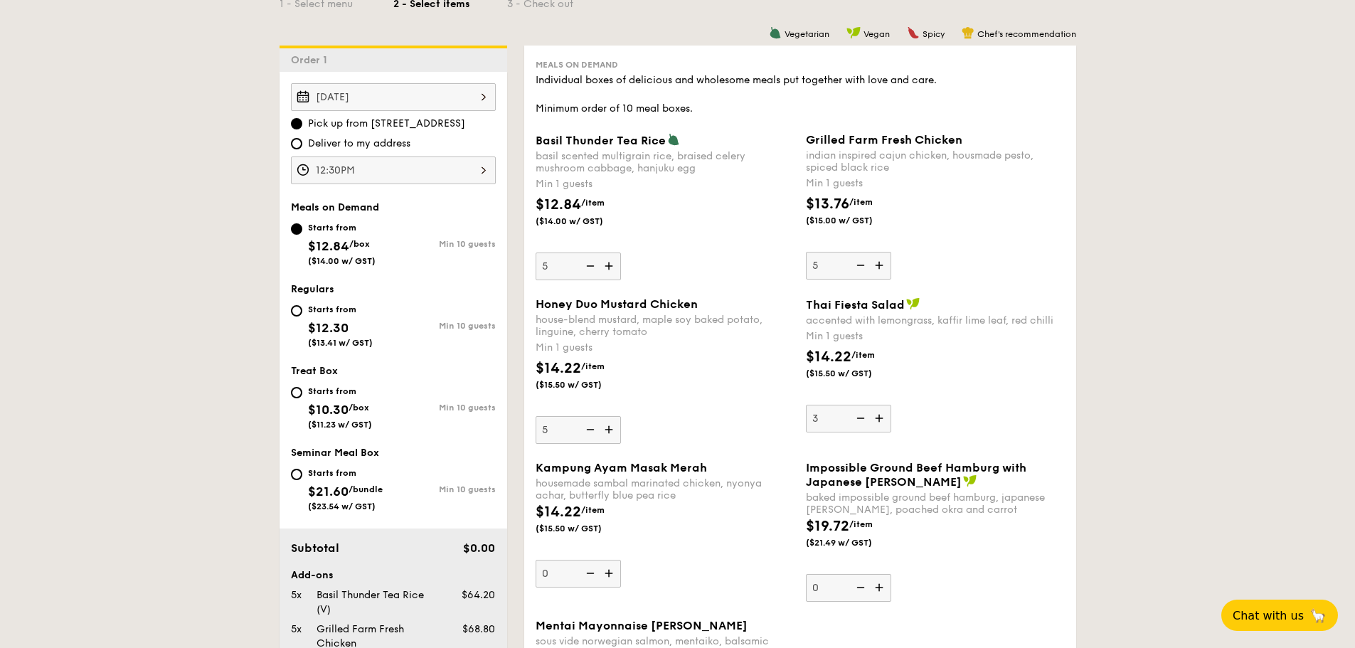
click at [877, 420] on img at bounding box center [880, 418] width 21 height 27
click at [877, 420] on input "3" at bounding box center [848, 419] width 85 height 28
click at [877, 420] on img at bounding box center [880, 418] width 21 height 27
click at [877, 420] on input "4" at bounding box center [848, 419] width 85 height 28
type input "5"
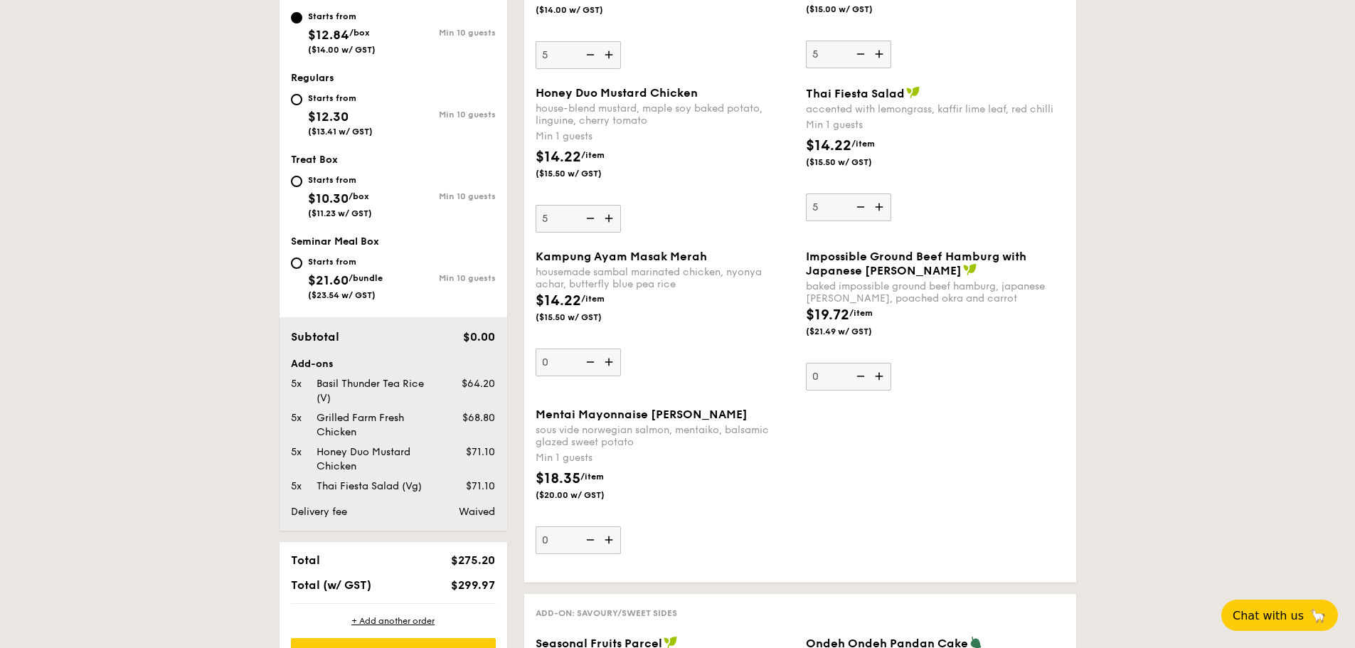
scroll to position [285, 0]
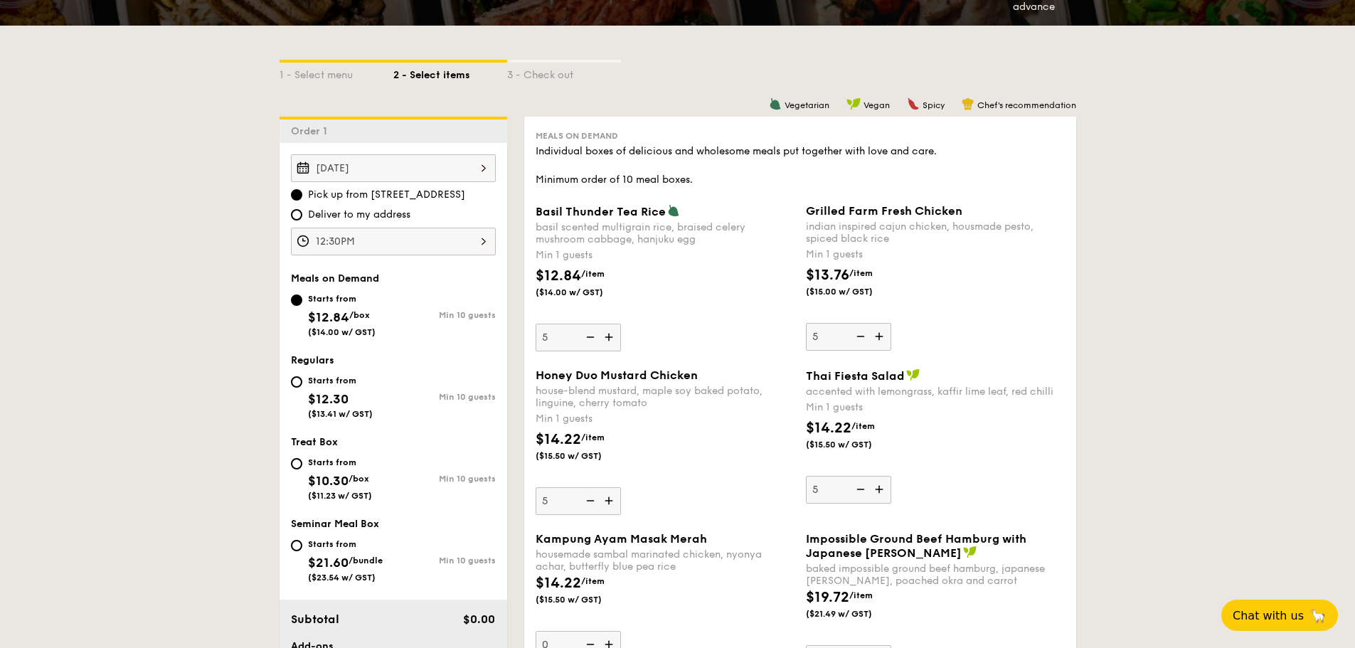
click at [614, 337] on img at bounding box center [610, 337] width 21 height 27
click at [614, 337] on input "5" at bounding box center [578, 338] width 85 height 28
click at [614, 337] on img at bounding box center [610, 337] width 21 height 27
click at [614, 337] on input "6" at bounding box center [578, 338] width 85 height 28
click at [614, 337] on img at bounding box center [610, 337] width 21 height 27
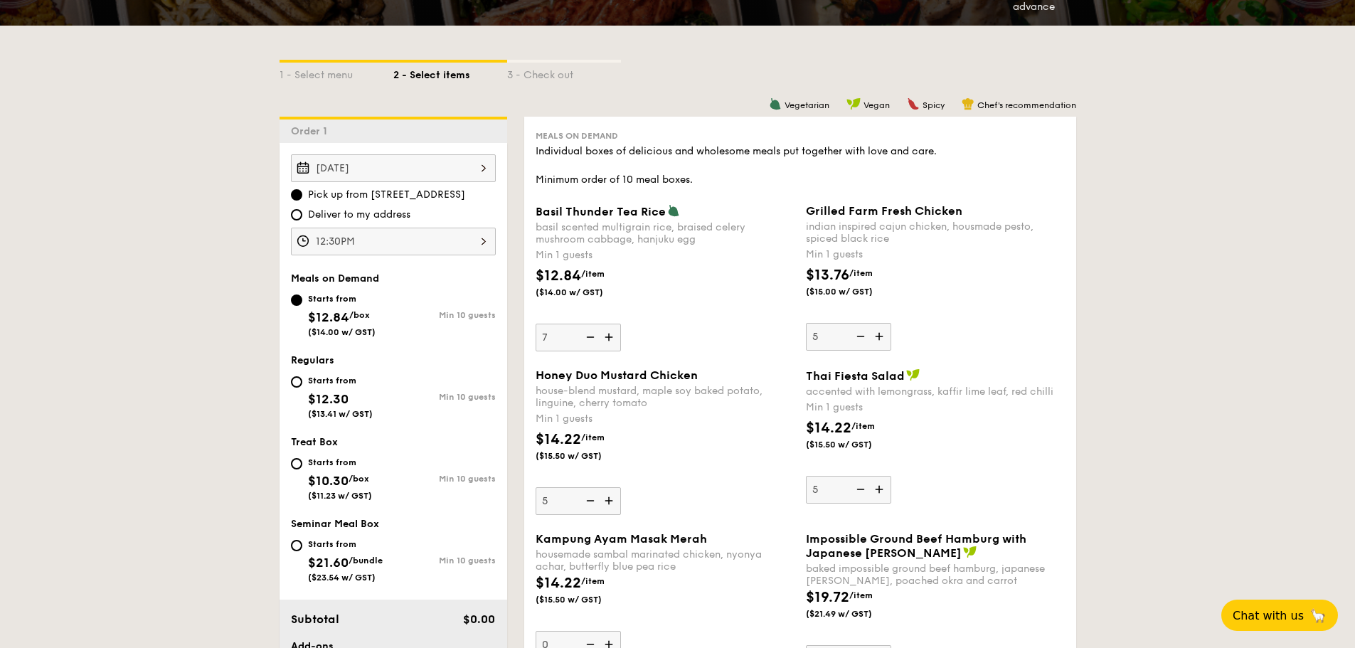
click at [614, 337] on input "7" at bounding box center [578, 338] width 85 height 28
click at [614, 337] on img at bounding box center [610, 337] width 21 height 27
click at [614, 337] on input "8" at bounding box center [578, 338] width 85 height 28
click at [614, 335] on img at bounding box center [610, 337] width 21 height 27
click at [614, 335] on input "9" at bounding box center [578, 338] width 85 height 28
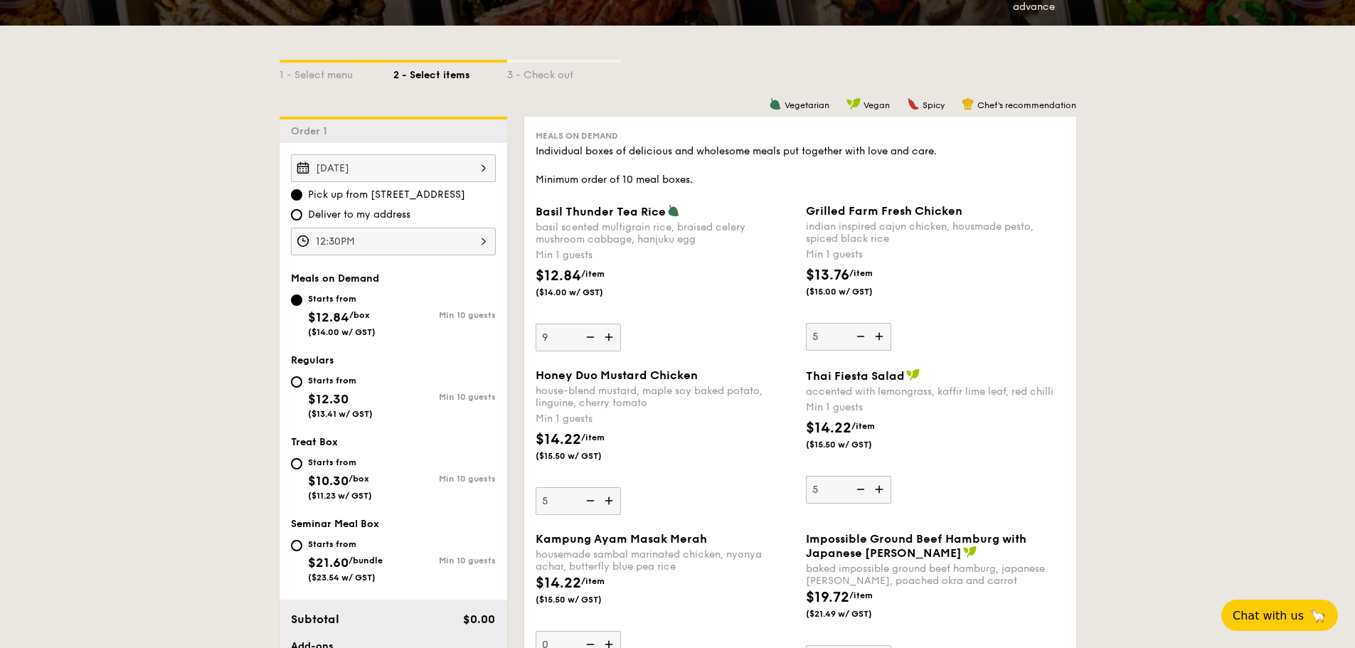
type input "10"
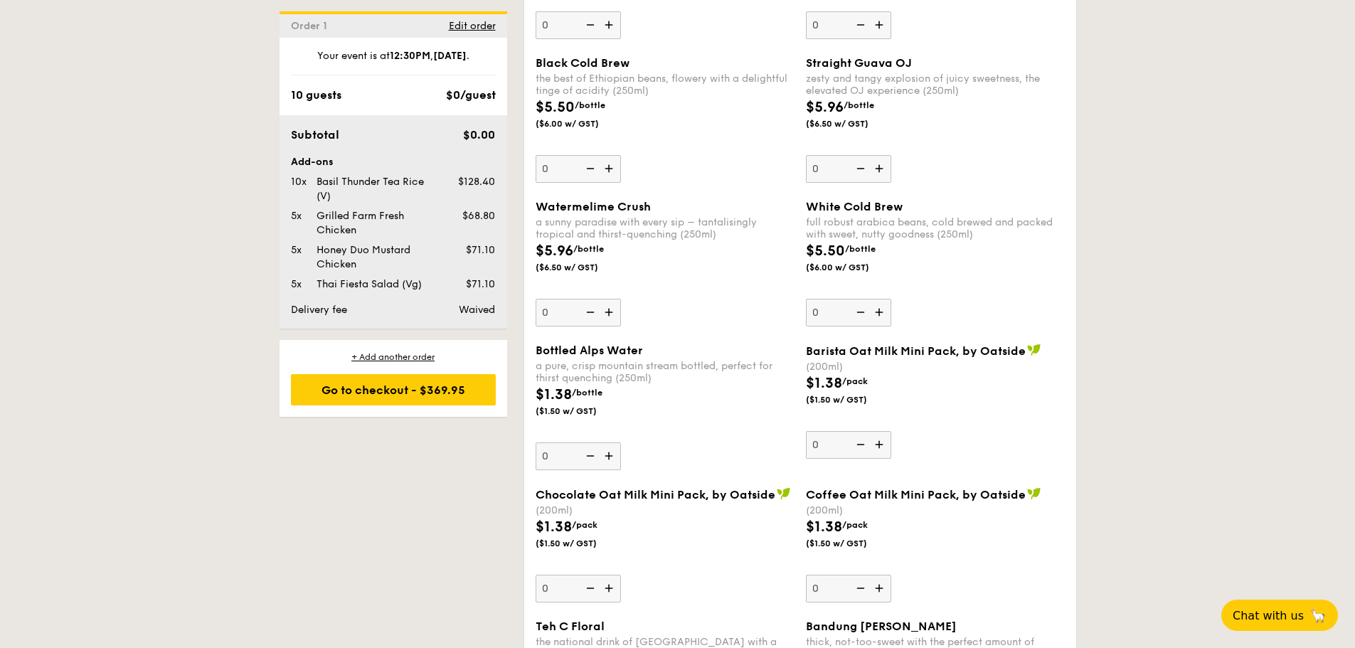
scroll to position [2206, 0]
